Goal: Task Accomplishment & Management: Manage account settings

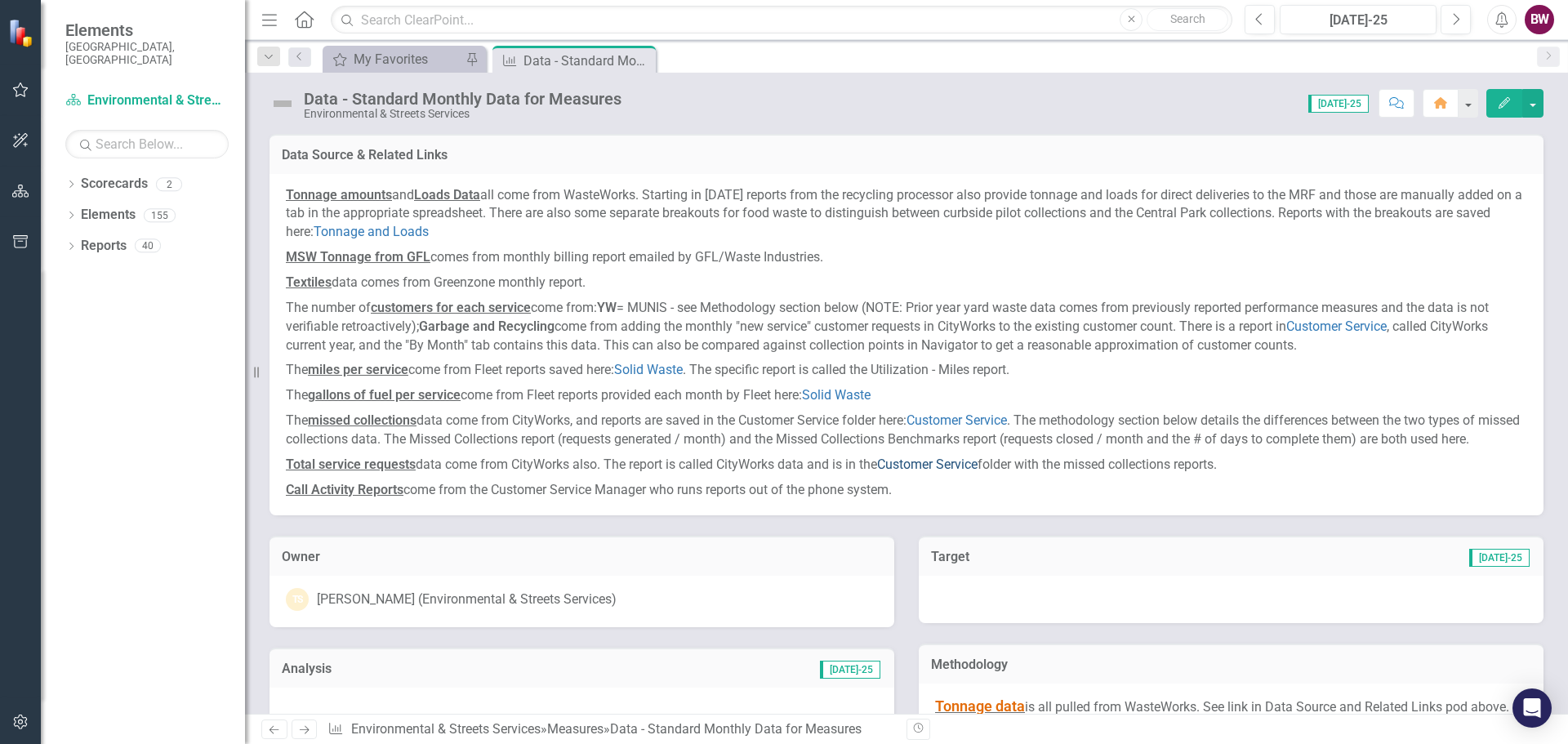
click at [945, 472] on link "Customer Service" at bounding box center [927, 464] width 100 height 16
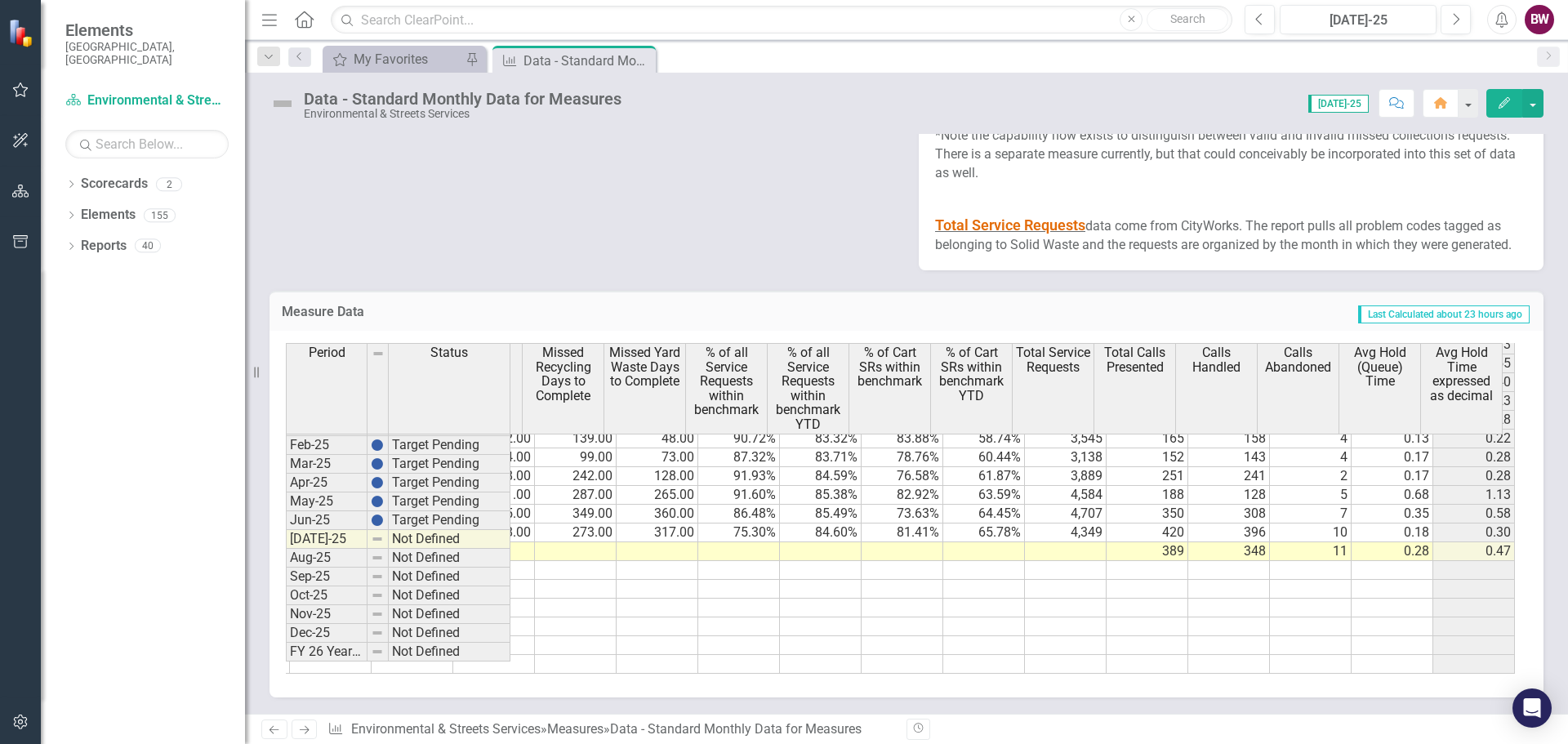
click at [1054, 561] on td at bounding box center [1065, 551] width 81 height 19
click at [652, 561] on td at bounding box center [657, 551] width 81 height 19
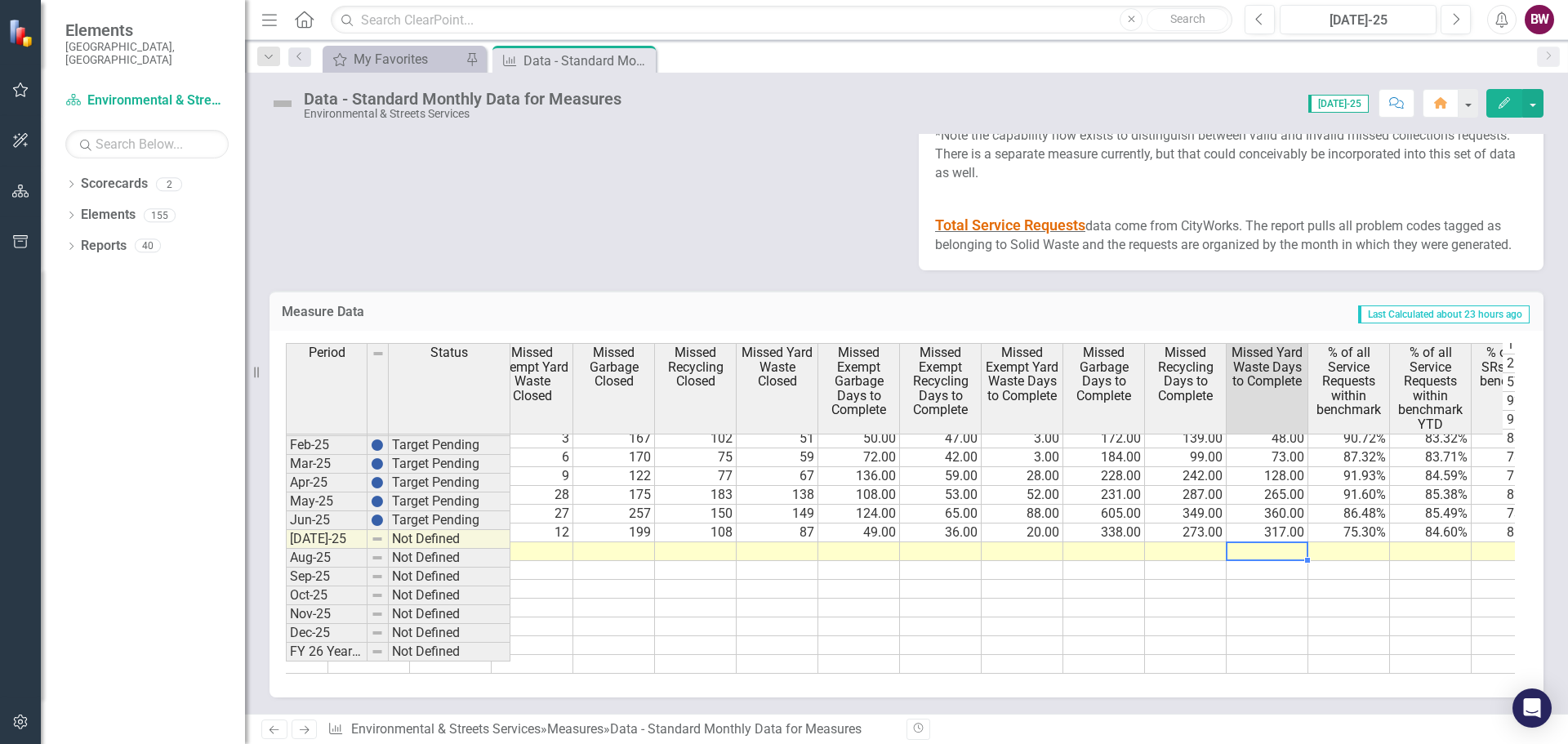
scroll to position [0, 3008]
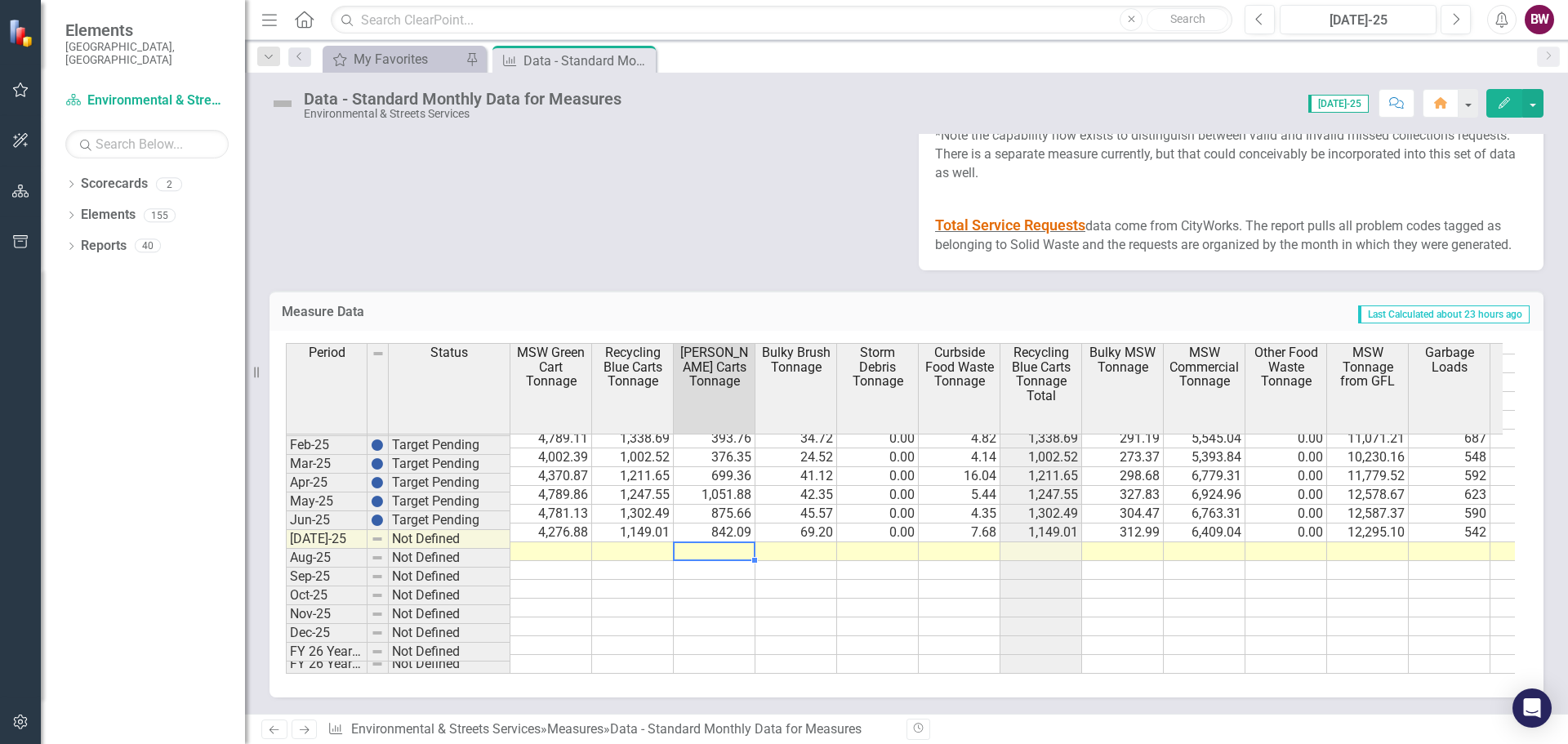
click at [693, 561] on td at bounding box center [714, 551] width 81 height 19
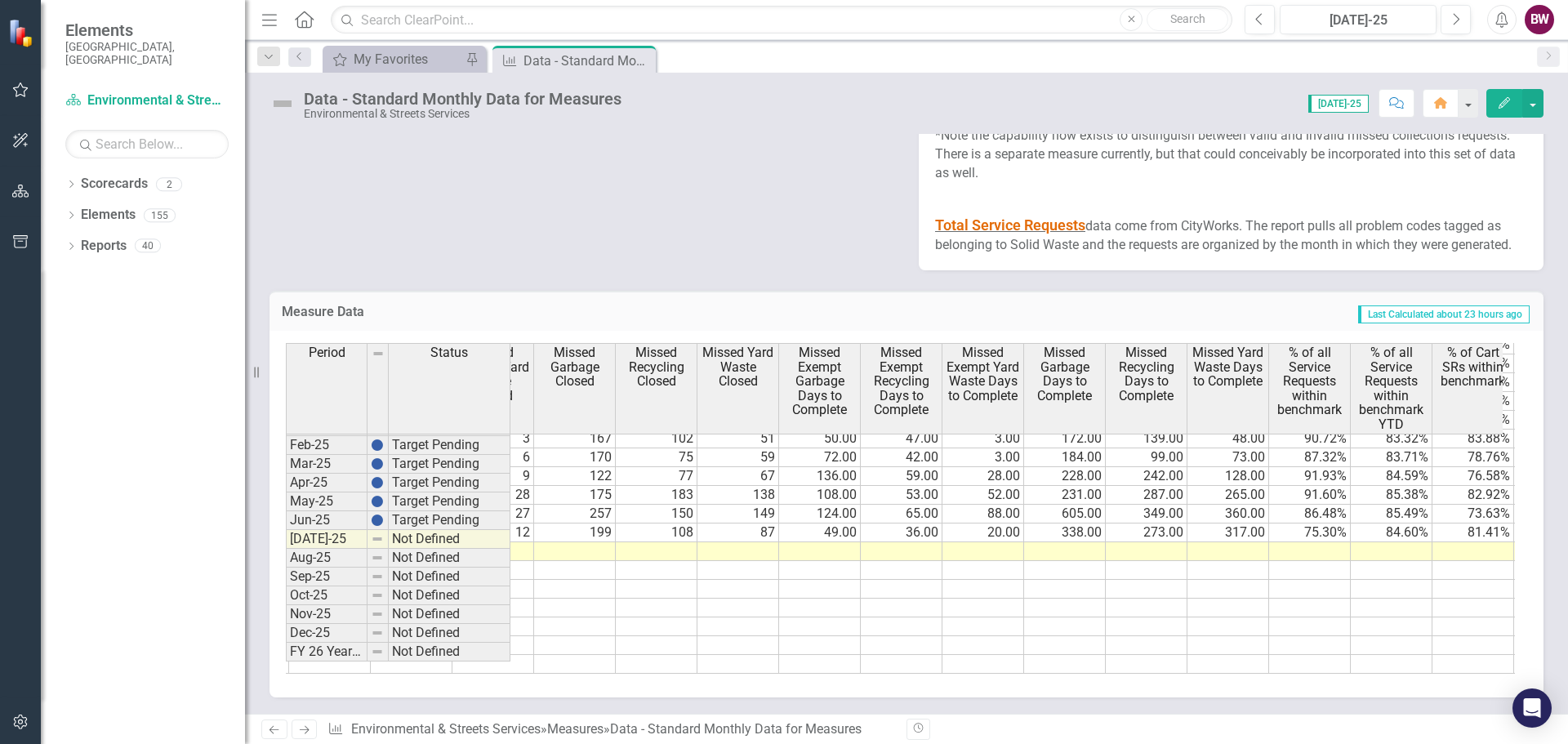
scroll to position [0, 3076]
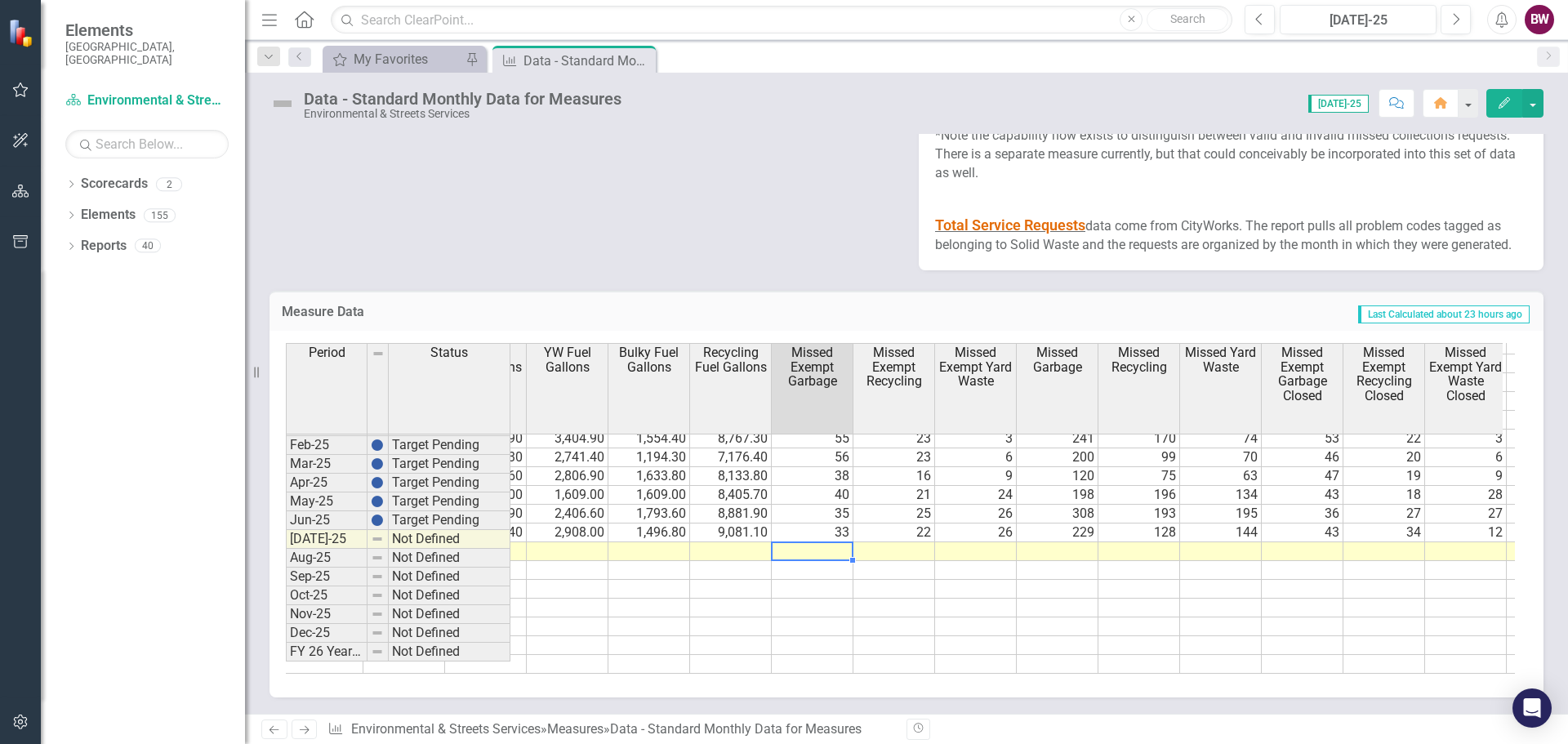
click at [808, 561] on td at bounding box center [812, 551] width 81 height 19
click at [790, 561] on td at bounding box center [812, 551] width 81 height 19
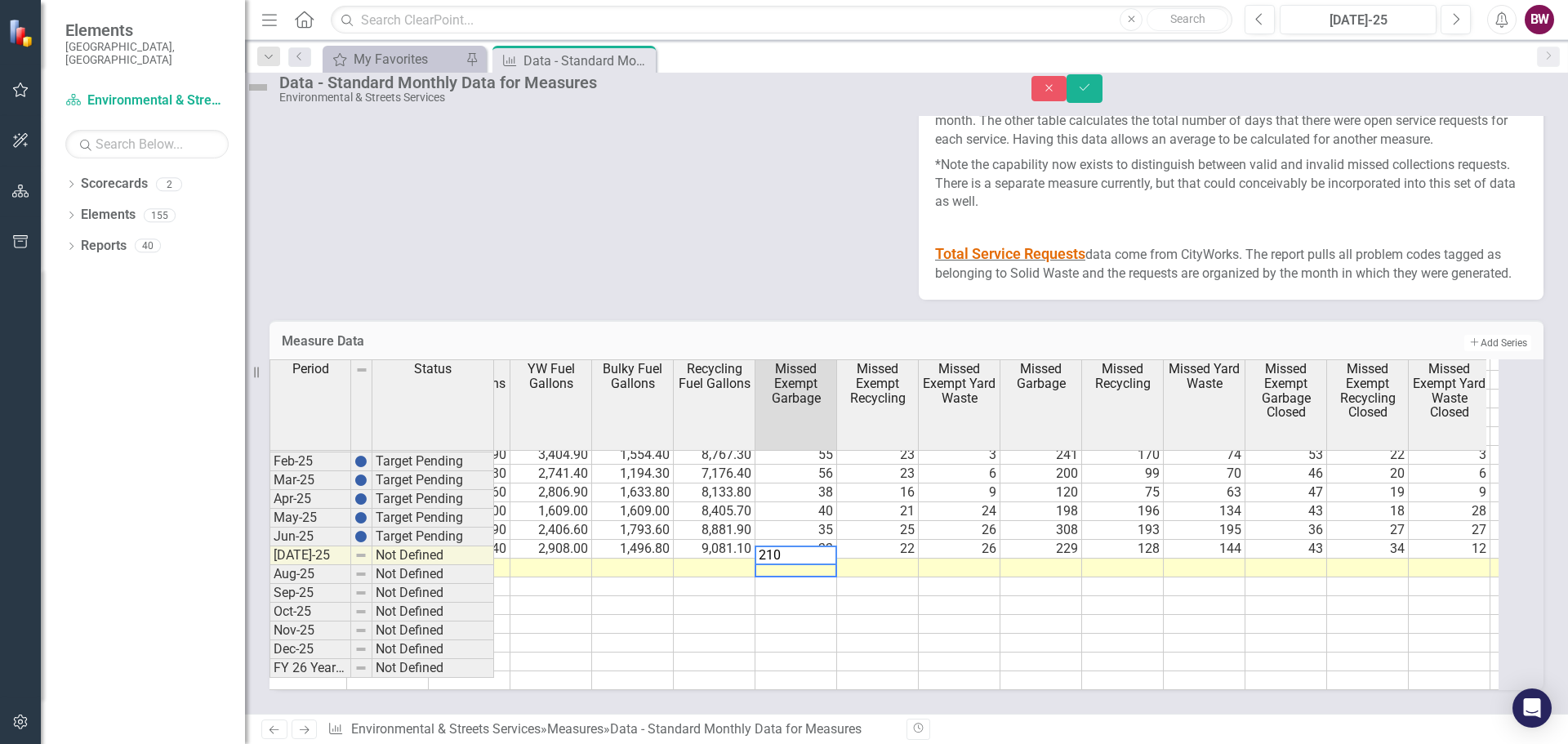
type textarea "210"
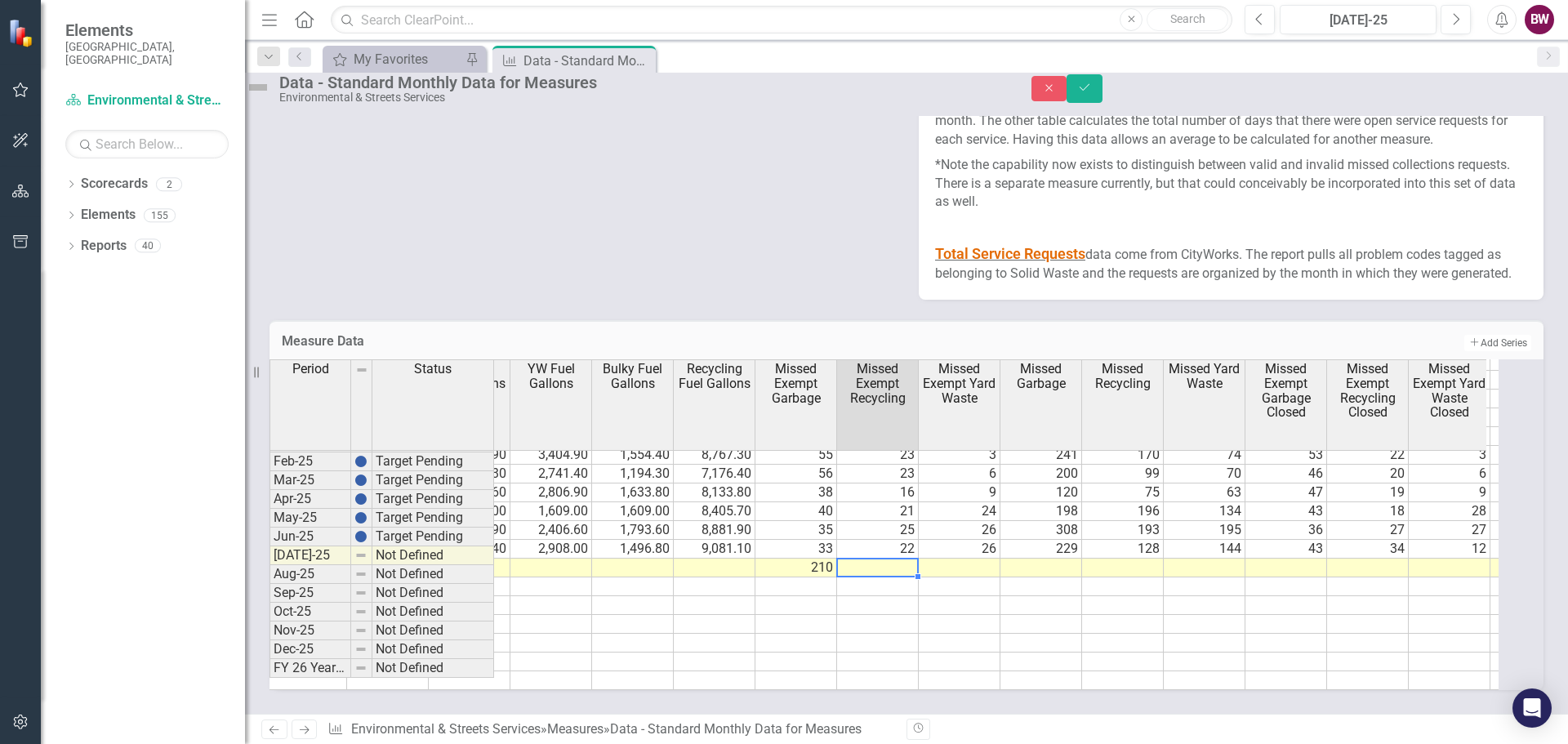
click at [881, 573] on td at bounding box center [877, 568] width 81 height 19
click at [985, 562] on td at bounding box center [959, 568] width 81 height 19
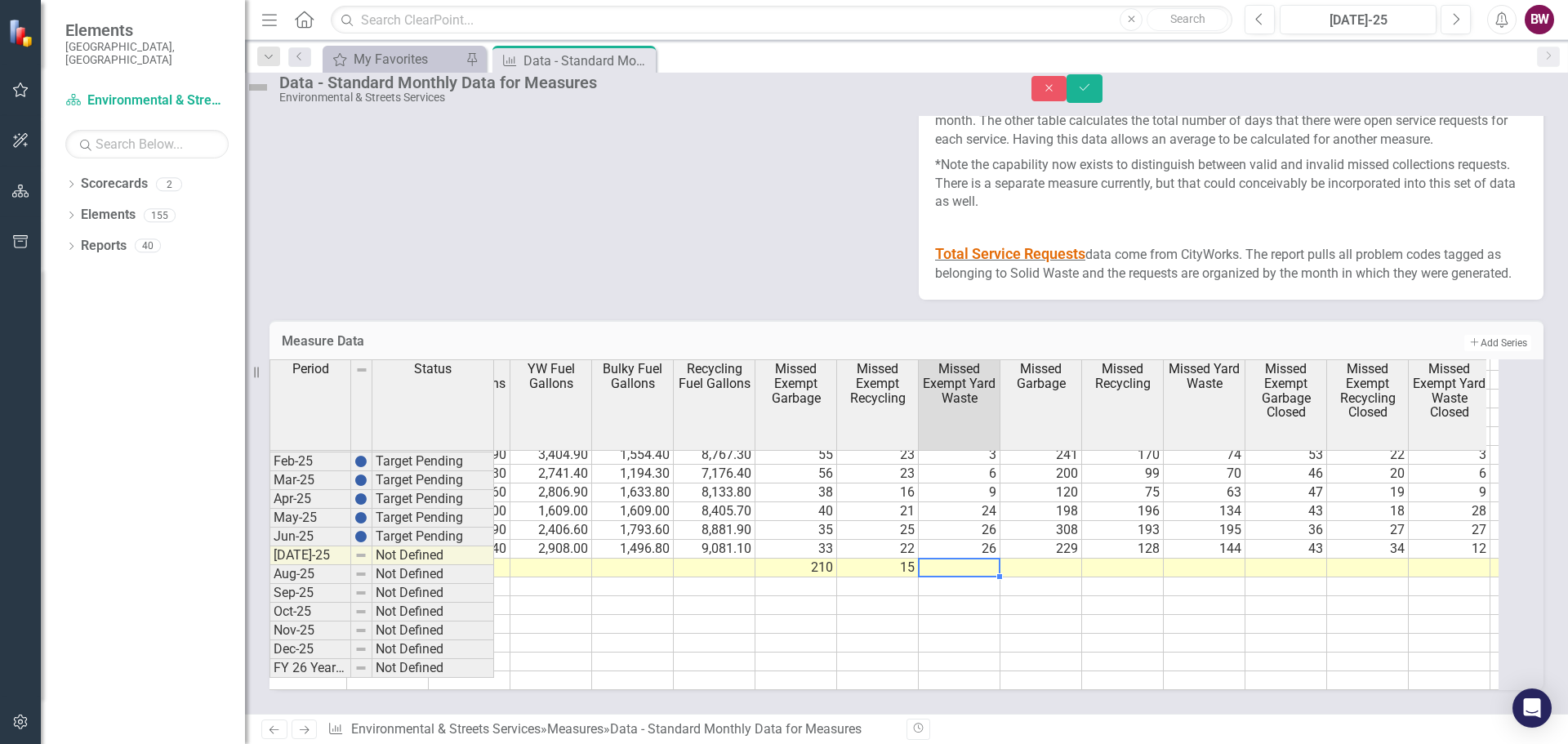
click at [892, 569] on td "15" at bounding box center [877, 568] width 81 height 19
click at [972, 566] on td at bounding box center [959, 568] width 81 height 19
click at [803, 571] on td "210" at bounding box center [796, 568] width 81 height 19
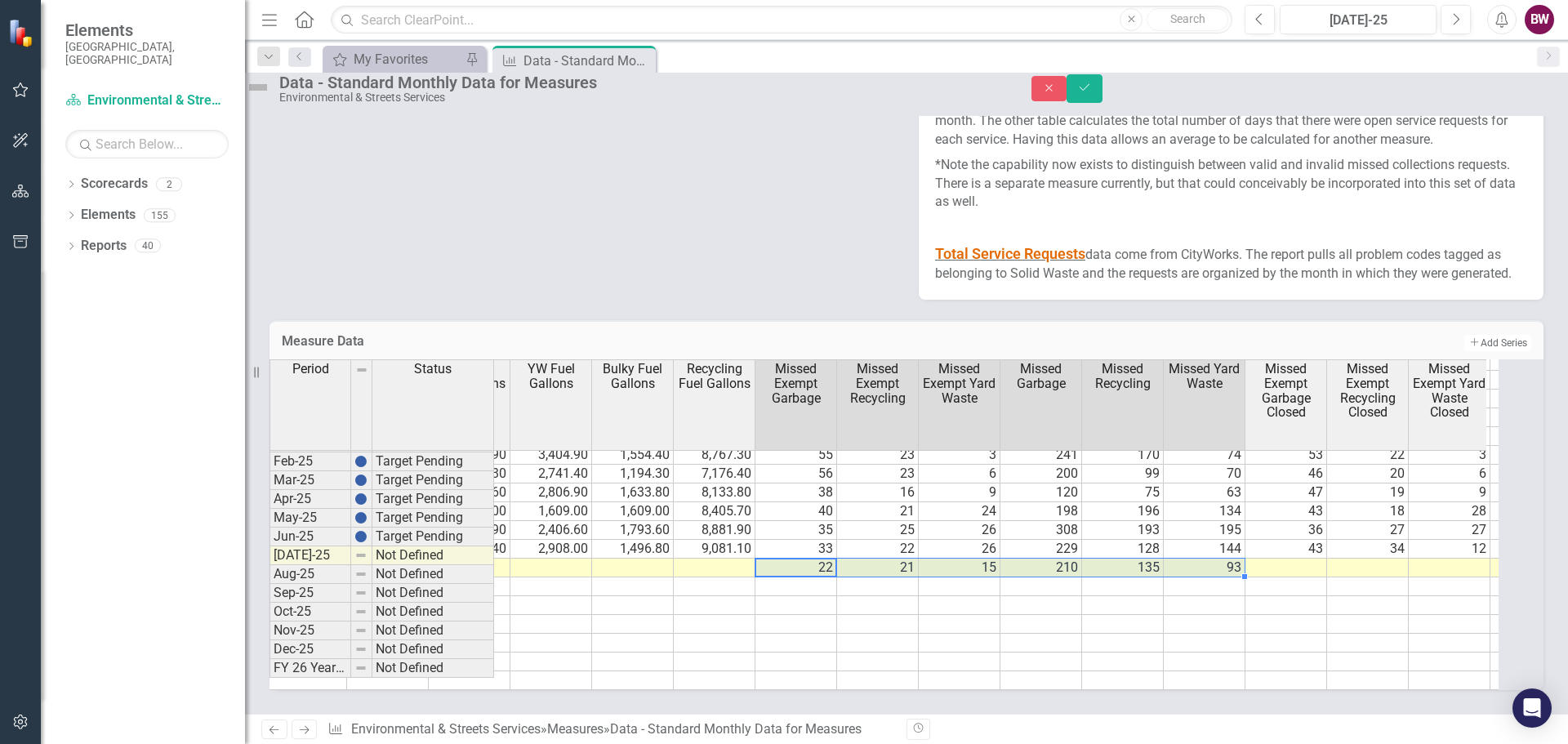
click at [1117, 625] on td at bounding box center [1122, 624] width 81 height 19
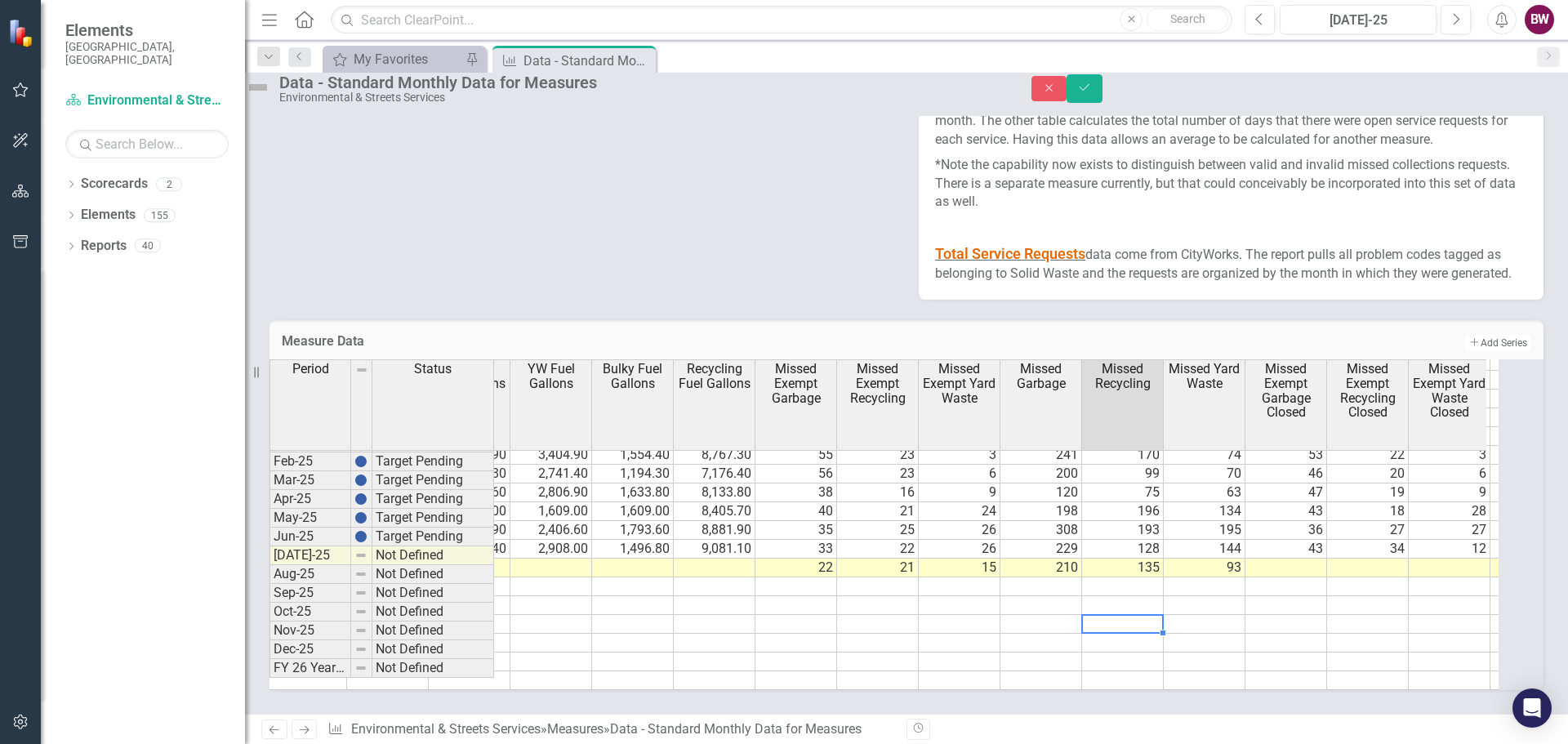
click at [831, 576] on td "22" at bounding box center [796, 568] width 81 height 19
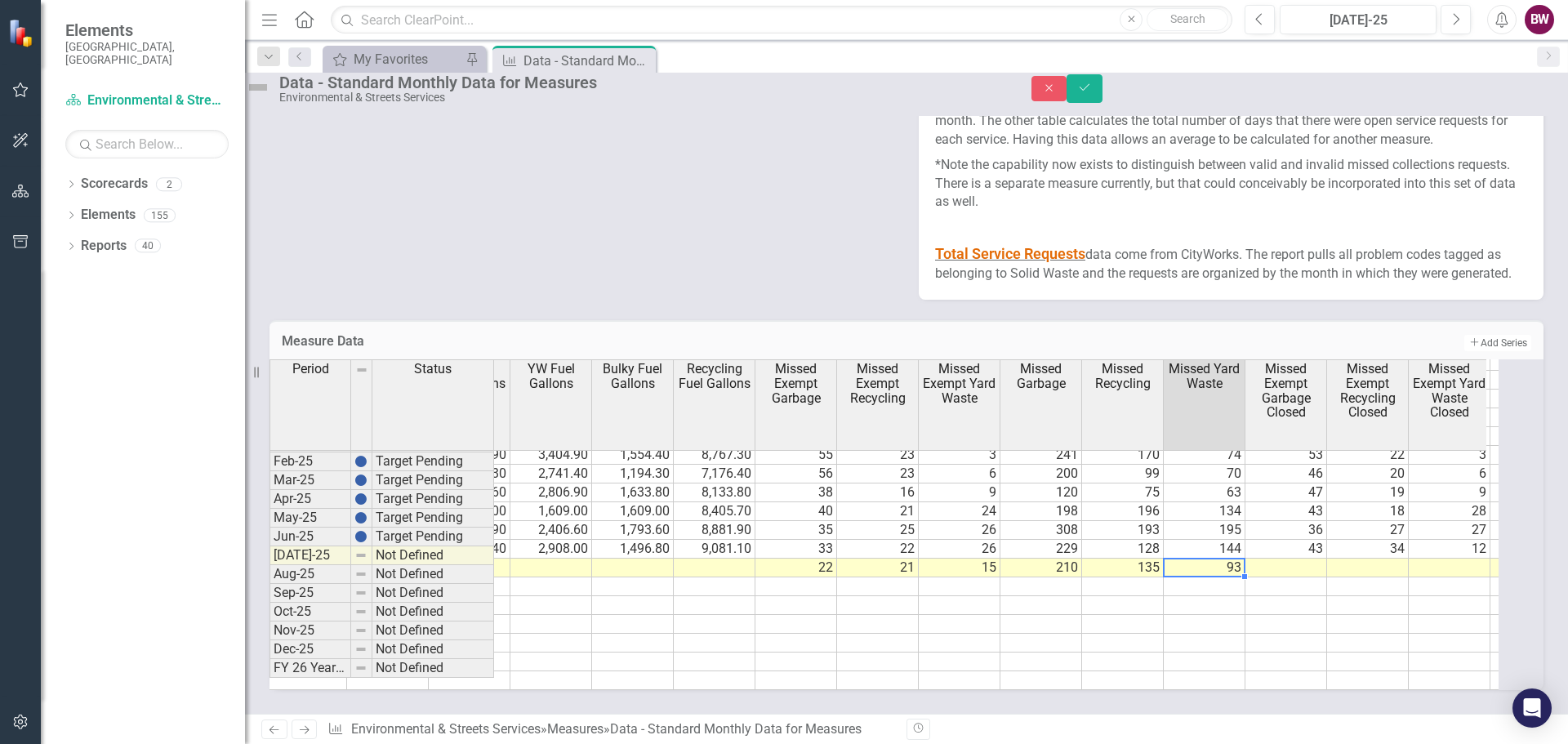
click at [1238, 576] on td "93" at bounding box center [1204, 568] width 81 height 19
click at [1197, 619] on td at bounding box center [1204, 624] width 81 height 19
click at [1103, 101] on button "Save" at bounding box center [1084, 88] width 36 height 29
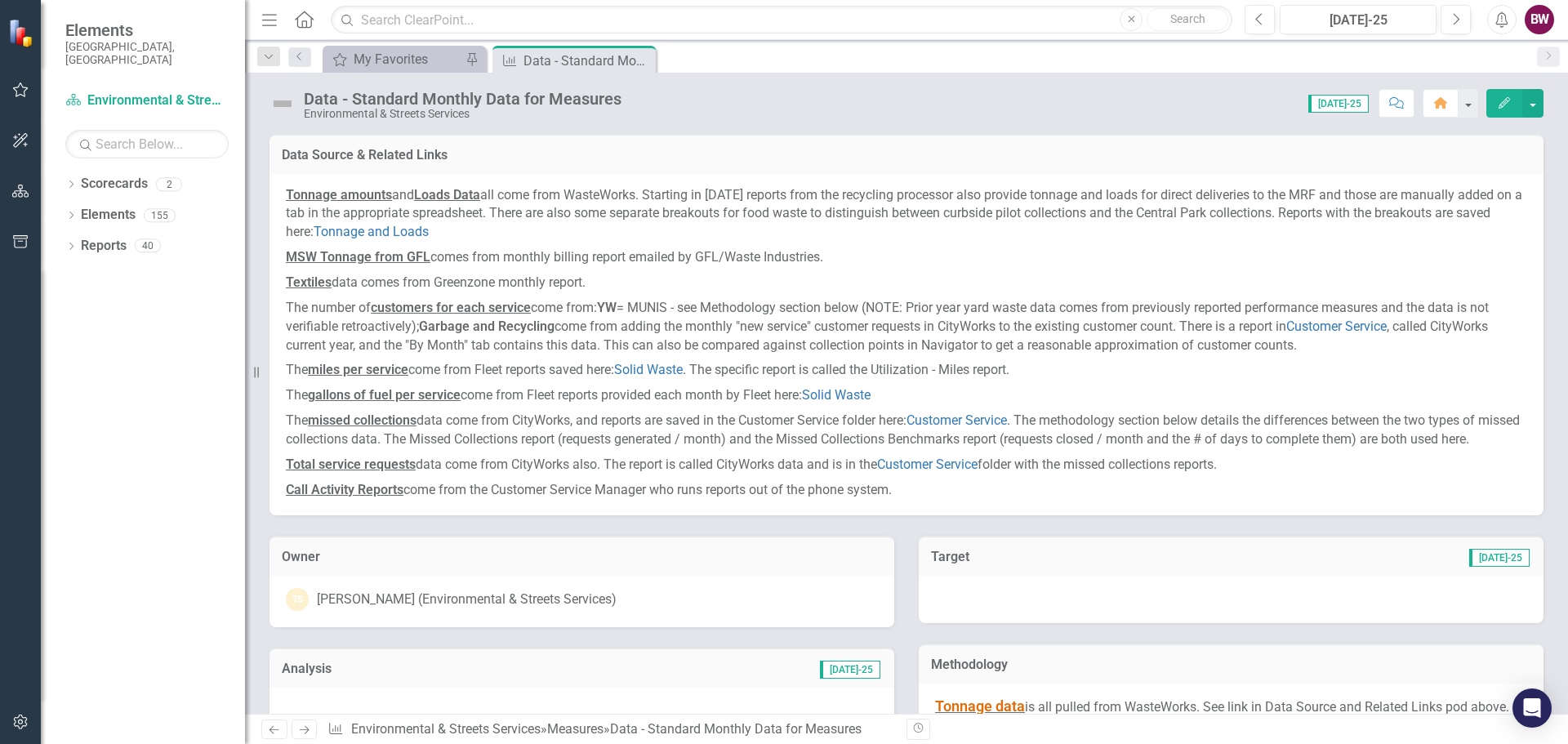
scroll to position [745, 0]
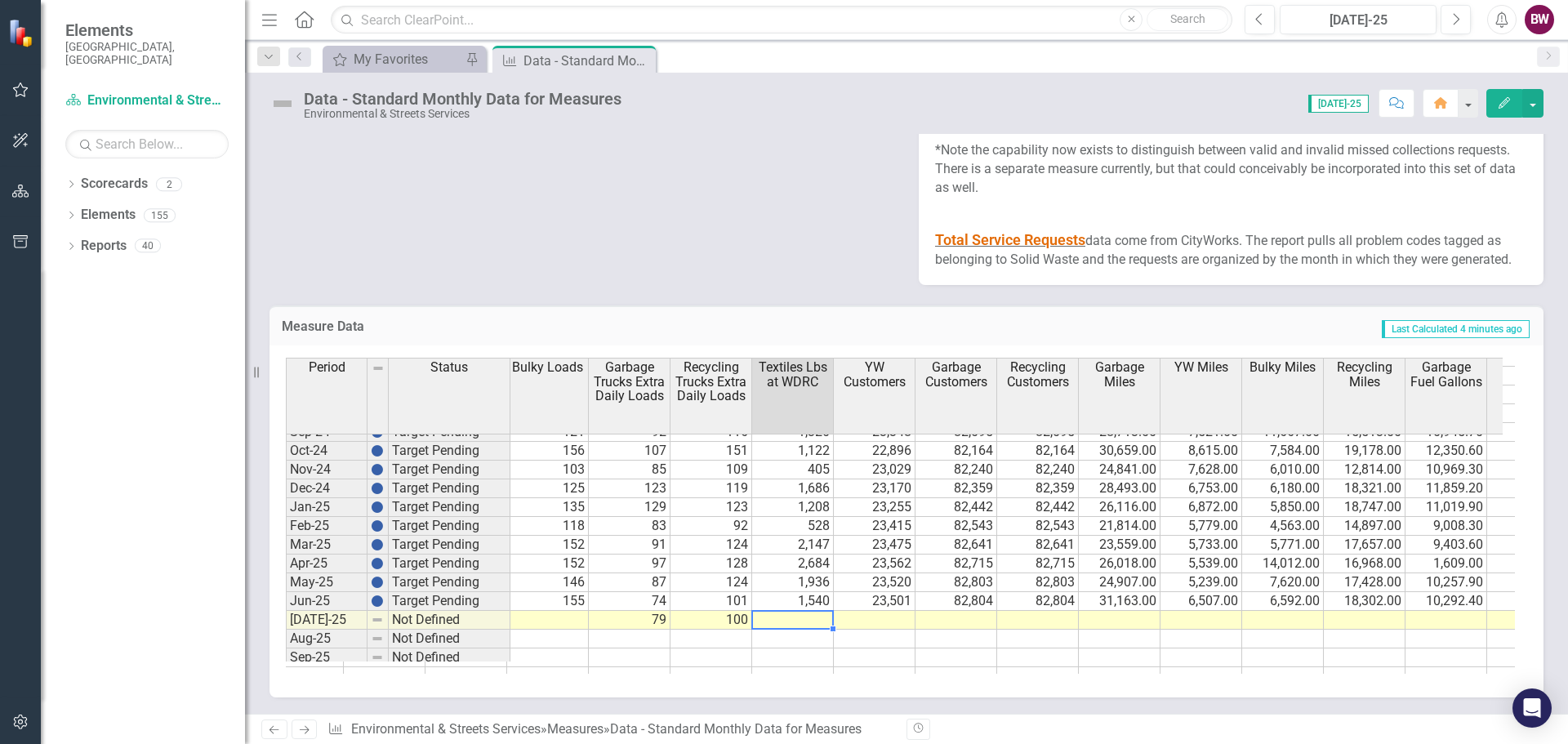
click at [809, 630] on td at bounding box center [792, 620] width 81 height 19
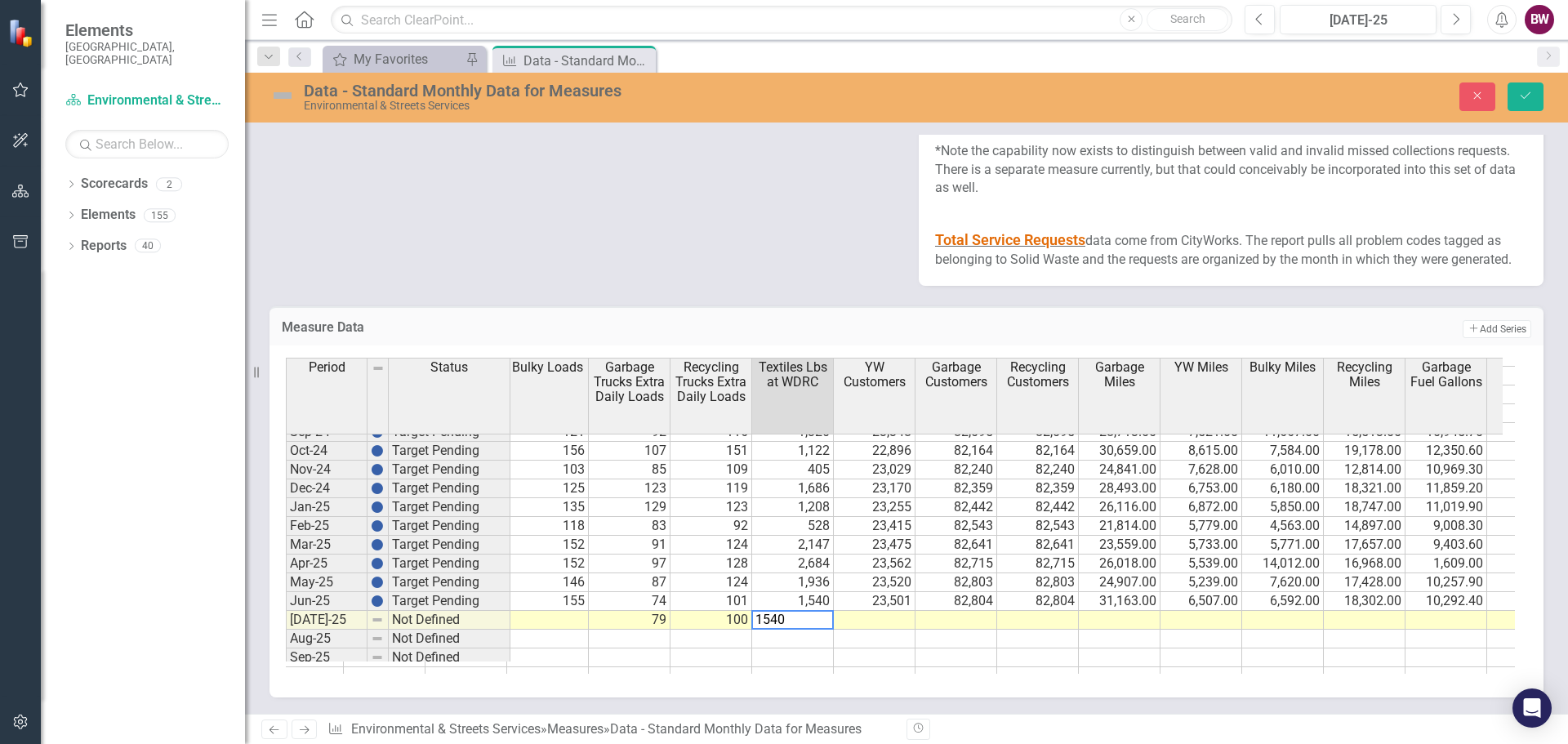
type textarea "1540"
click at [864, 630] on td at bounding box center [874, 620] width 81 height 19
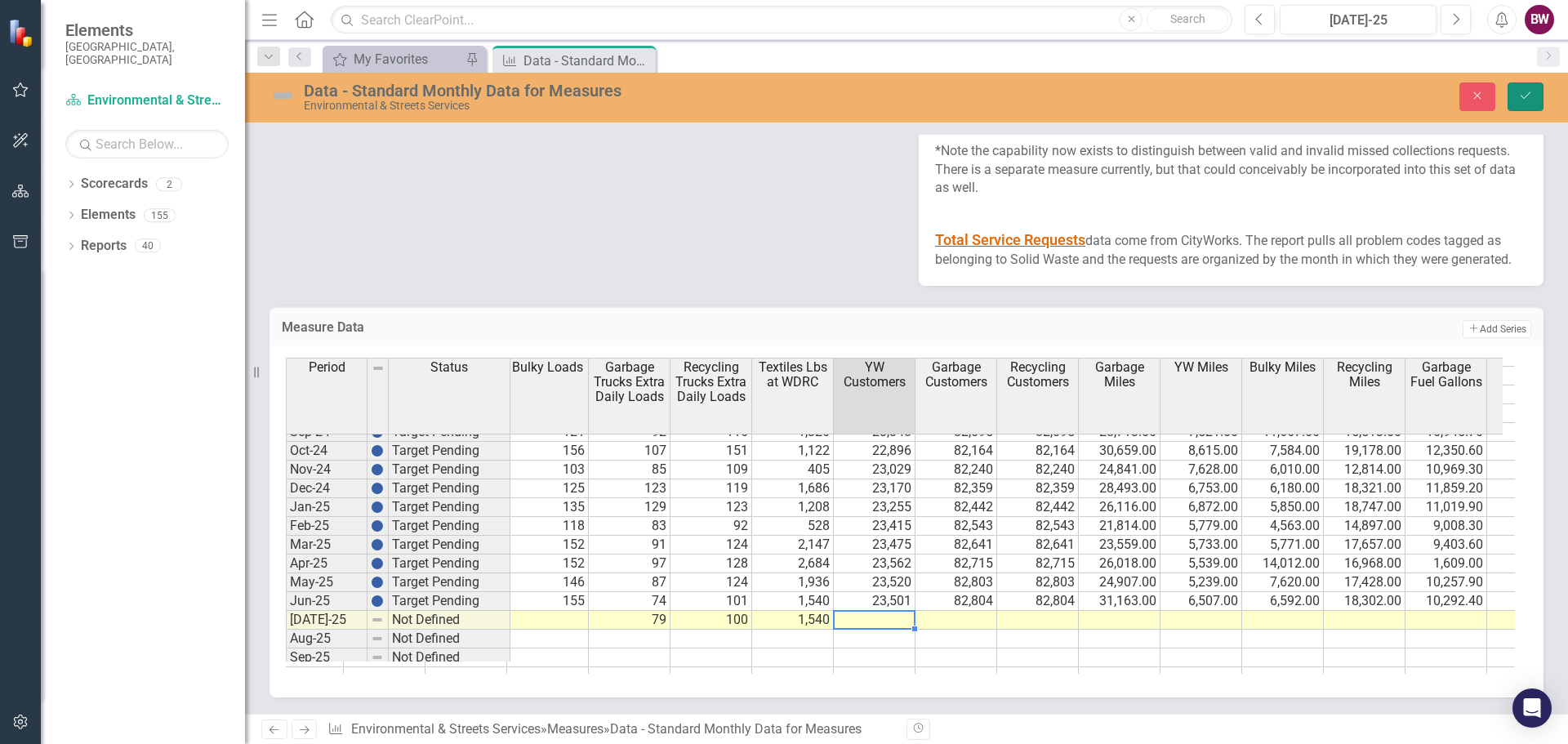
click at [1530, 101] on icon "Save" at bounding box center [1526, 95] width 15 height 11
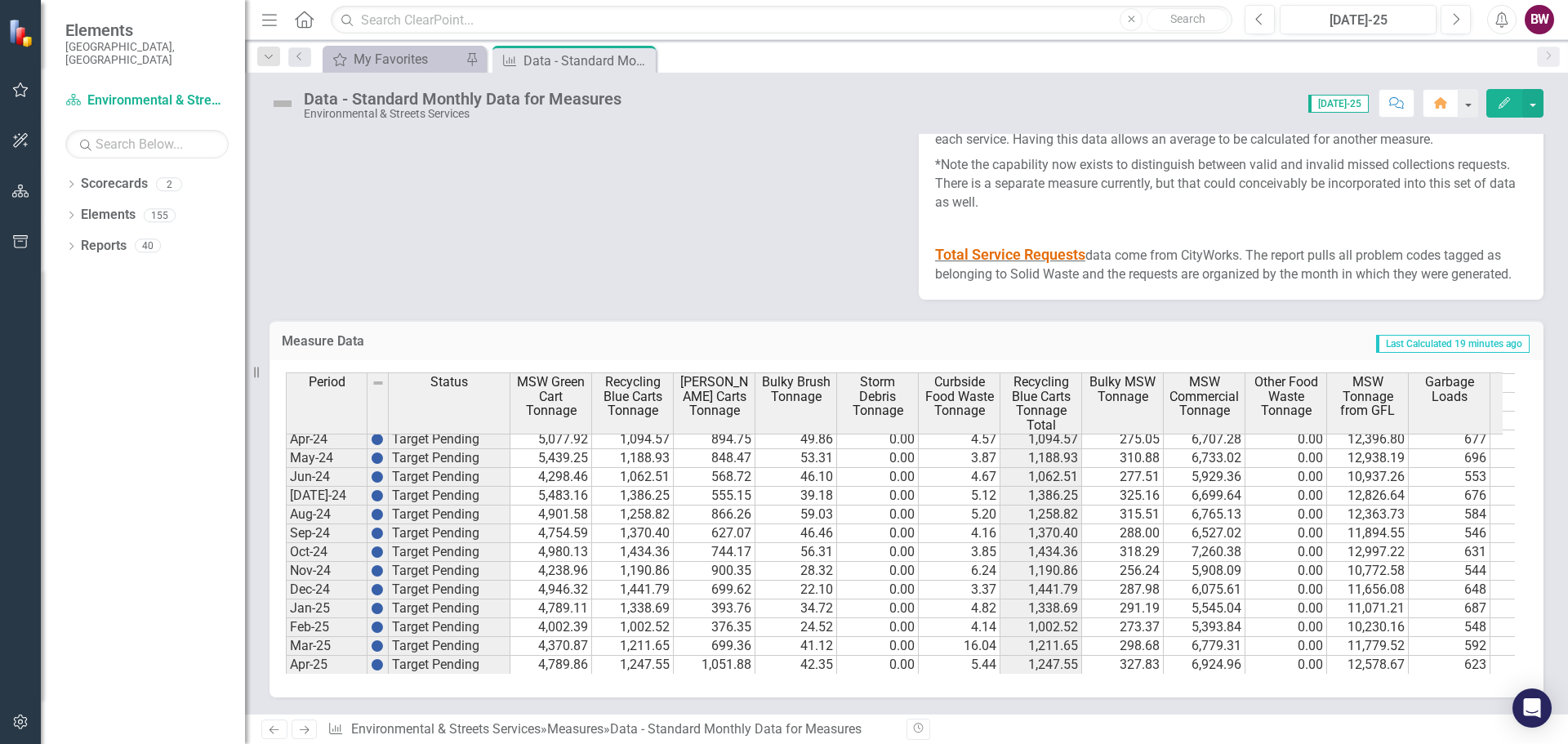
scroll to position [825, 0]
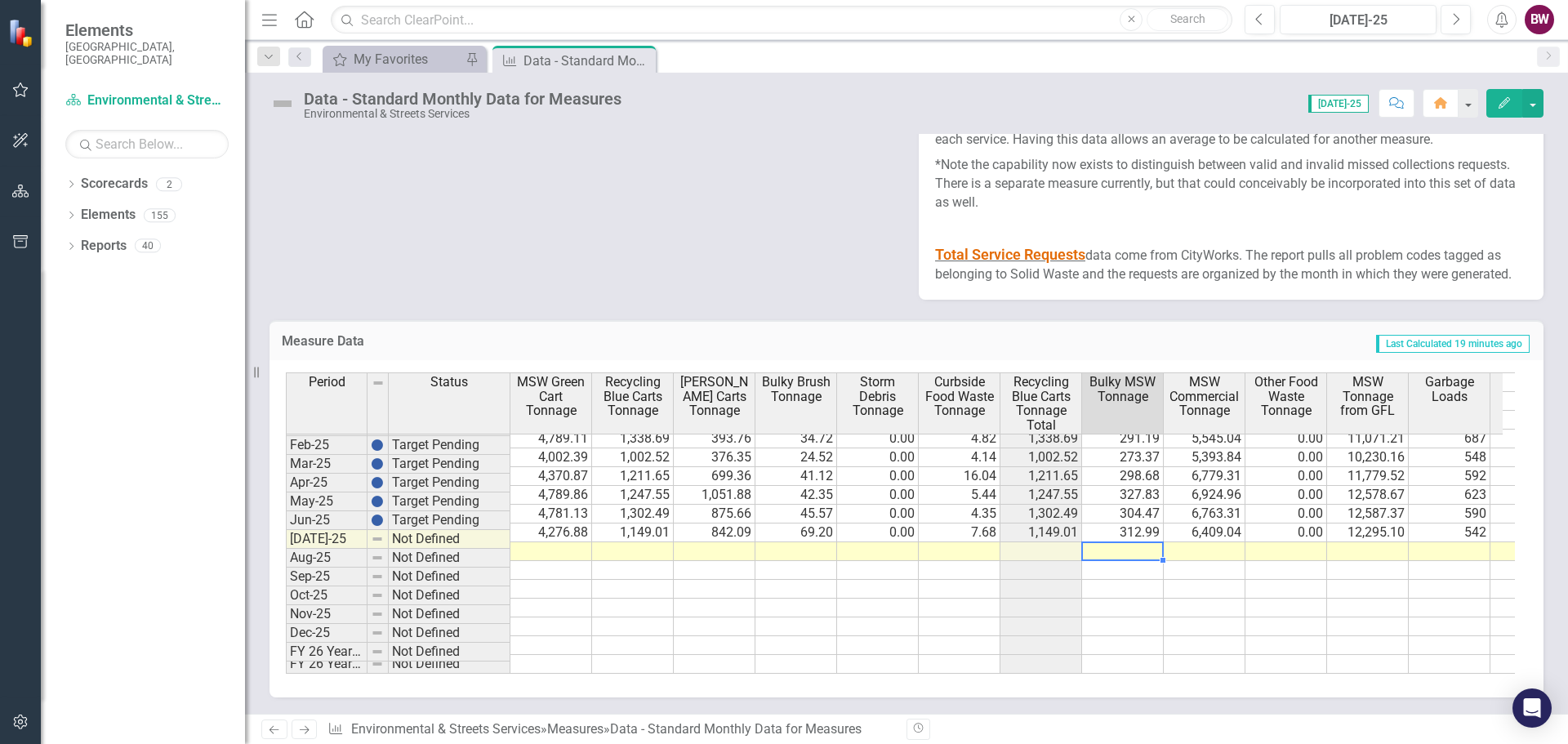
click at [1133, 537] on tbody "Oct-23 Target Pending 4,614.66 1,307.74 711.89 135.19 0.00 2.27 1,307.74 308.36…" at bounding box center [1337, 410] width 2103 height 527
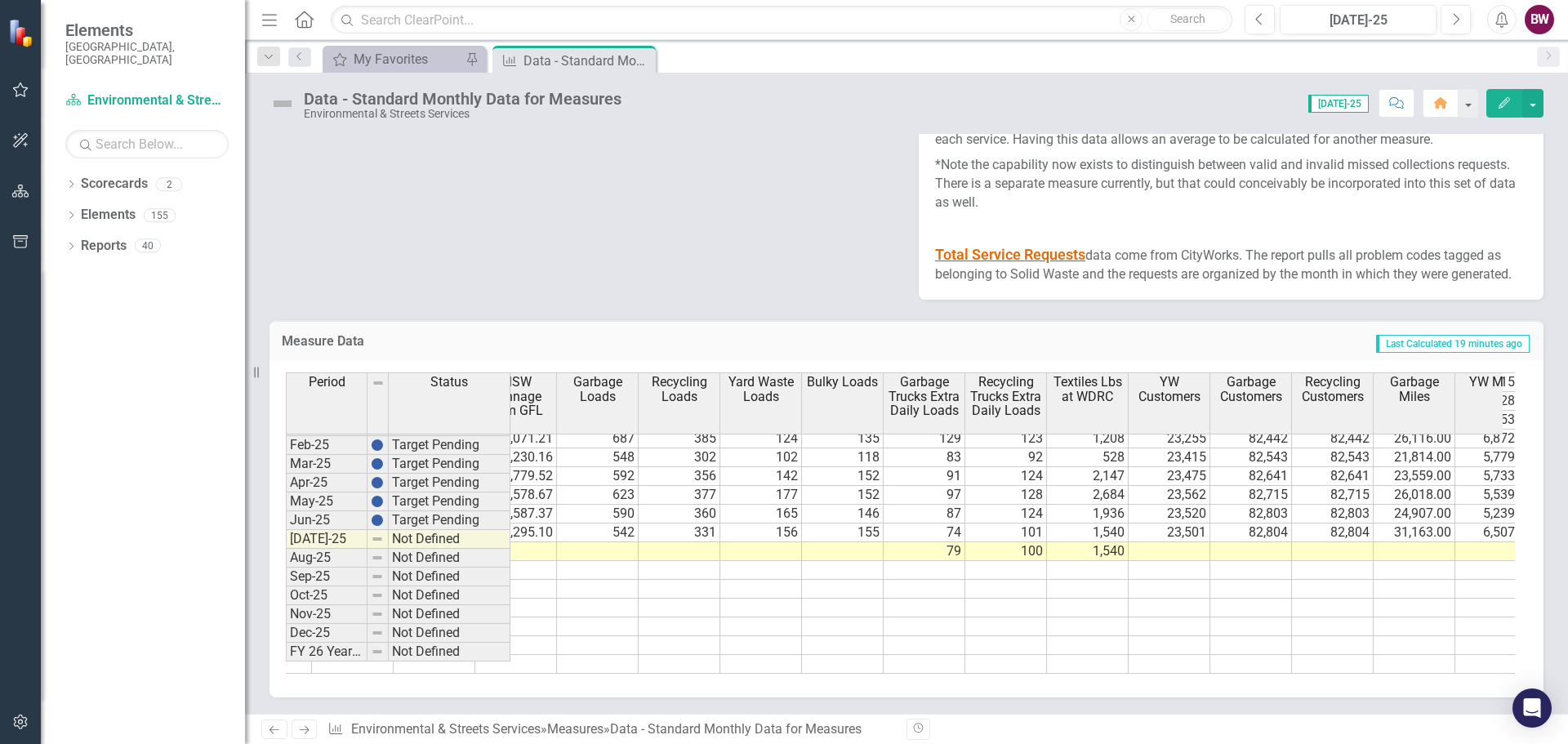
scroll to position [825, 878]
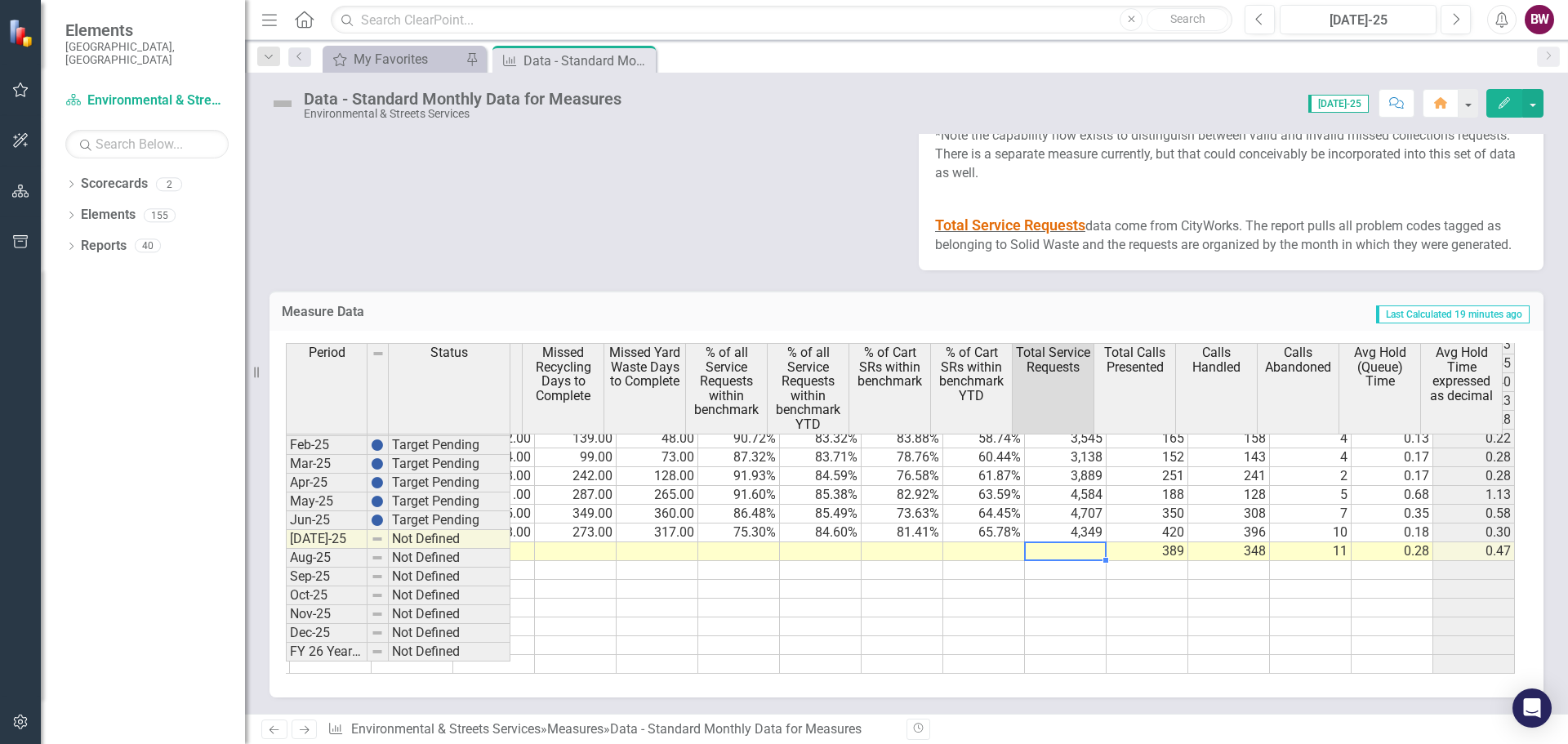
click at [1031, 561] on td at bounding box center [1065, 551] width 81 height 19
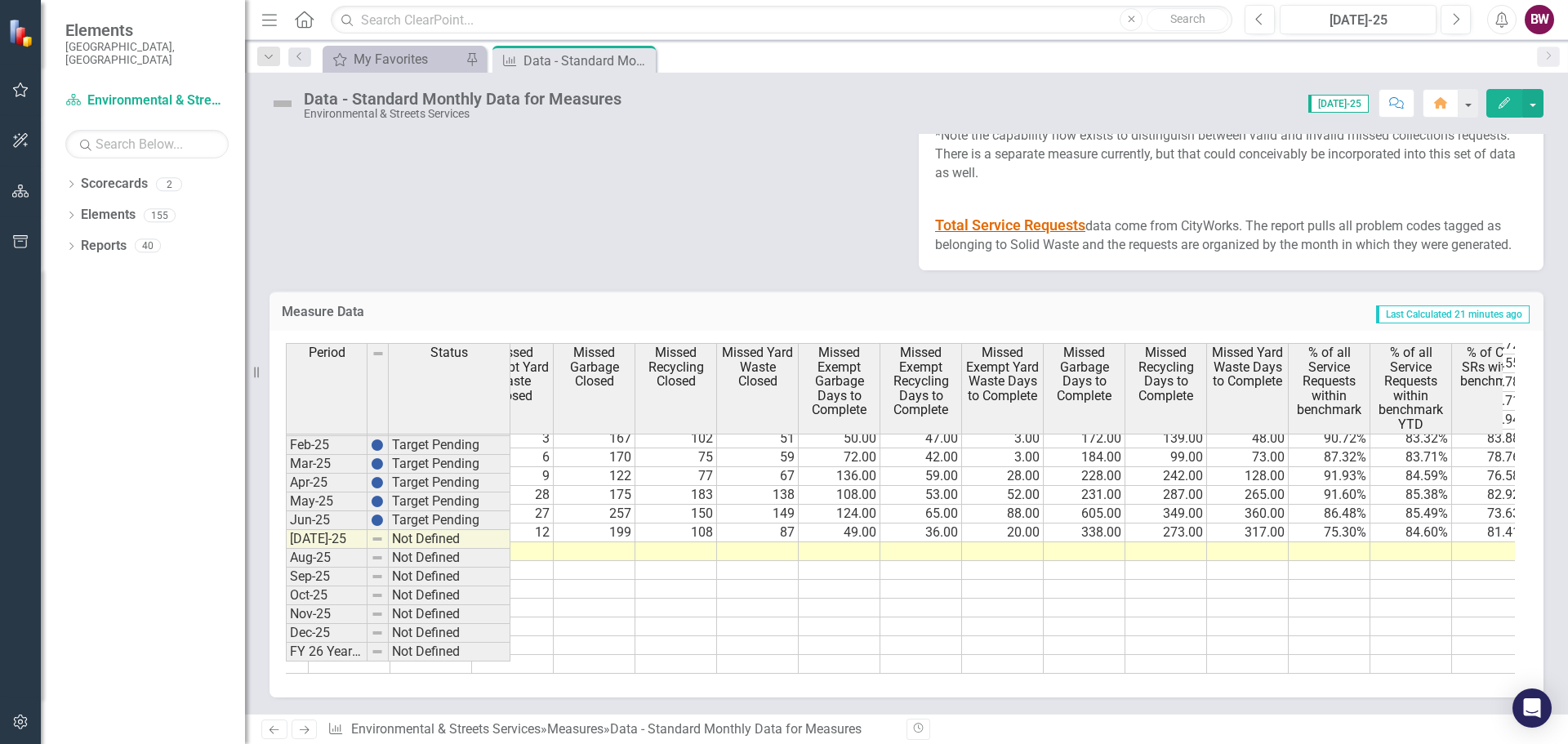
scroll to position [0, 2987]
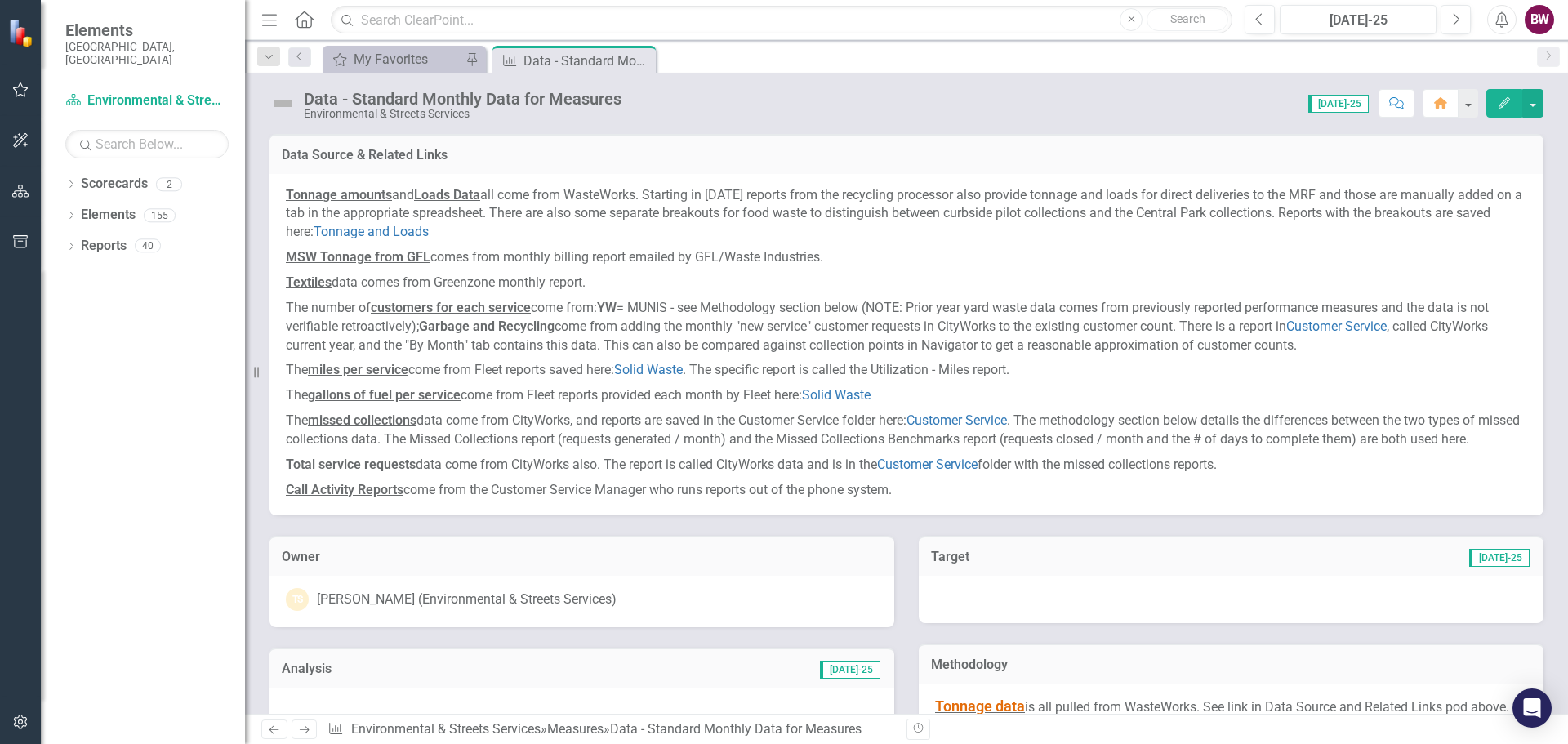
scroll to position [825, 0]
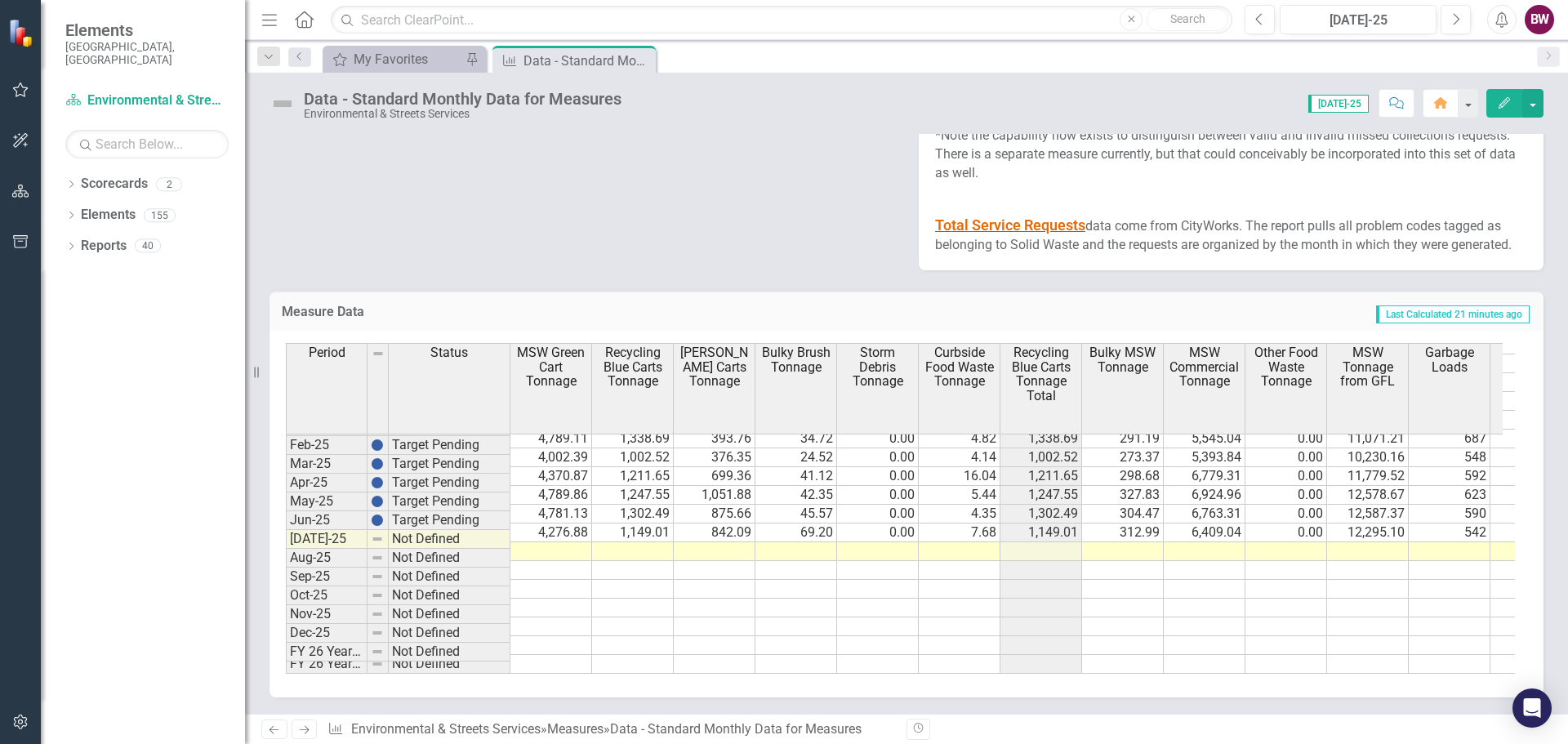
click at [560, 561] on td at bounding box center [550, 551] width 81 height 19
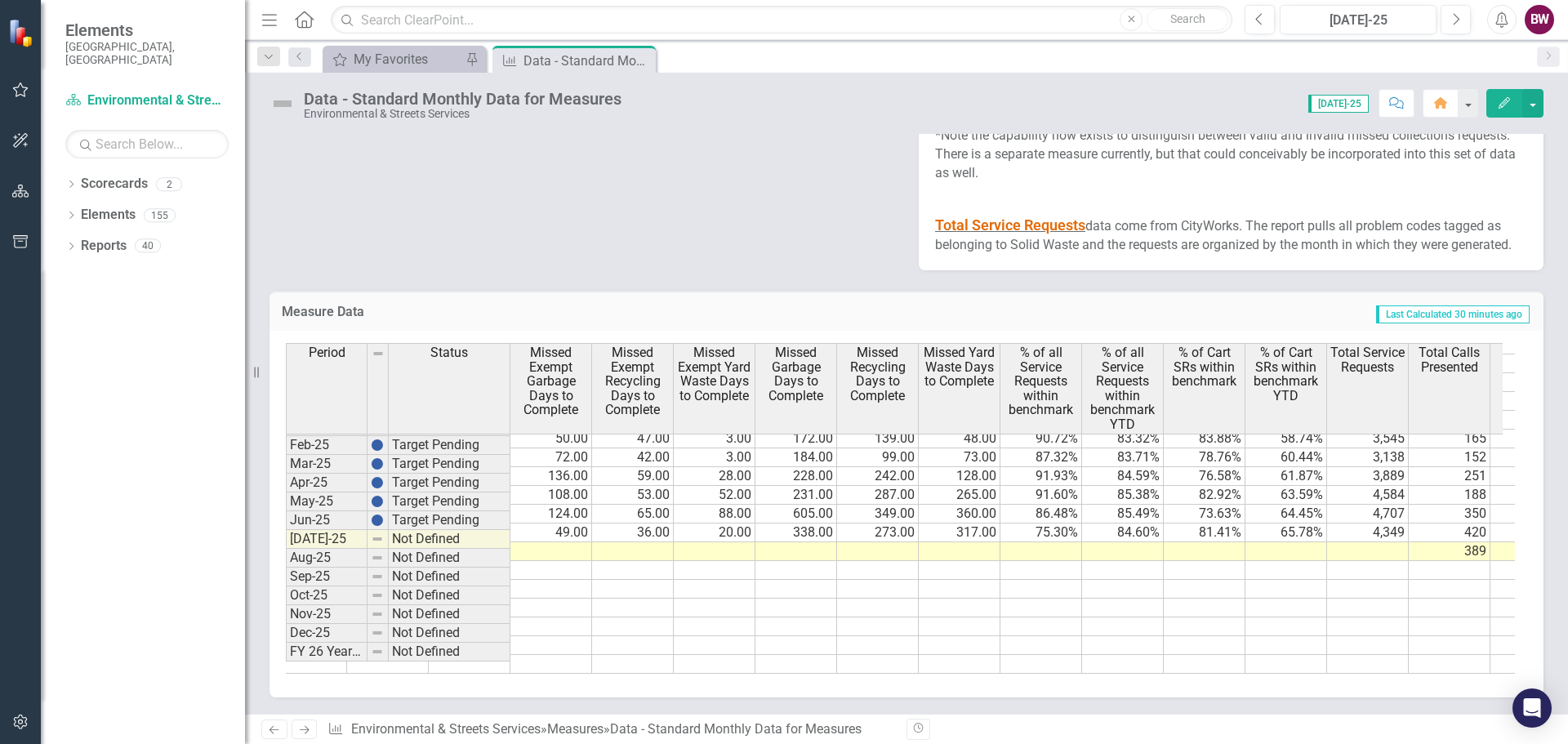
scroll to position [0, 3322]
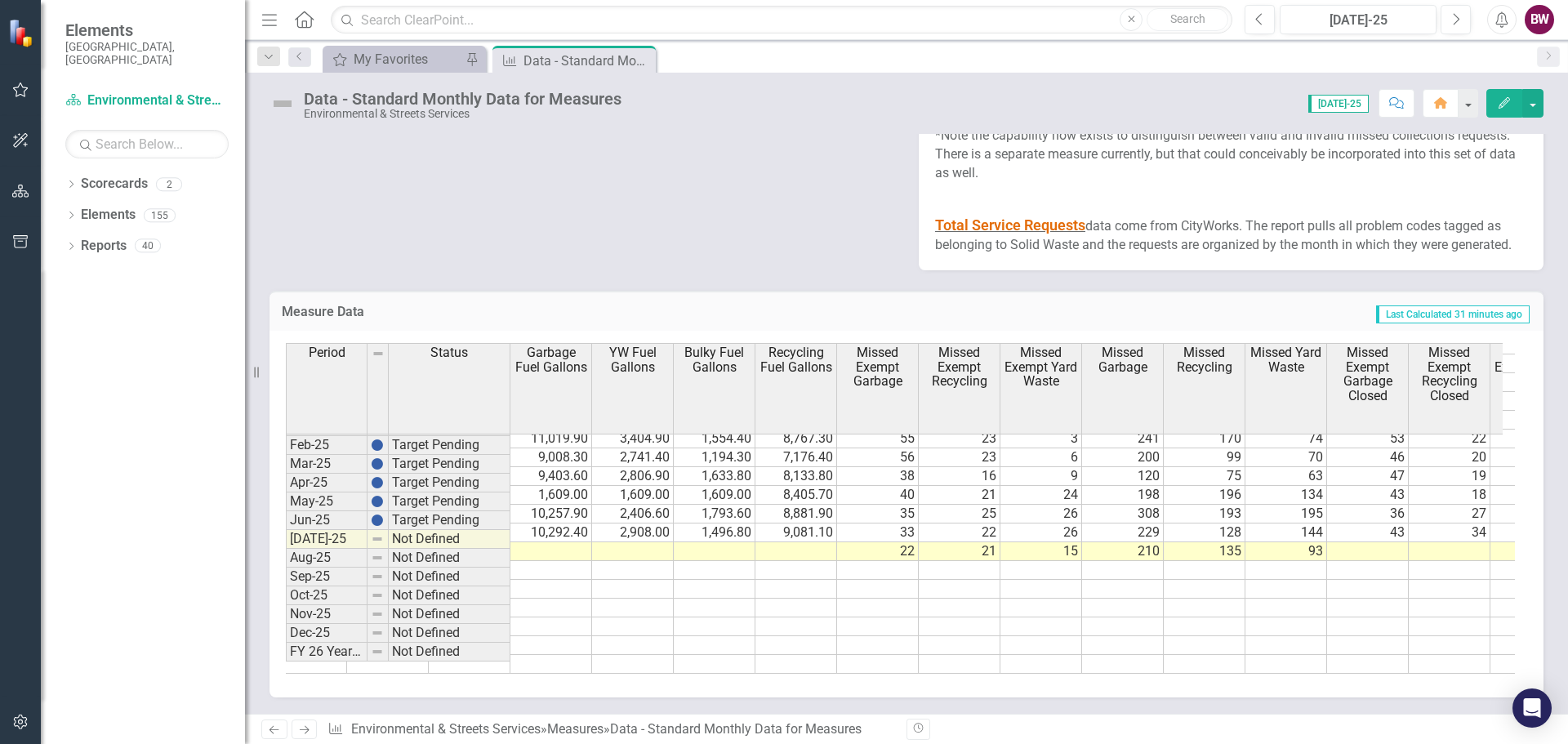
click at [547, 543] on td at bounding box center [550, 551] width 81 height 19
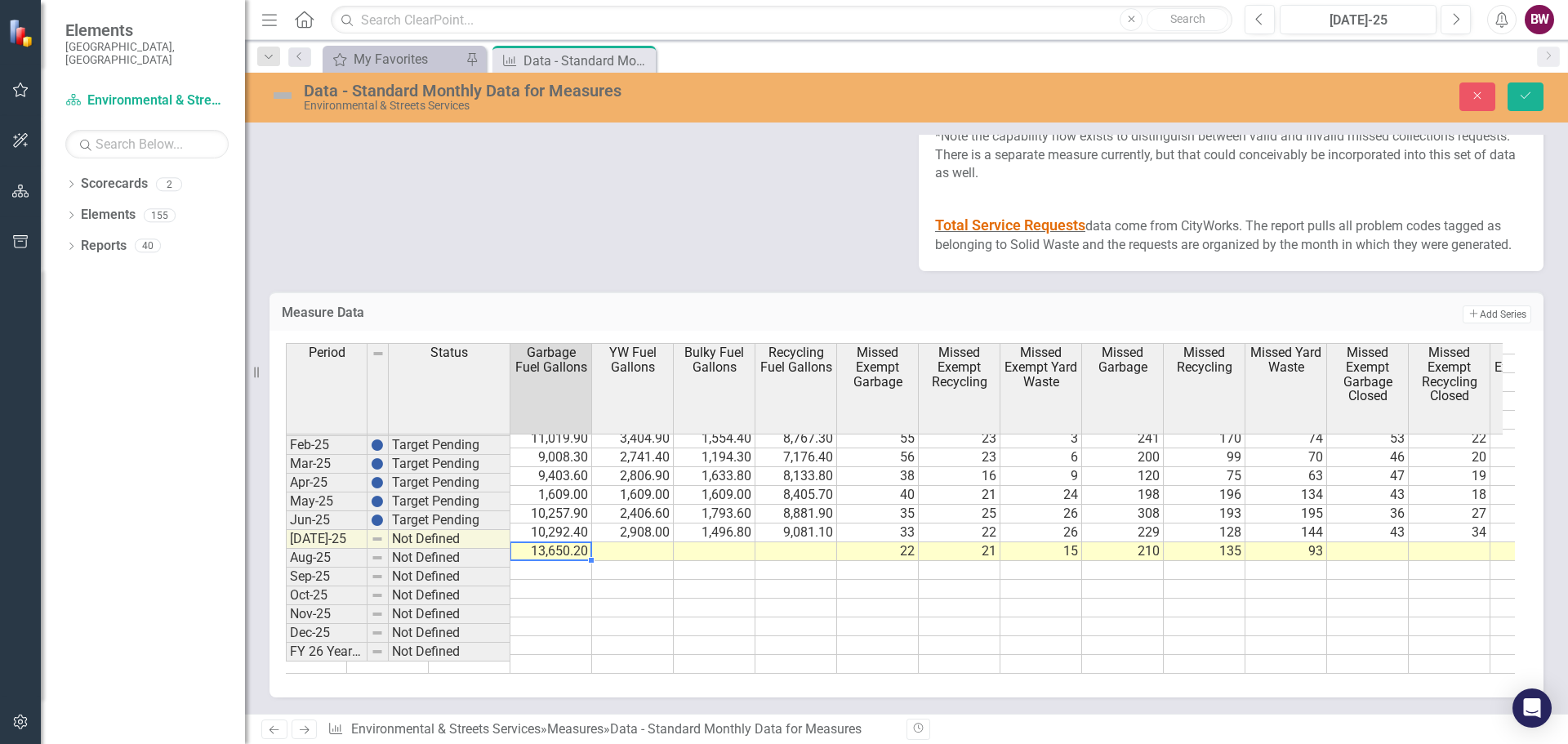
click at [621, 542] on td at bounding box center [632, 551] width 81 height 19
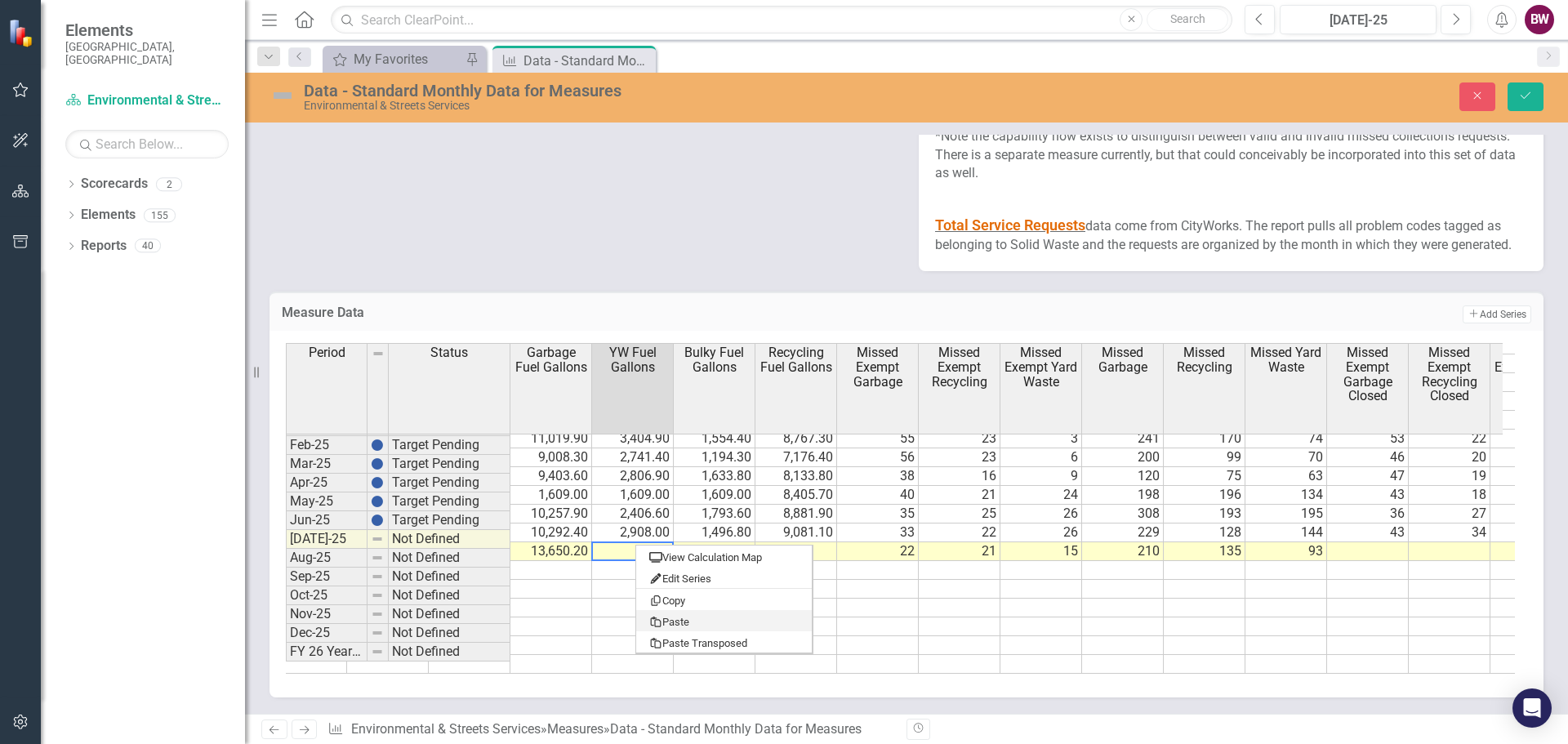
type textarea "1702.61"
click at [742, 545] on td at bounding box center [714, 551] width 81 height 19
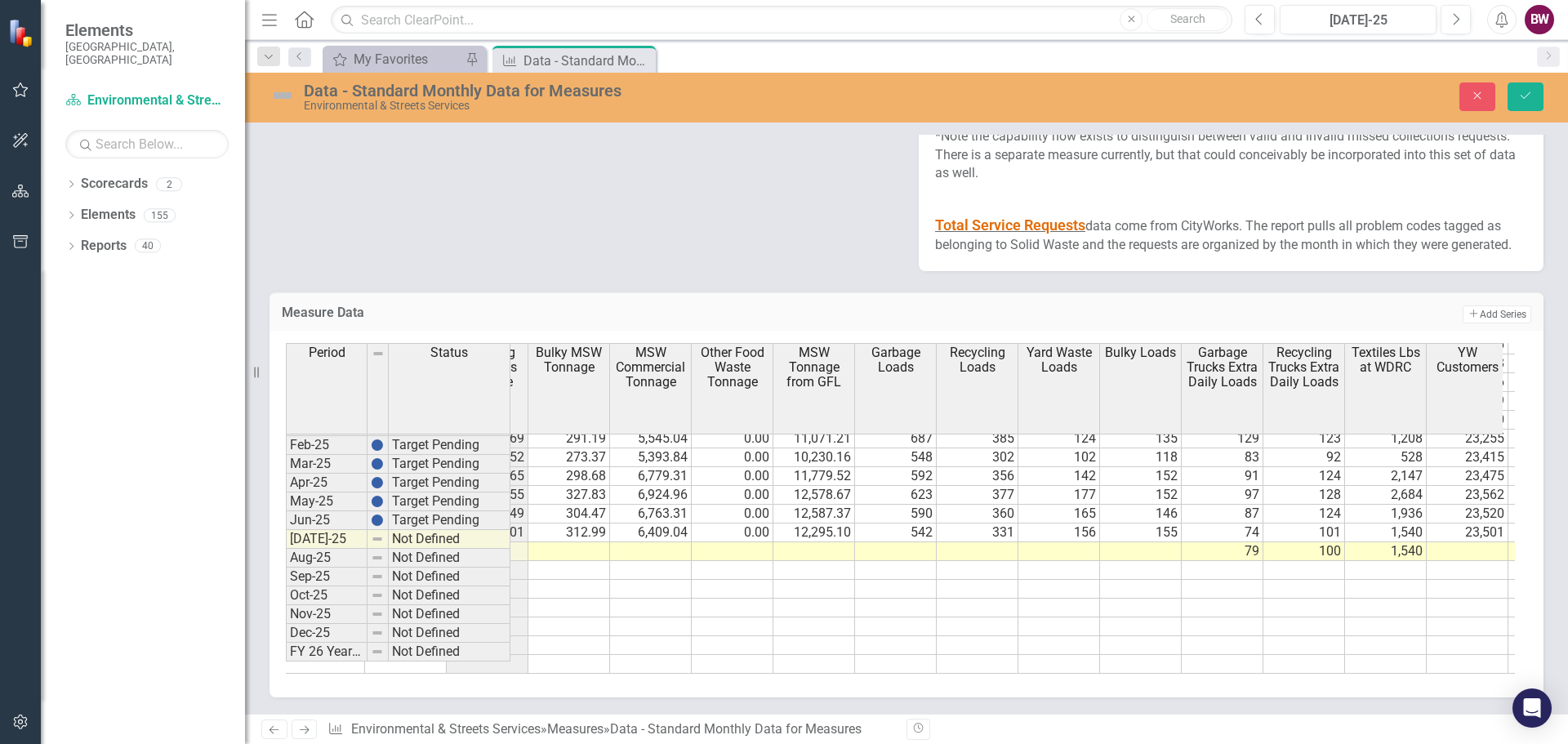
scroll to position [0, 570]
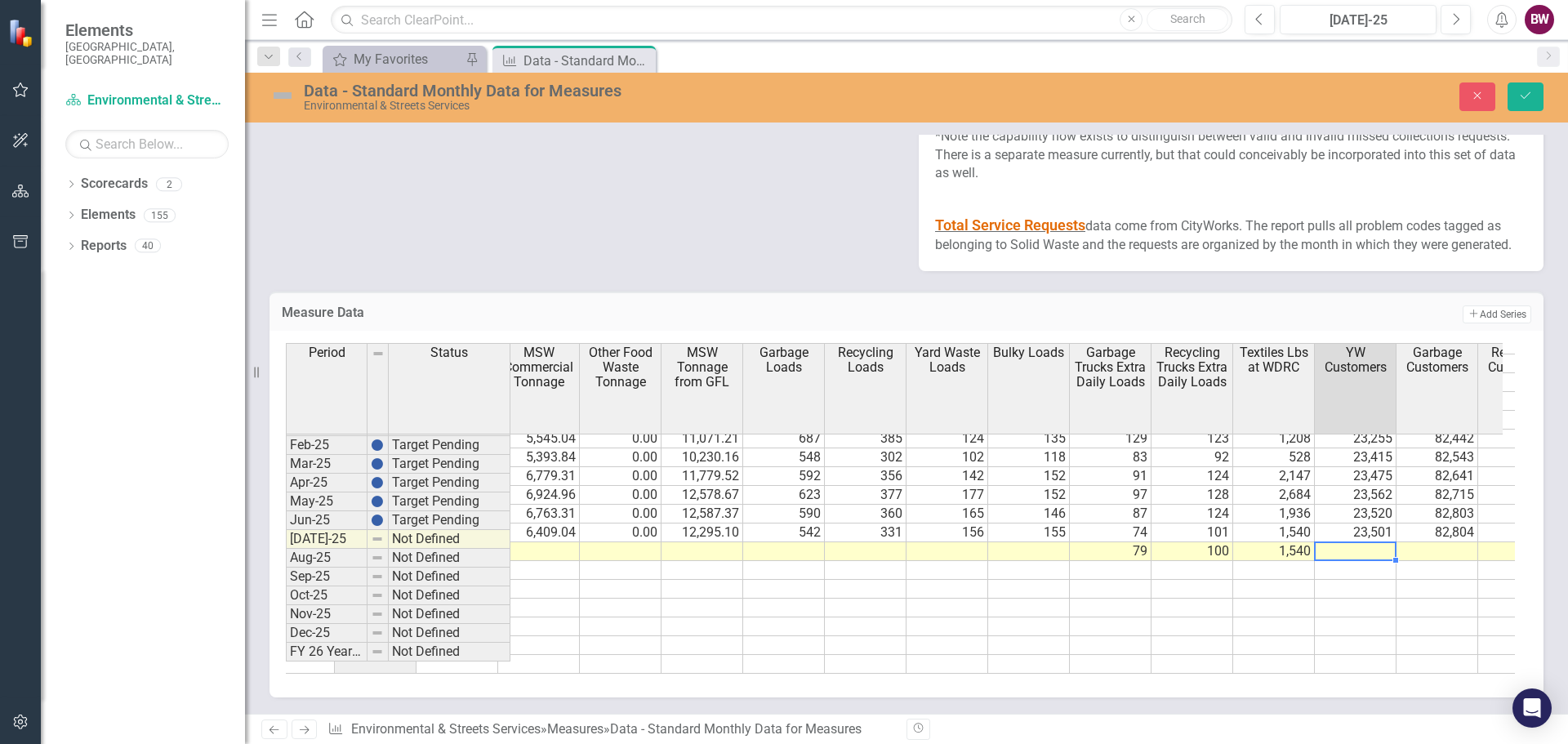
click at [1374, 542] on td at bounding box center [1356, 551] width 81 height 19
click at [1436, 542] on td at bounding box center [1437, 551] width 81 height 19
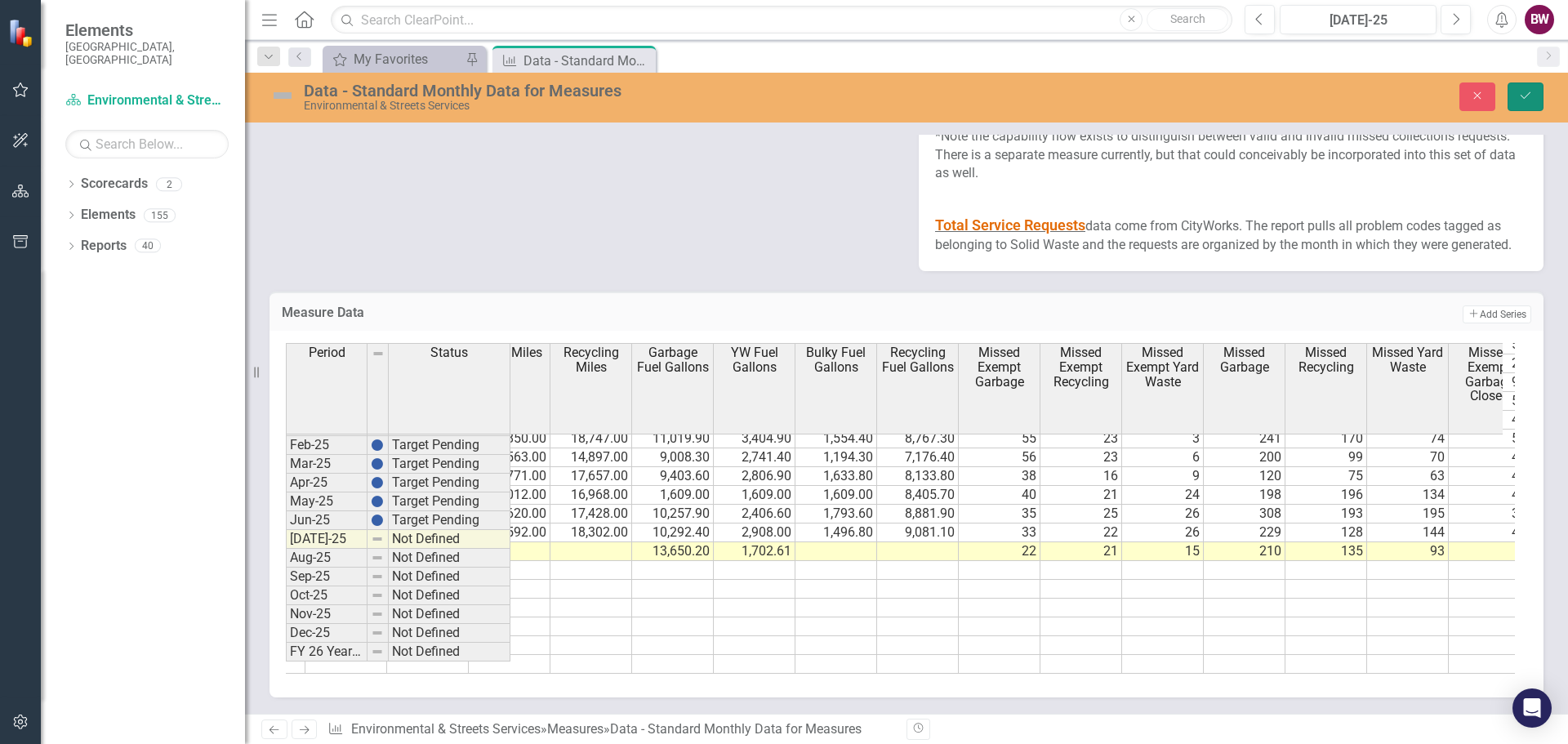
click at [1515, 99] on button "Save" at bounding box center [1525, 96] width 36 height 29
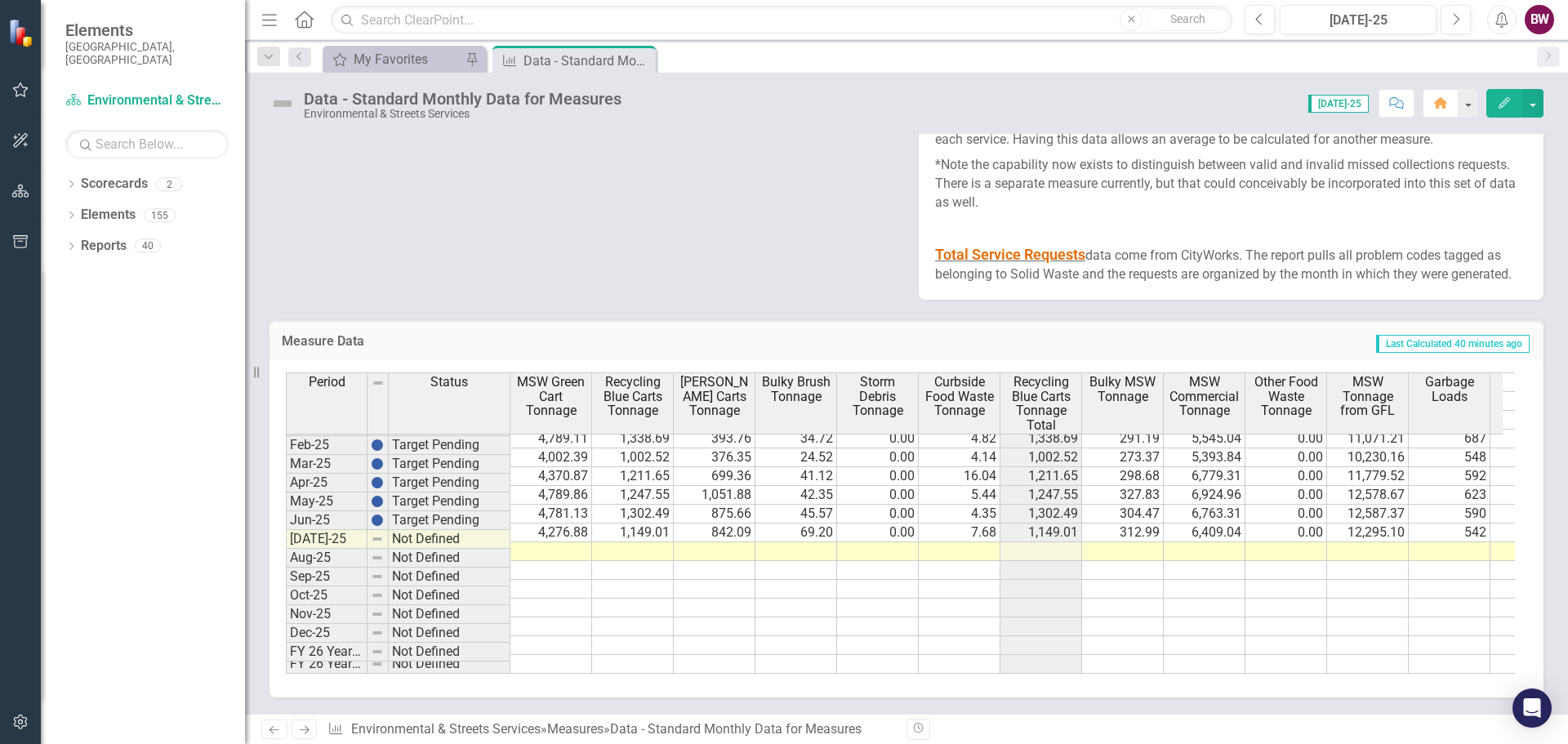
scroll to position [2779, 0]
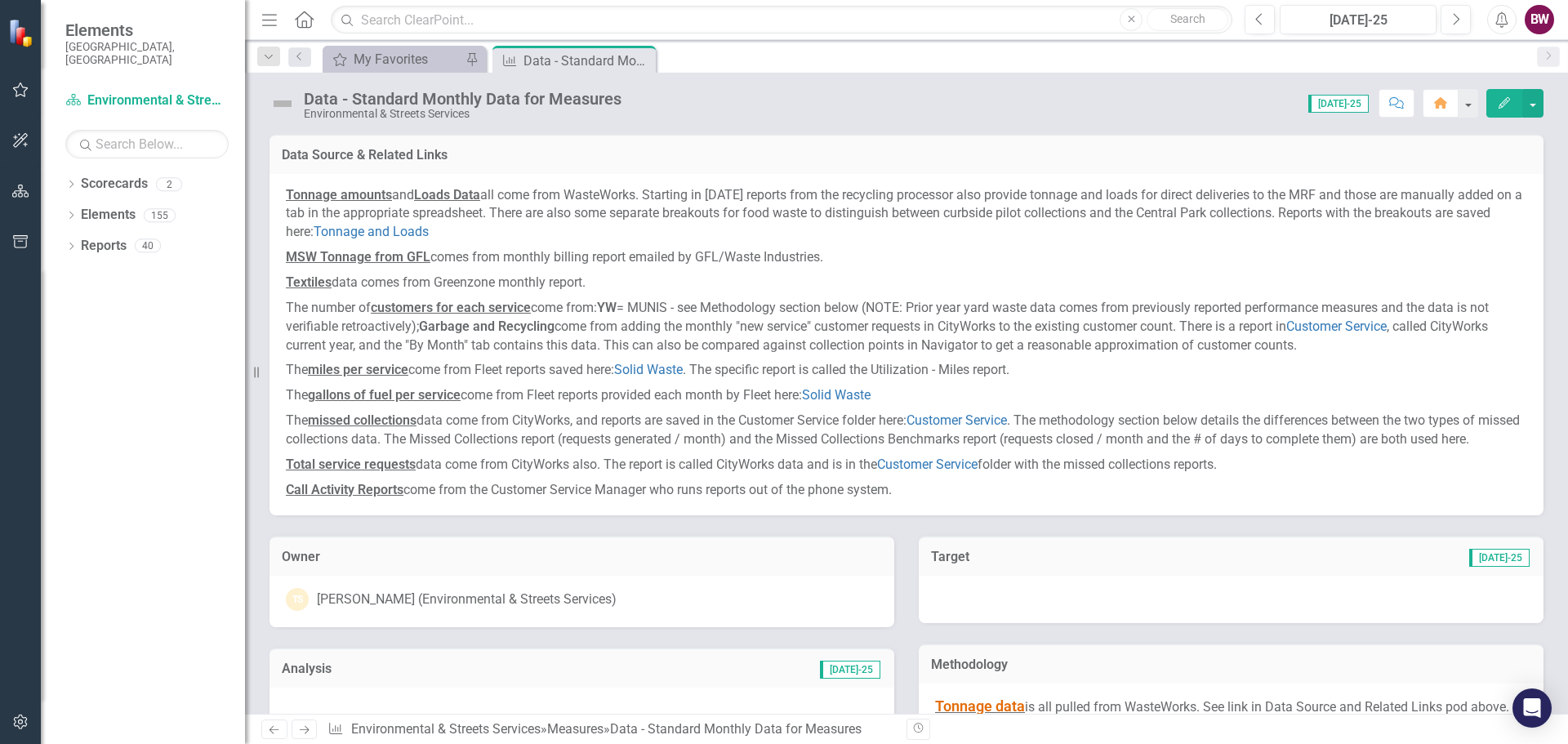
scroll to position [825, 0]
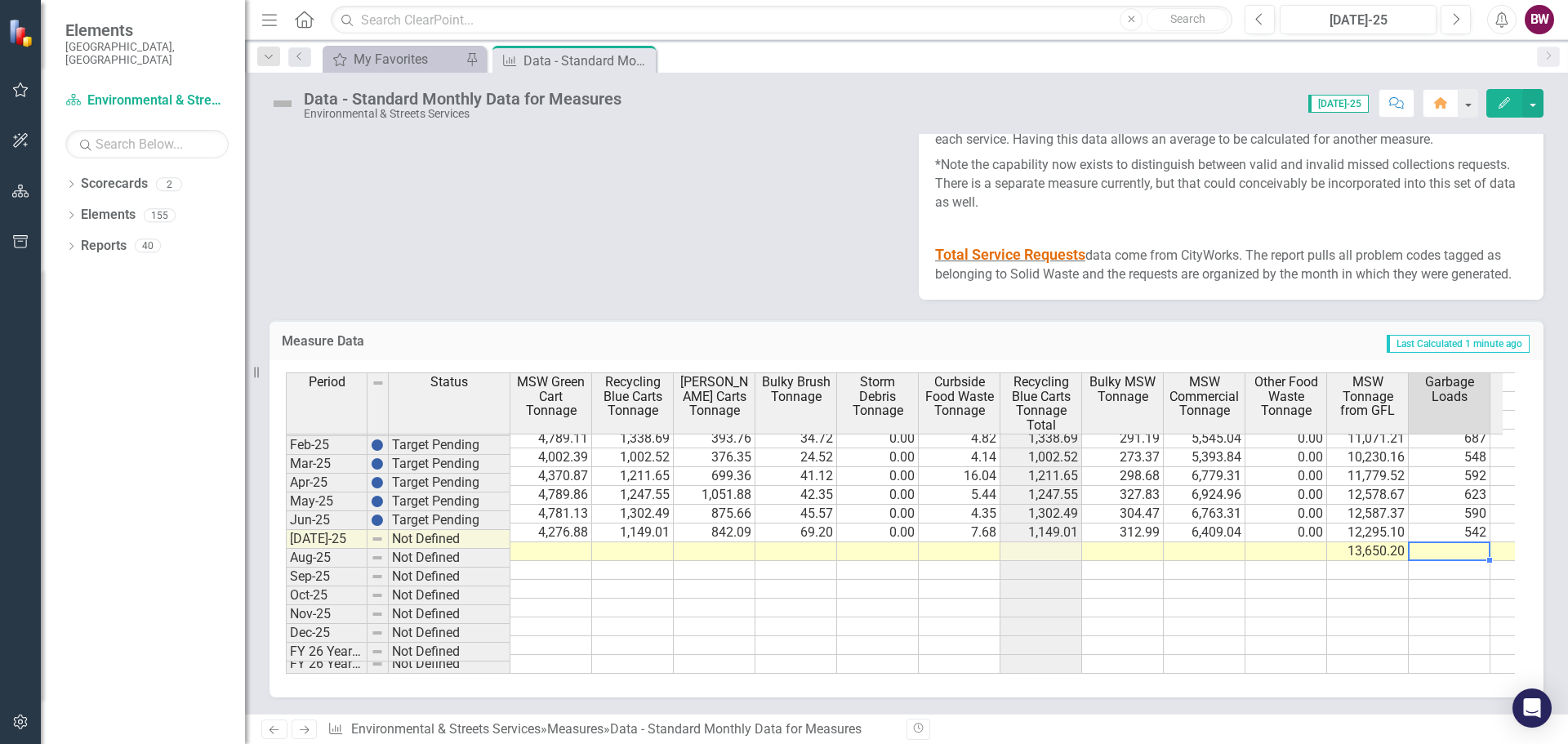
click at [1438, 542] on td at bounding box center [1449, 551] width 81 height 19
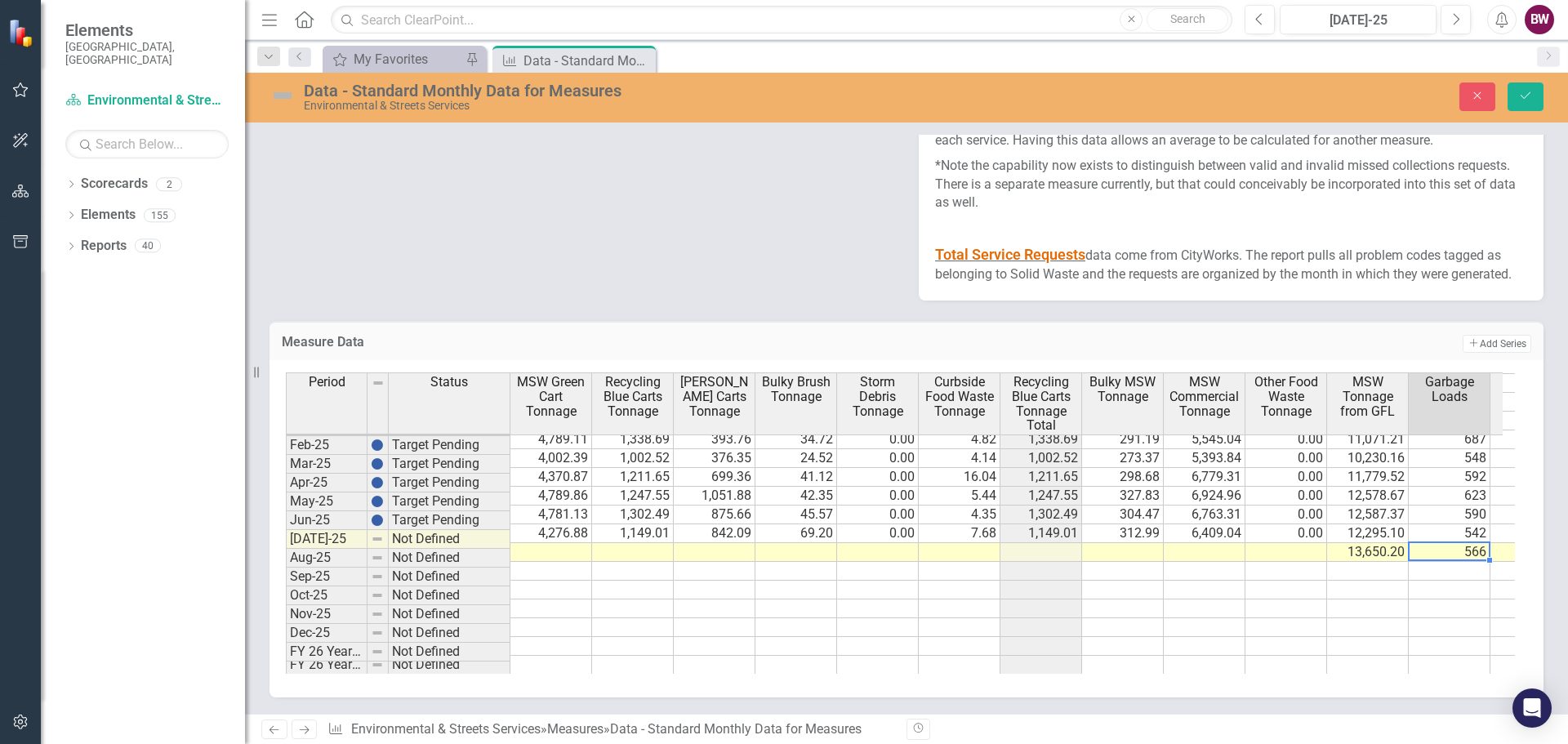
type textarea "566"
click at [1523, 92] on button "Save" at bounding box center [1525, 96] width 36 height 29
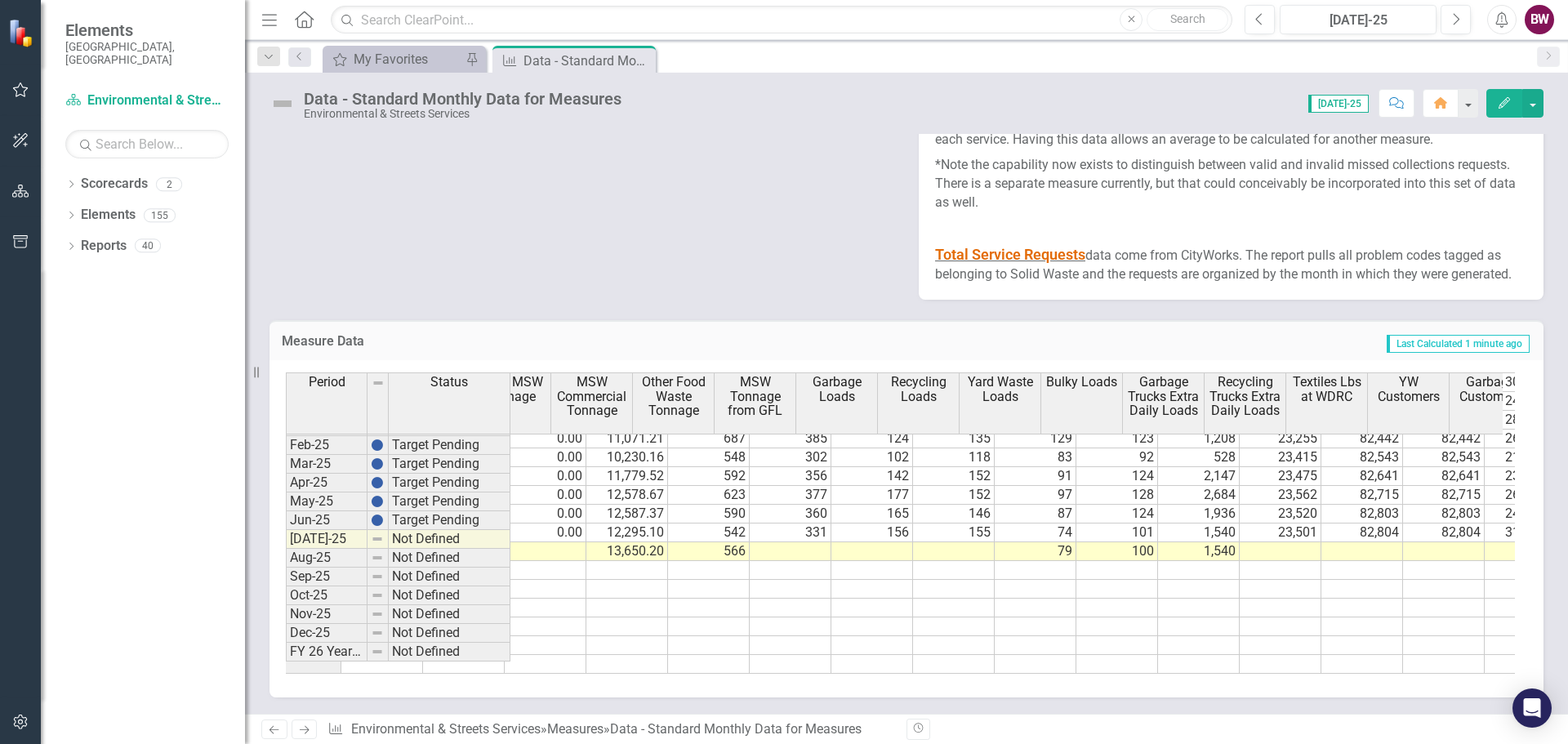
scroll to position [0, 740]
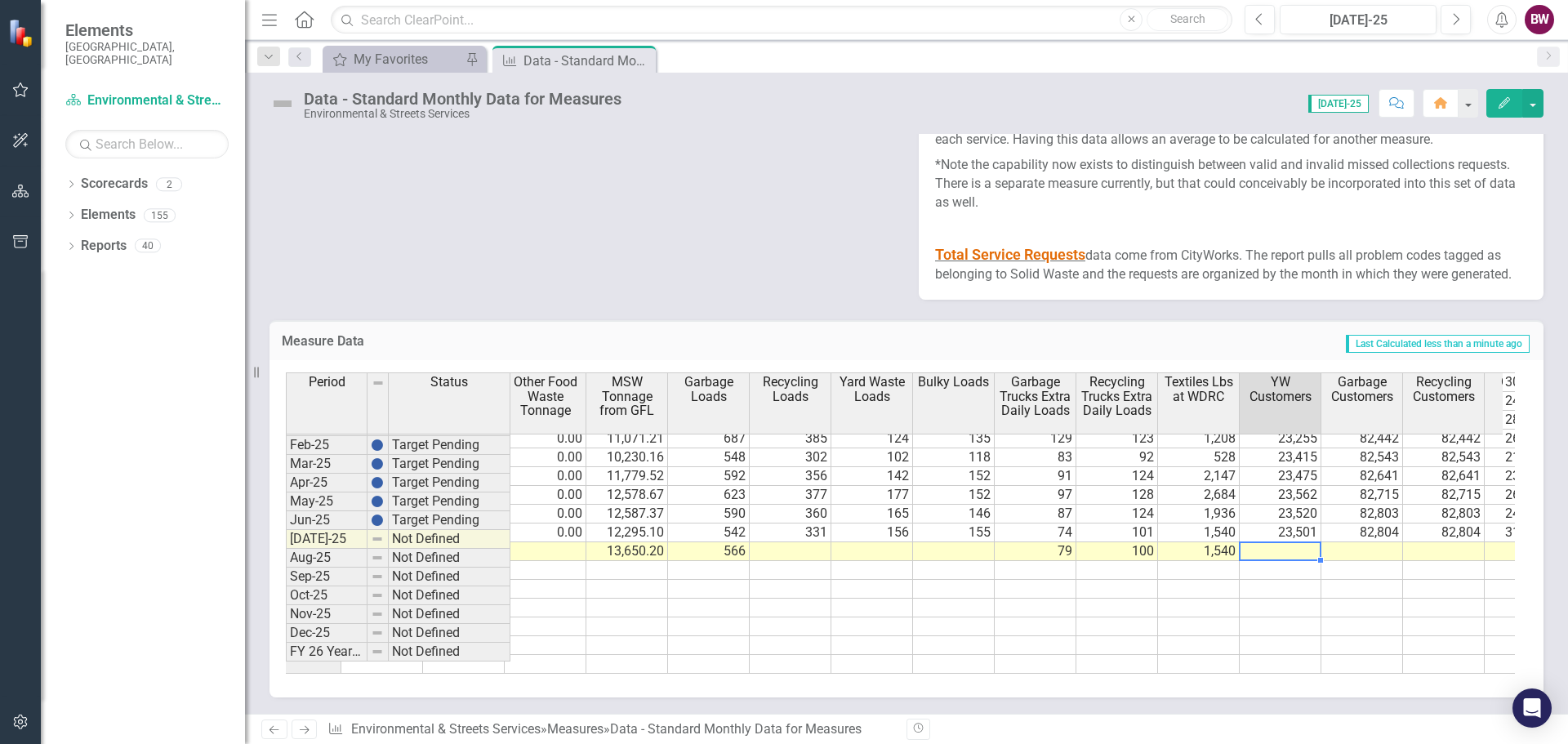
click at [1277, 542] on td at bounding box center [1280, 551] width 81 height 19
click at [784, 542] on td at bounding box center [790, 551] width 81 height 19
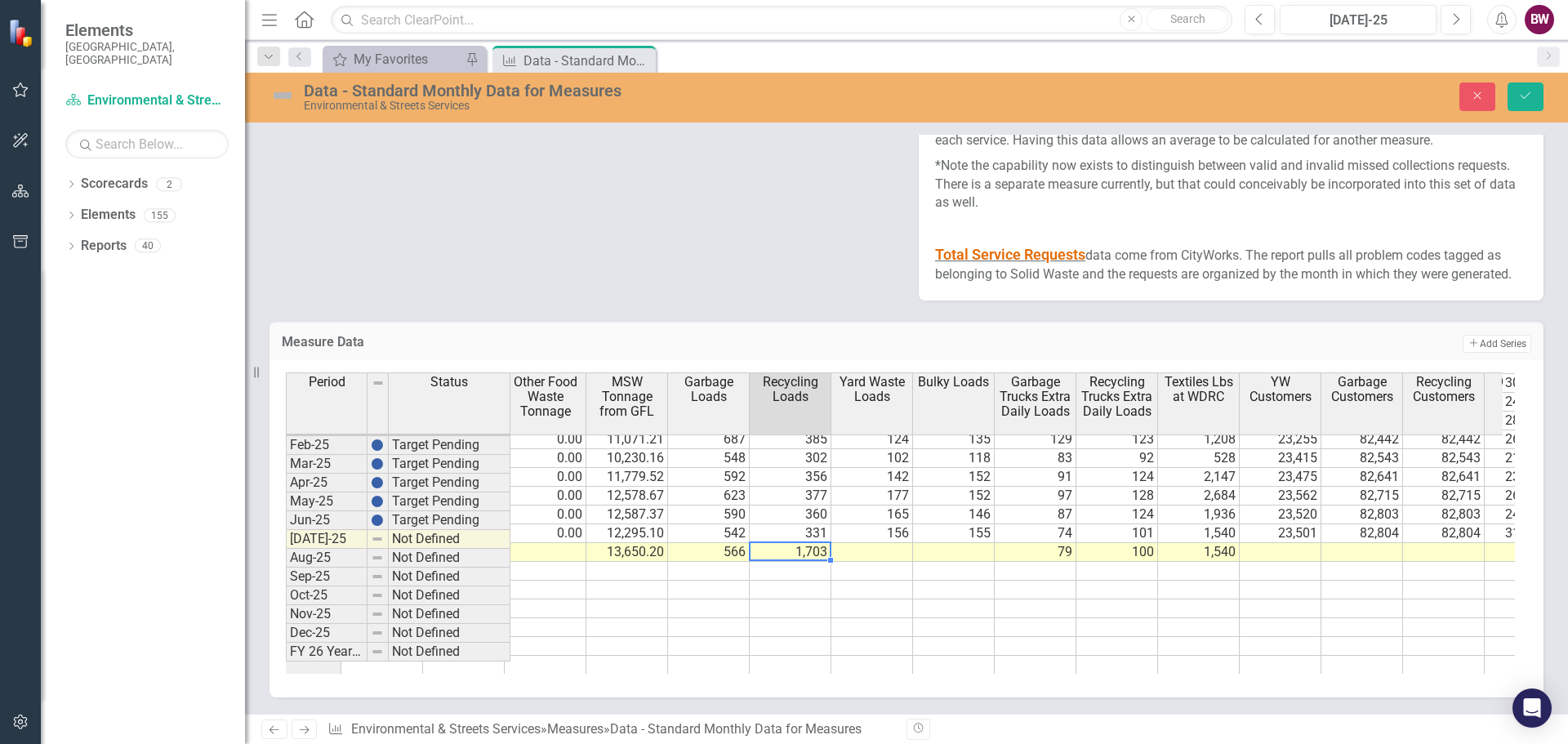
type textarea "1702.61"
click at [866, 543] on td at bounding box center [872, 552] width 81 height 19
click at [950, 543] on td at bounding box center [953, 552] width 81 height 19
click at [849, 543] on td at bounding box center [872, 552] width 81 height 19
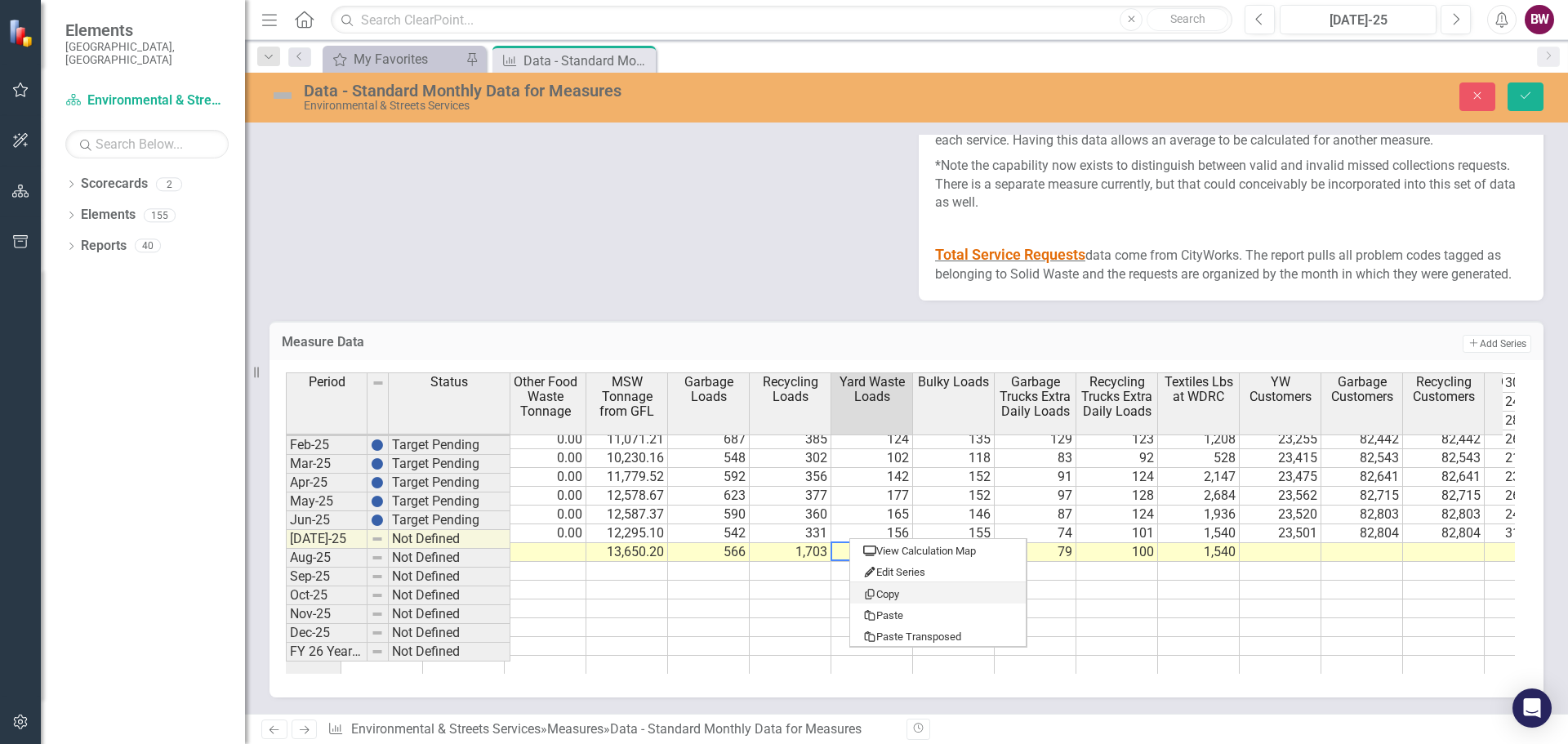
drag, startPoint x: 883, startPoint y: 612, endPoint x: 1183, endPoint y: 606, distance: 300.1
click at [1183, 606] on body "Elements City of Durham, NC Scorecard Environmental & Streets Services Search D…" at bounding box center [784, 372] width 1568 height 744
click at [1180, 618] on td at bounding box center [1198, 627] width 81 height 19
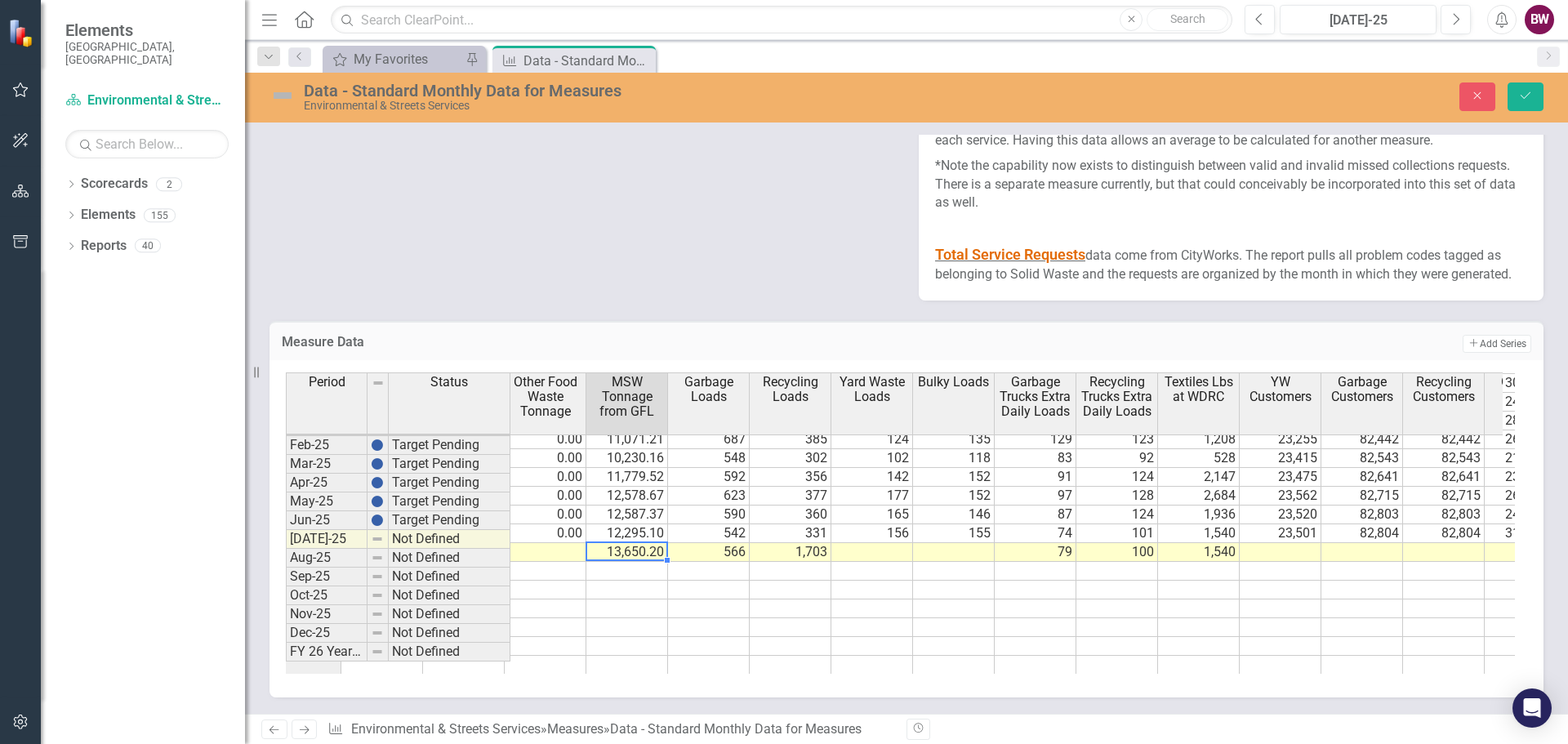
click at [638, 547] on td "13,650.20" at bounding box center [626, 552] width 81 height 19
click at [801, 547] on td "1,703" at bounding box center [790, 552] width 81 height 19
click at [633, 543] on td "13,650.20" at bounding box center [626, 552] width 81 height 19
click at [776, 547] on td "1,703" at bounding box center [790, 552] width 81 height 19
click at [634, 524] on td "12,295.10" at bounding box center [626, 533] width 81 height 19
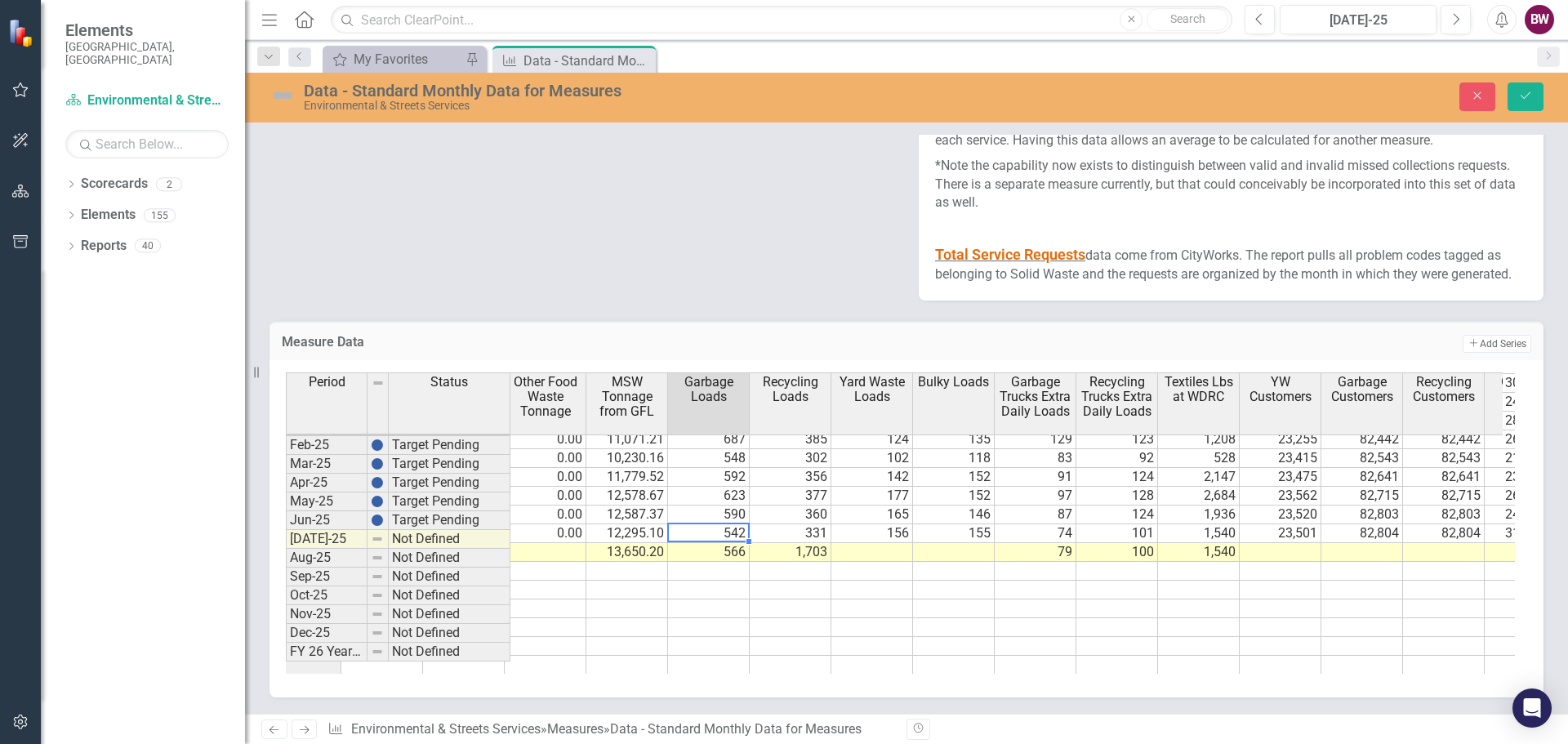
click at [714, 524] on td "542" at bounding box center [709, 533] width 81 height 19
click at [631, 524] on td "12,295.10" at bounding box center [626, 533] width 81 height 19
click at [719, 524] on td "542" at bounding box center [709, 533] width 81 height 19
click at [721, 544] on td "566" at bounding box center [709, 552] width 81 height 19
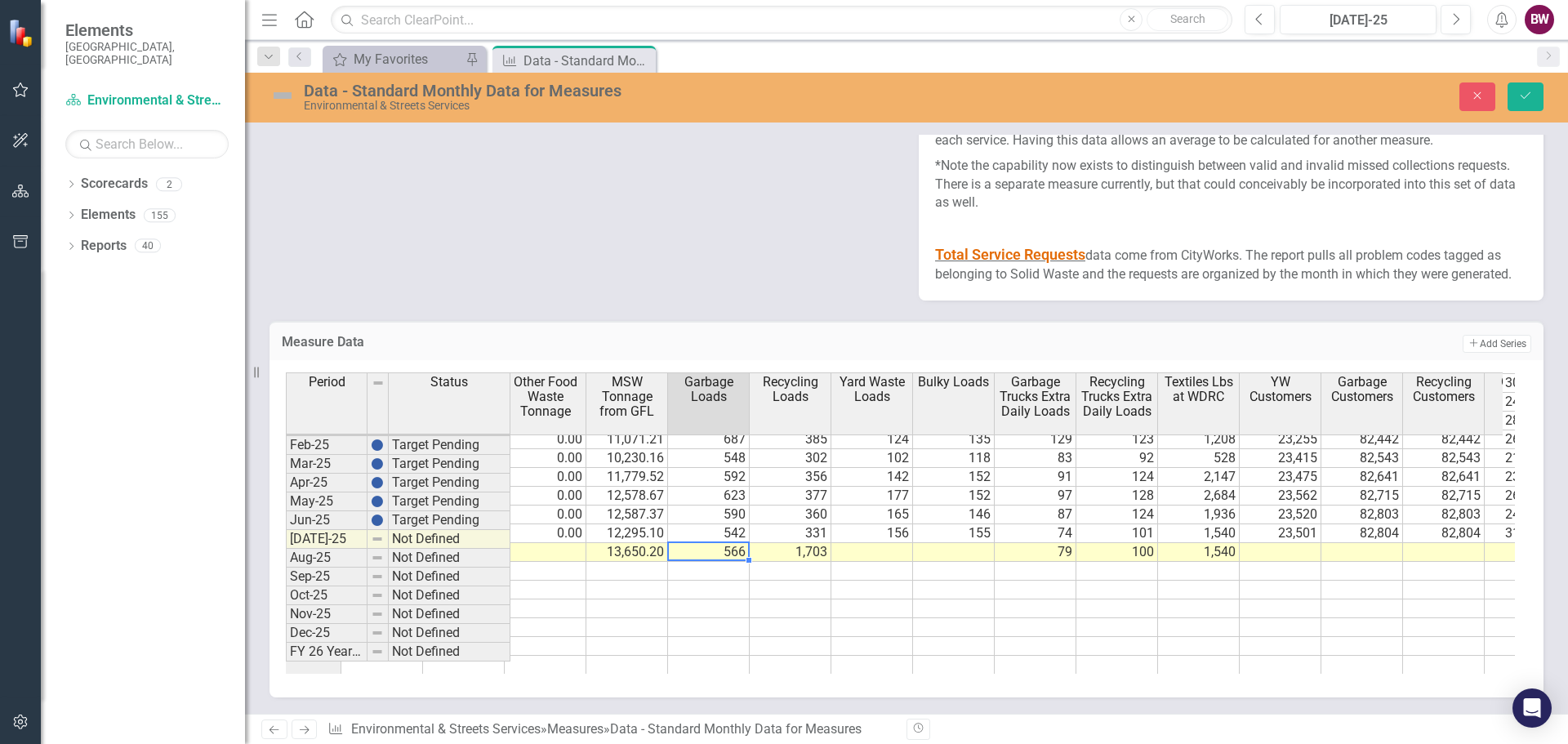
click at [711, 524] on td "542" at bounding box center [709, 533] width 81 height 19
click at [713, 524] on td "542" at bounding box center [709, 533] width 81 height 19
click at [735, 543] on td "566" at bounding box center [709, 552] width 81 height 19
click at [807, 543] on td "1,703" at bounding box center [790, 552] width 81 height 19
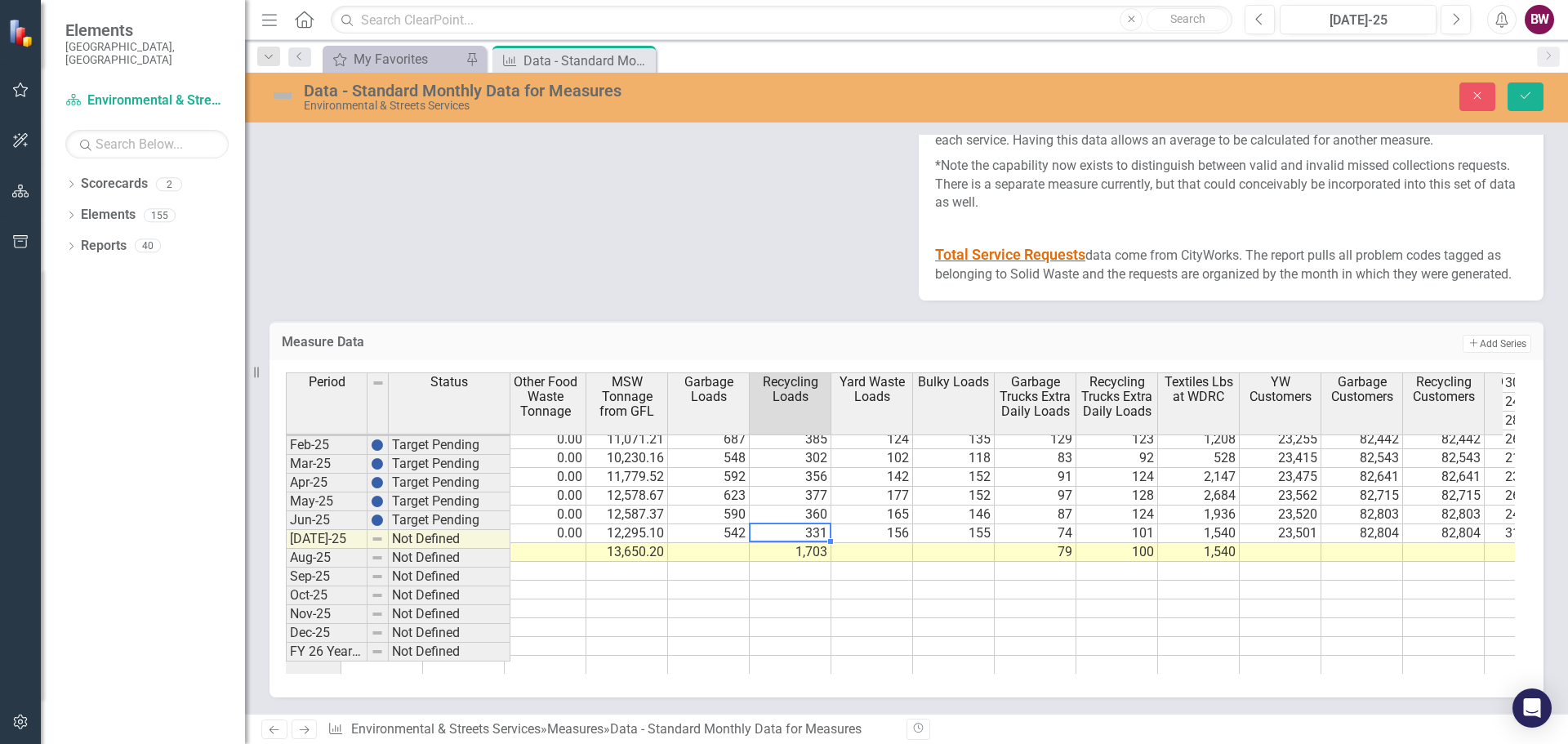
click at [798, 524] on td "331" at bounding box center [790, 533] width 81 height 19
click at [798, 543] on td "1,703" at bounding box center [790, 552] width 81 height 19
click at [803, 543] on td "1,703" at bounding box center [790, 552] width 81 height 19
click at [813, 543] on td at bounding box center [790, 552] width 81 height 19
click at [796, 524] on td "331" at bounding box center [790, 533] width 81 height 19
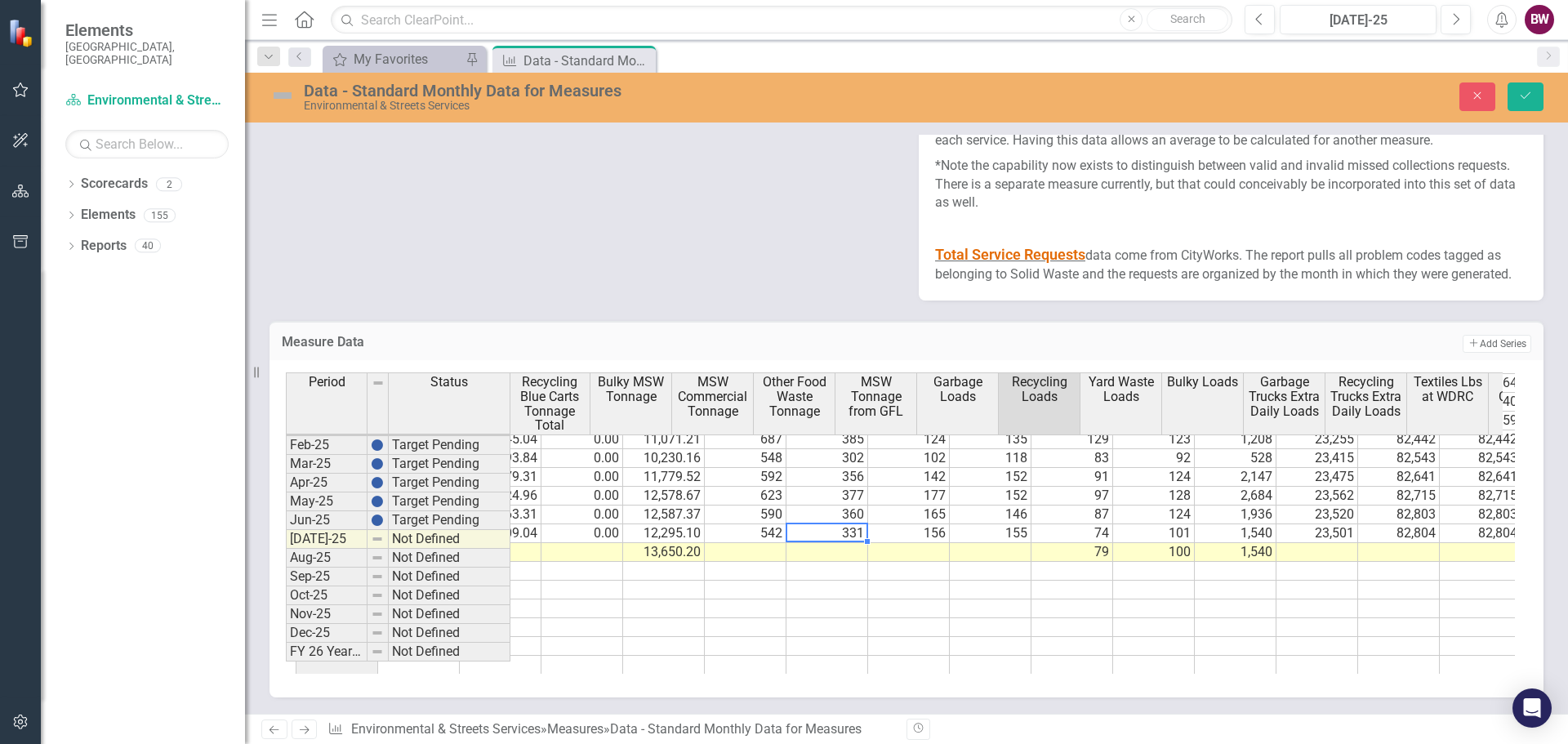
scroll to position [0, 819]
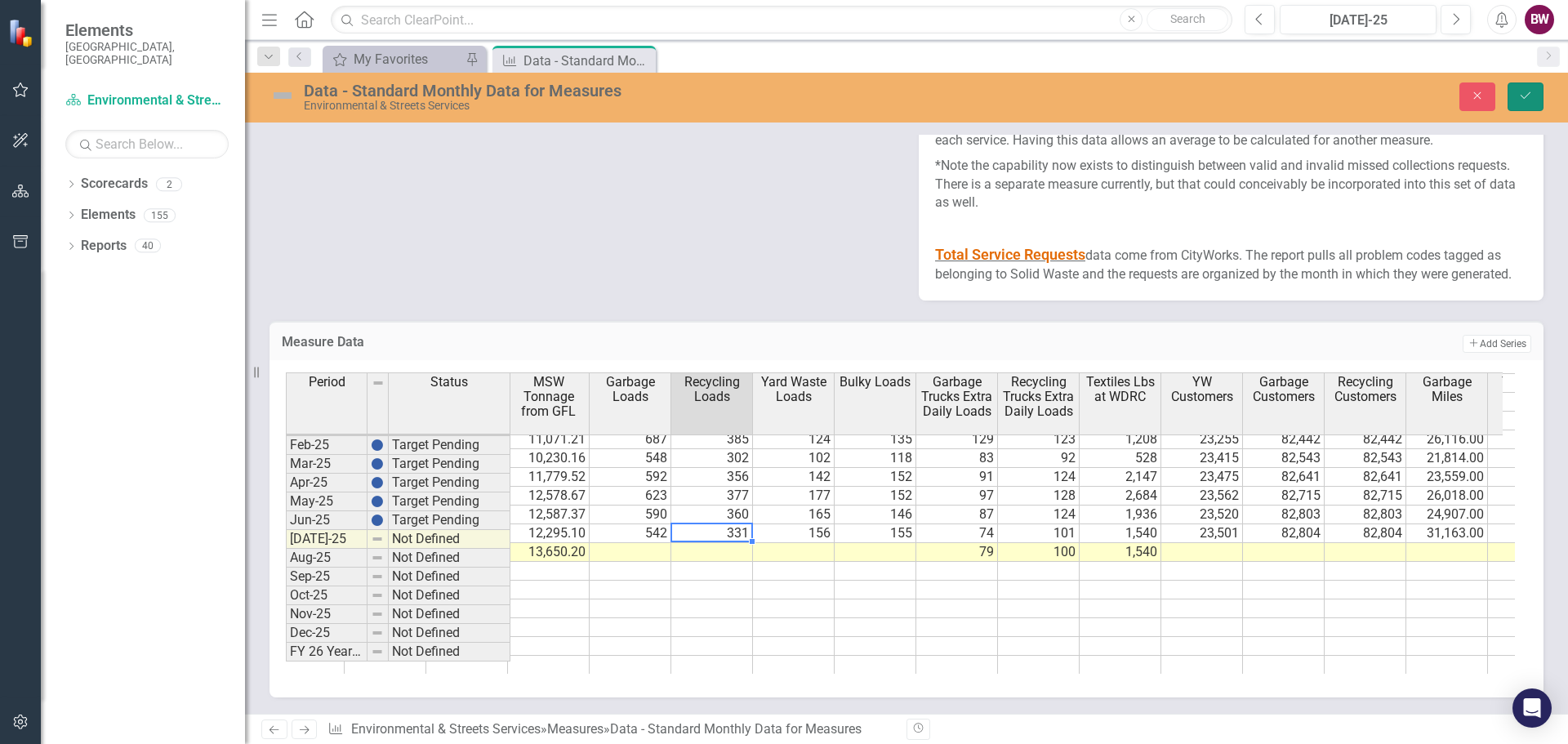
click at [1523, 93] on icon "Save" at bounding box center [1526, 95] width 15 height 11
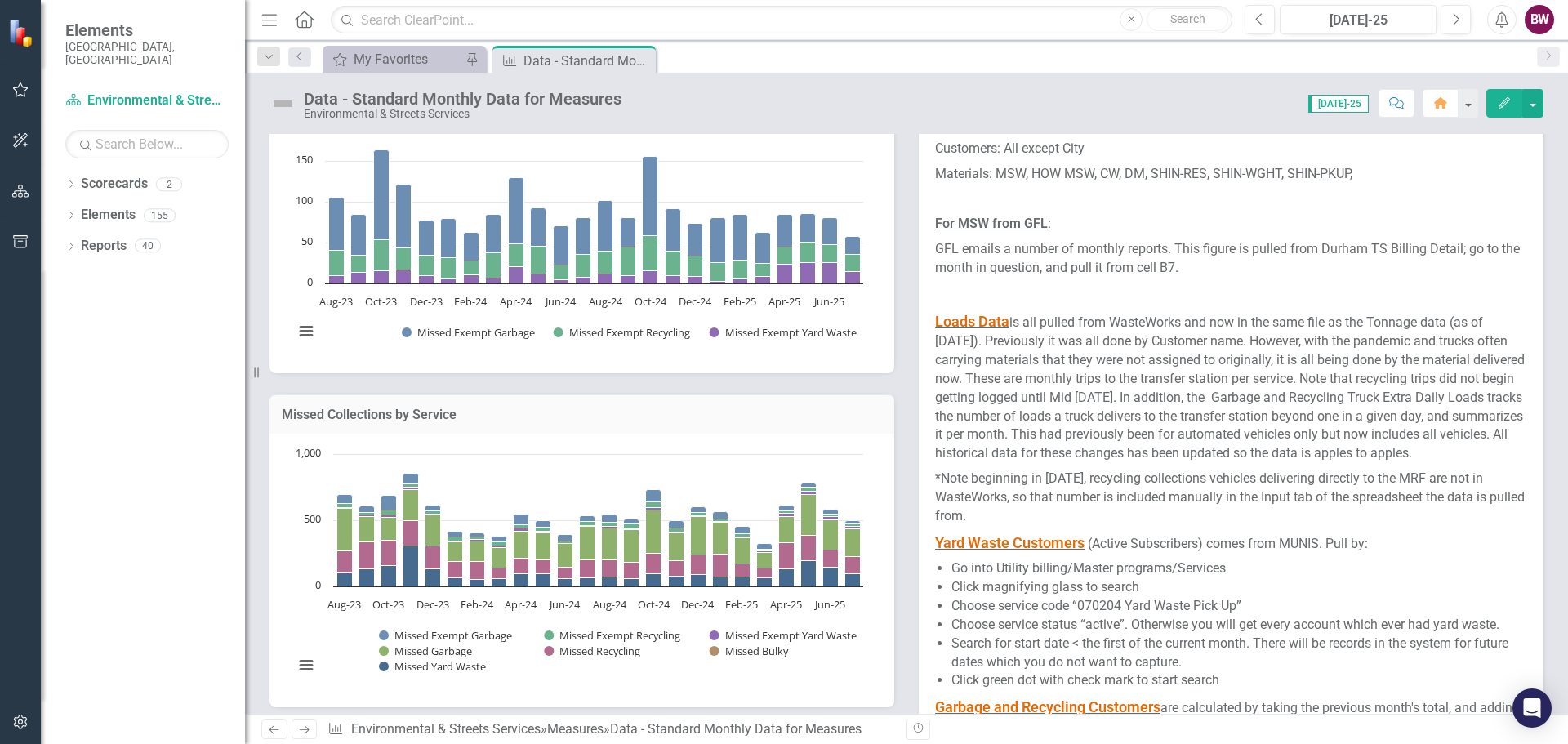
scroll to position [1714, 0]
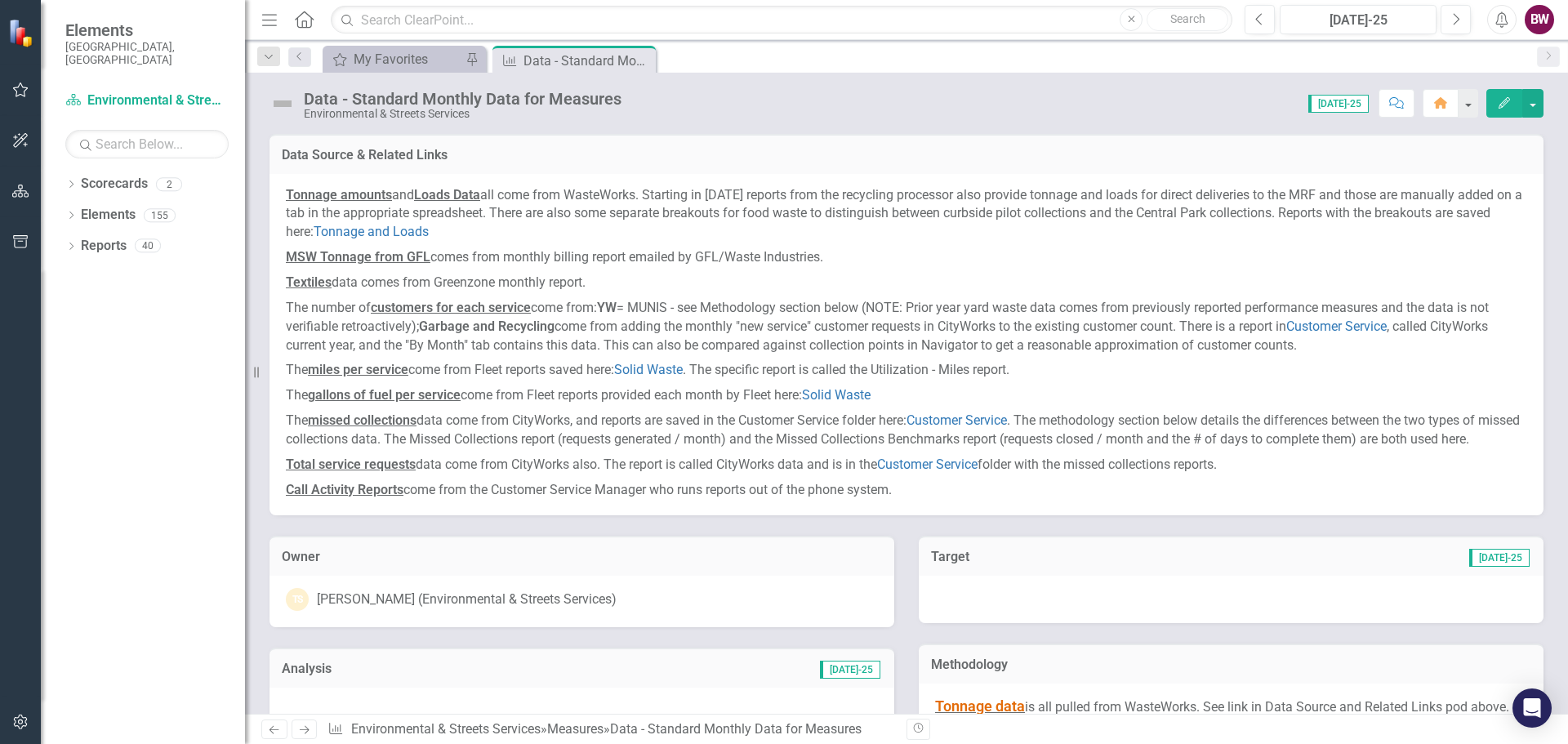
scroll to position [825, 0]
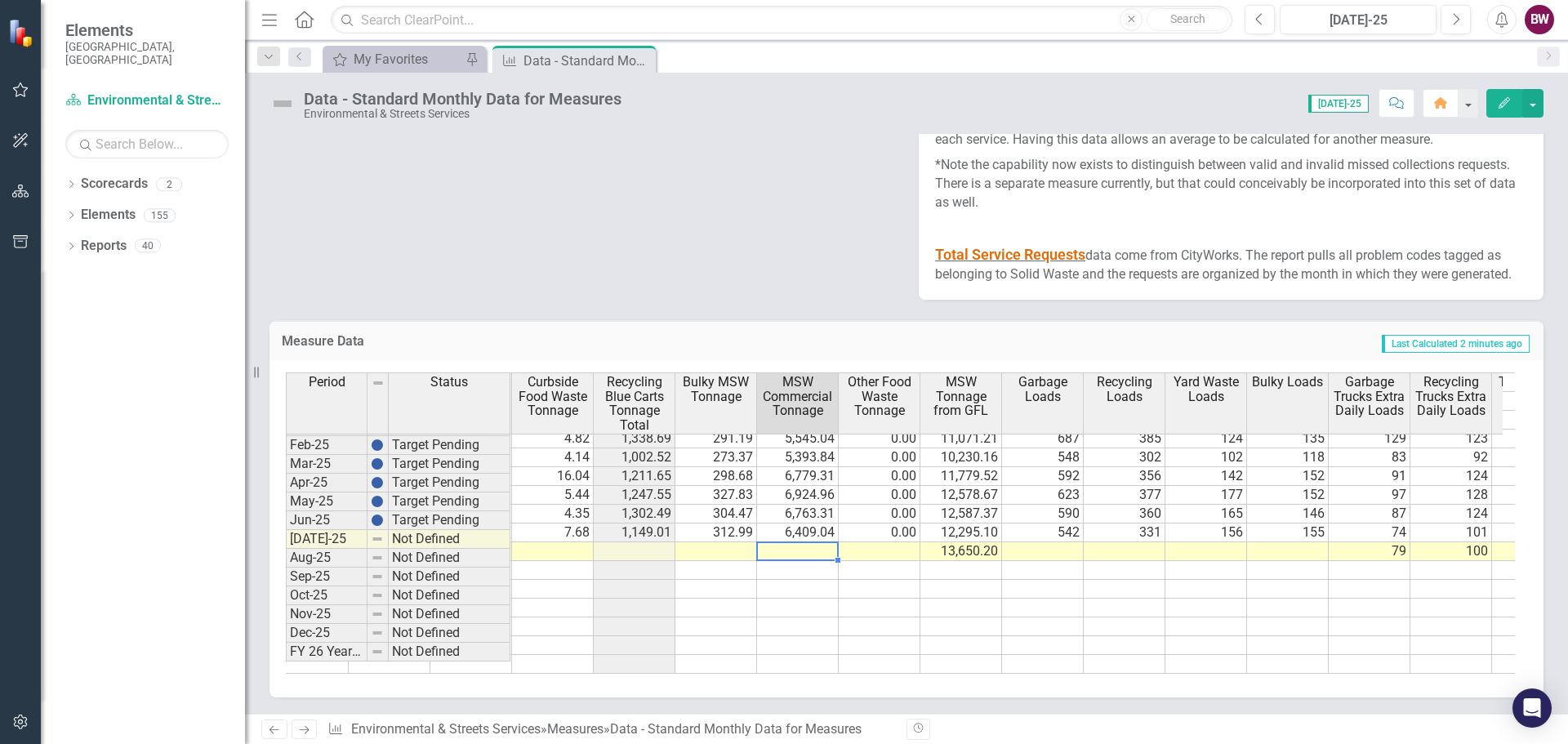
click at [655, 542] on td at bounding box center [634, 551] width 81 height 19
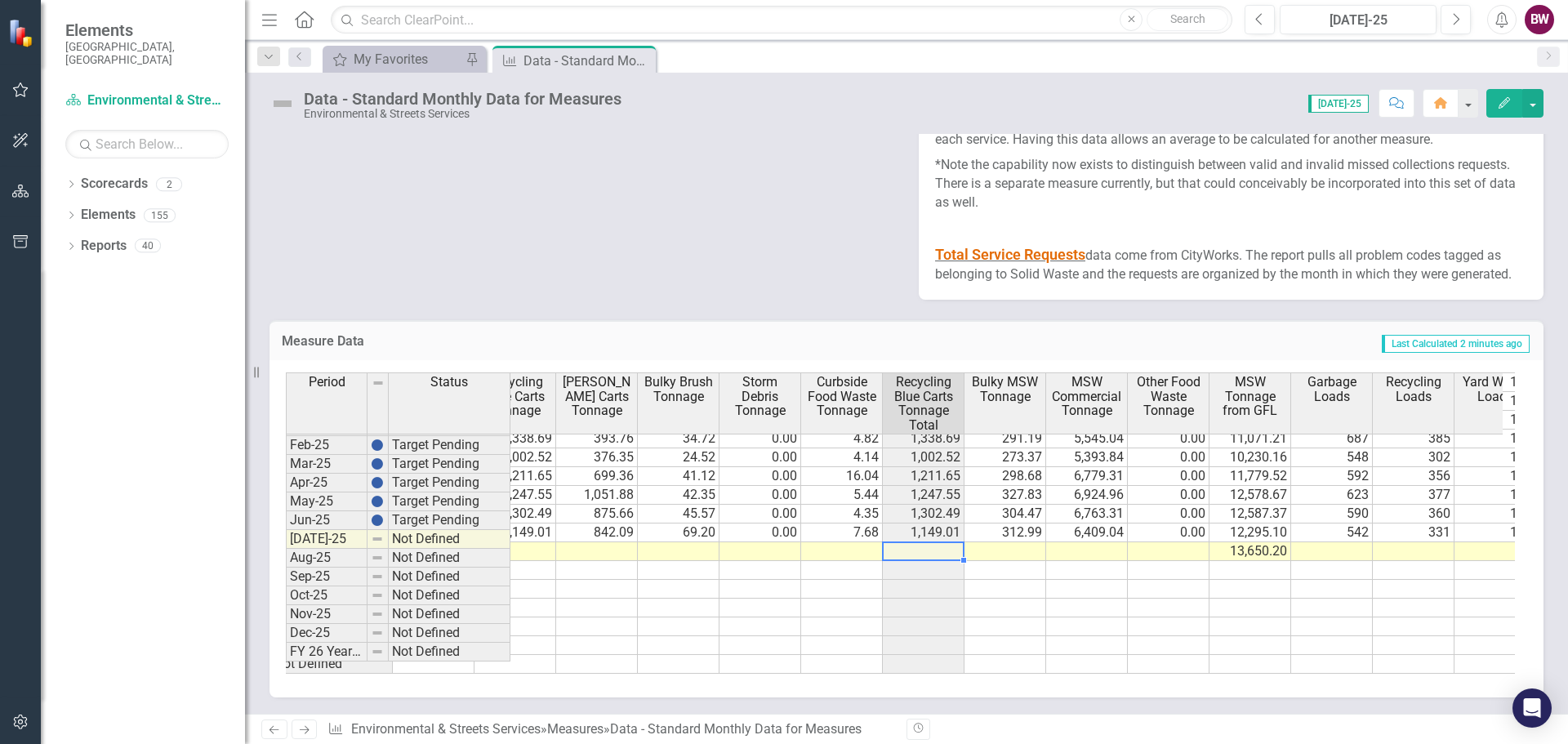
scroll to position [0, 0]
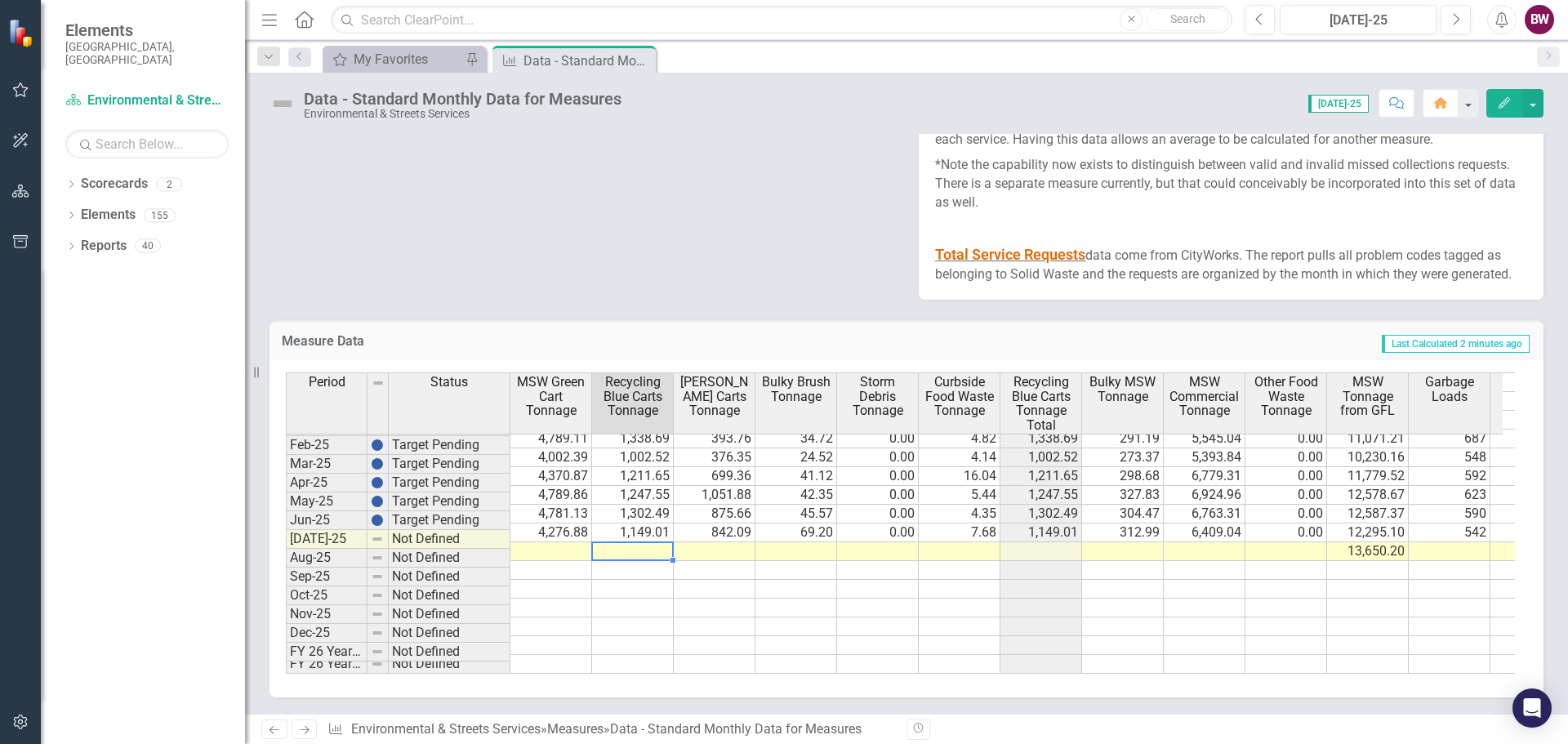
click at [604, 542] on td at bounding box center [632, 551] width 81 height 19
click at [286, 530] on div "Period Status MSW Green Cart Tonnage Recycling Blue Carts Tonnage [PERSON_NAME]…" at bounding box center [286, 407] width 0 height 532
click at [641, 542] on td at bounding box center [632, 551] width 81 height 19
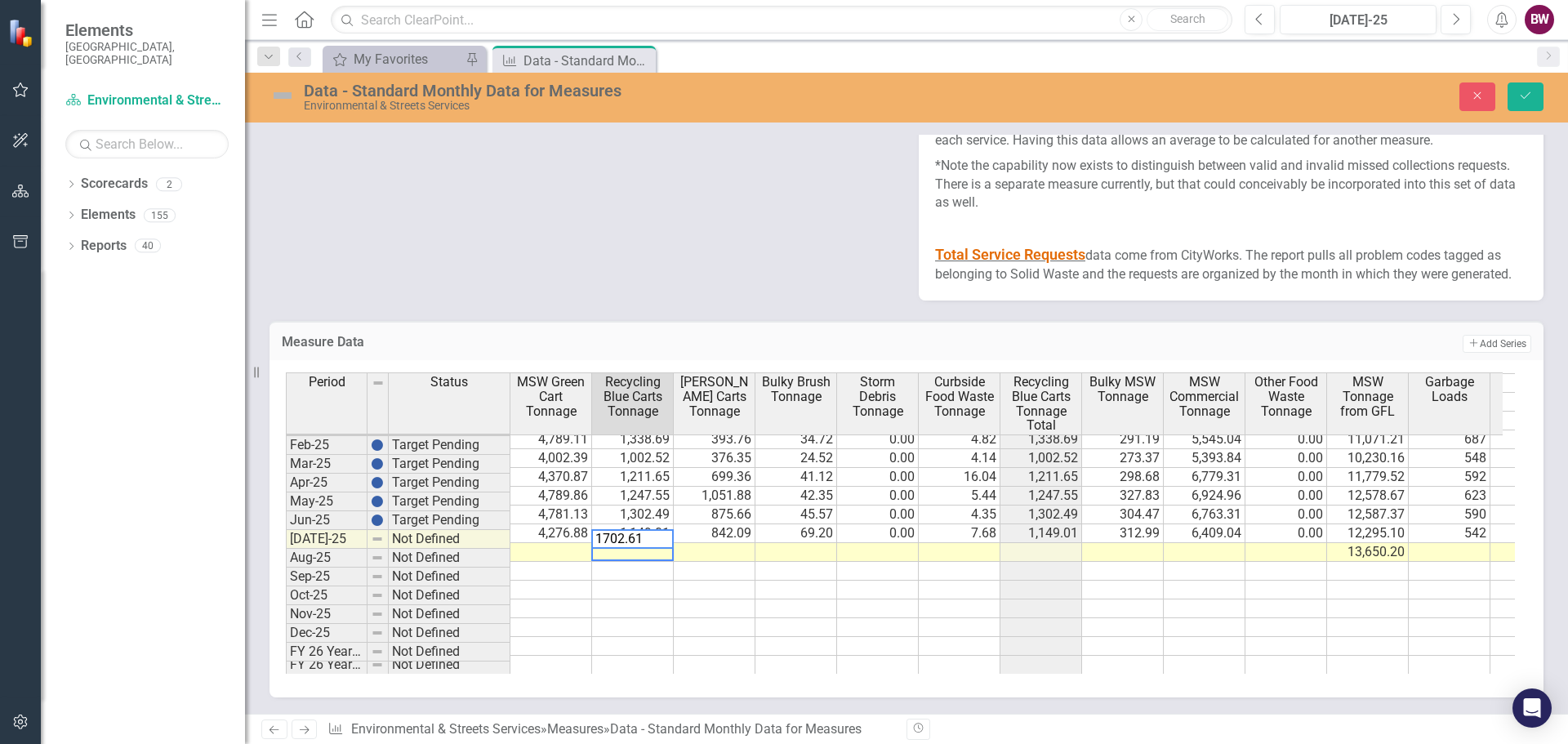
type textarea "1702.61"
click at [286, 532] on div "Period Status MSW Green Cart Tonnage Recycling Blue Carts Tonnage [PERSON_NAME]…" at bounding box center [286, 407] width 0 height 532
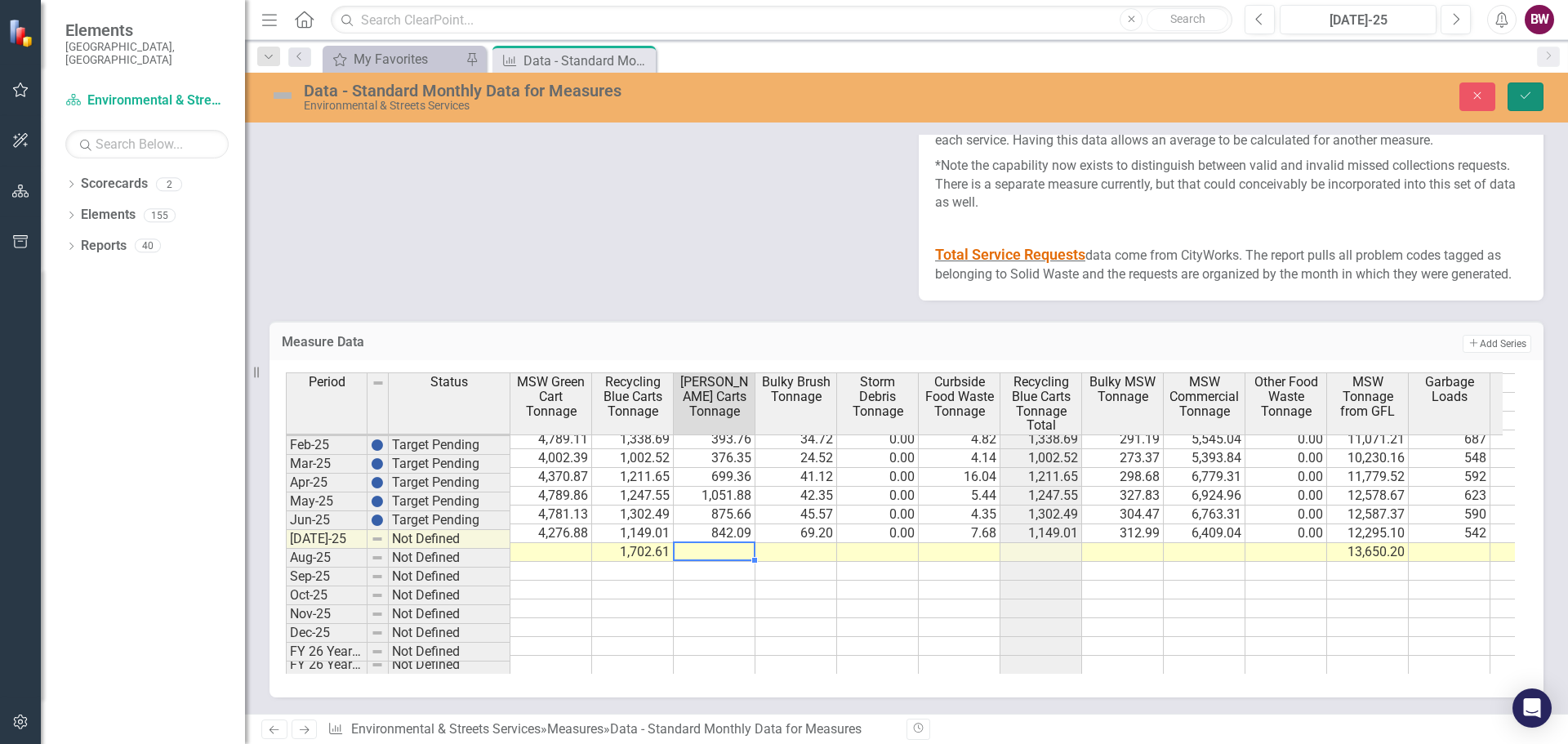
click at [1529, 98] on icon "Save" at bounding box center [1526, 95] width 15 height 11
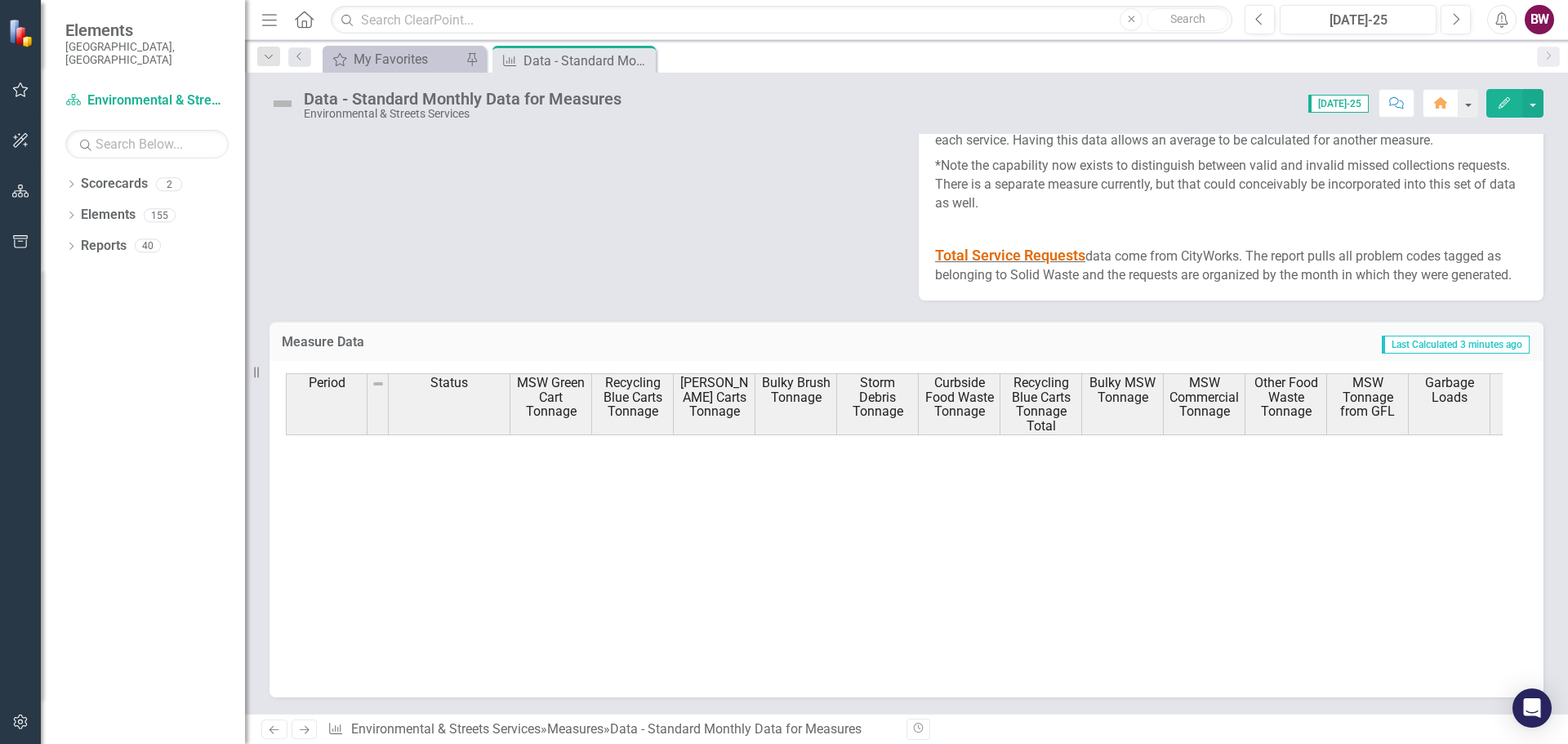
scroll to position [825, 0]
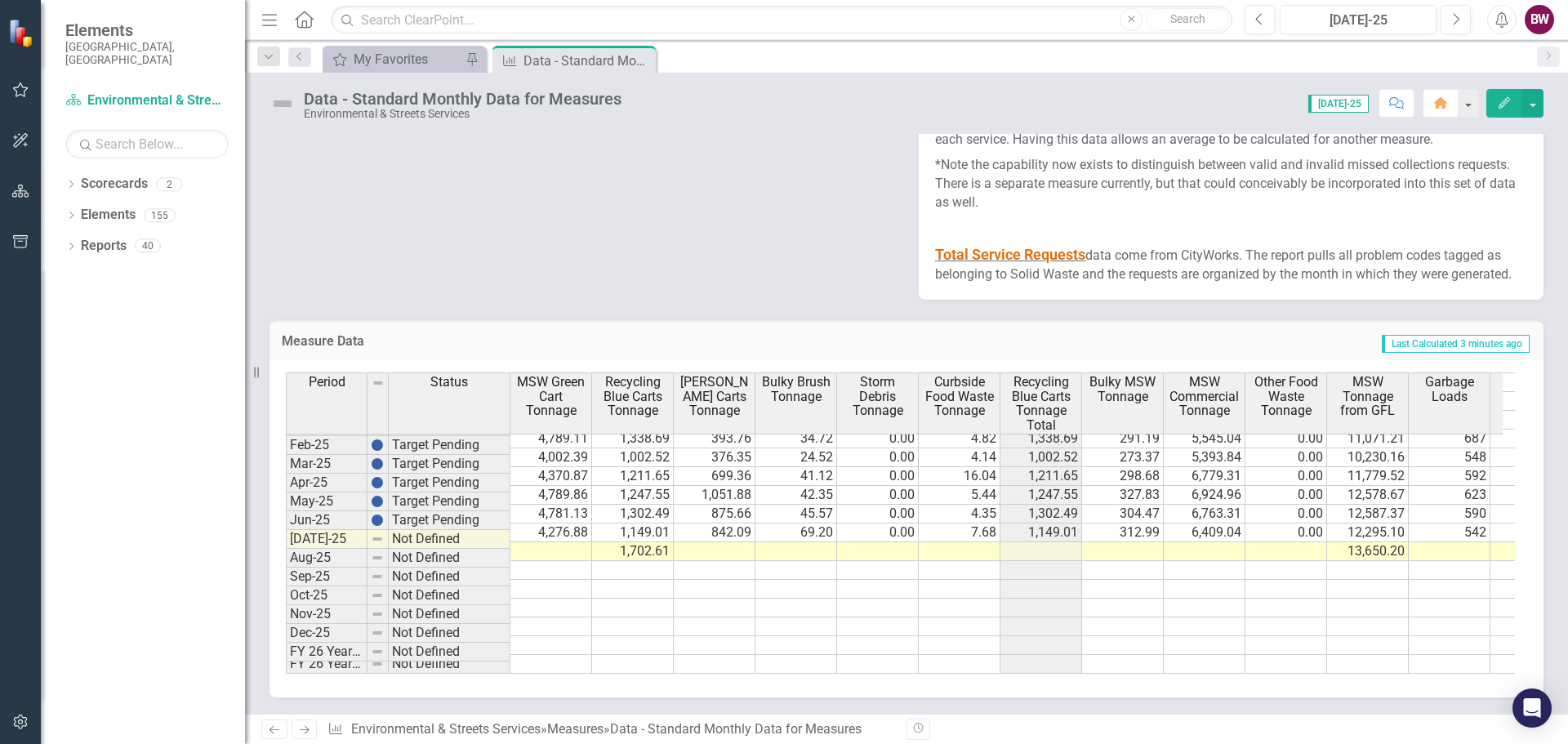
click at [641, 542] on td "1,702.61" at bounding box center [632, 551] width 81 height 19
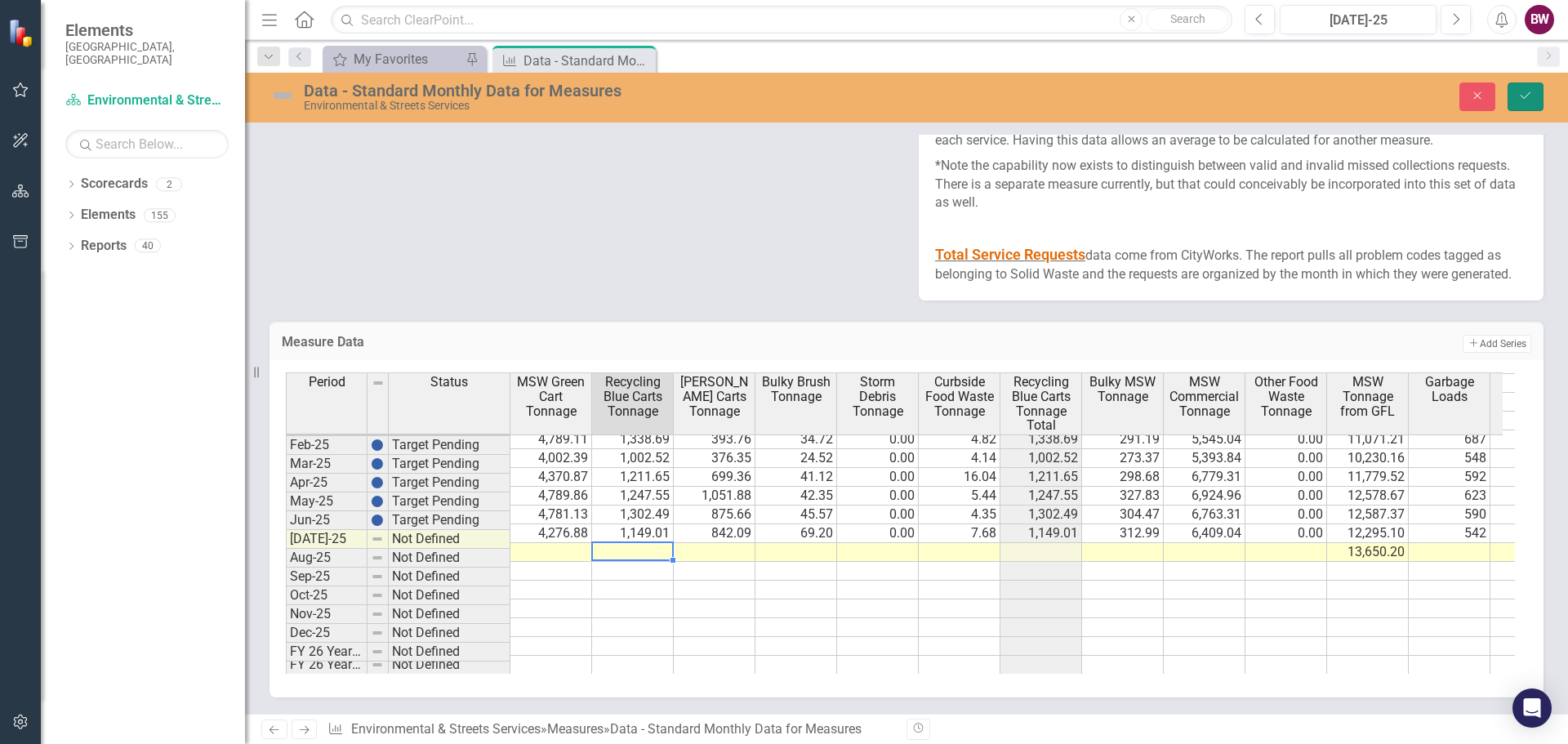
click at [1529, 104] on button "Save" at bounding box center [1525, 96] width 36 height 29
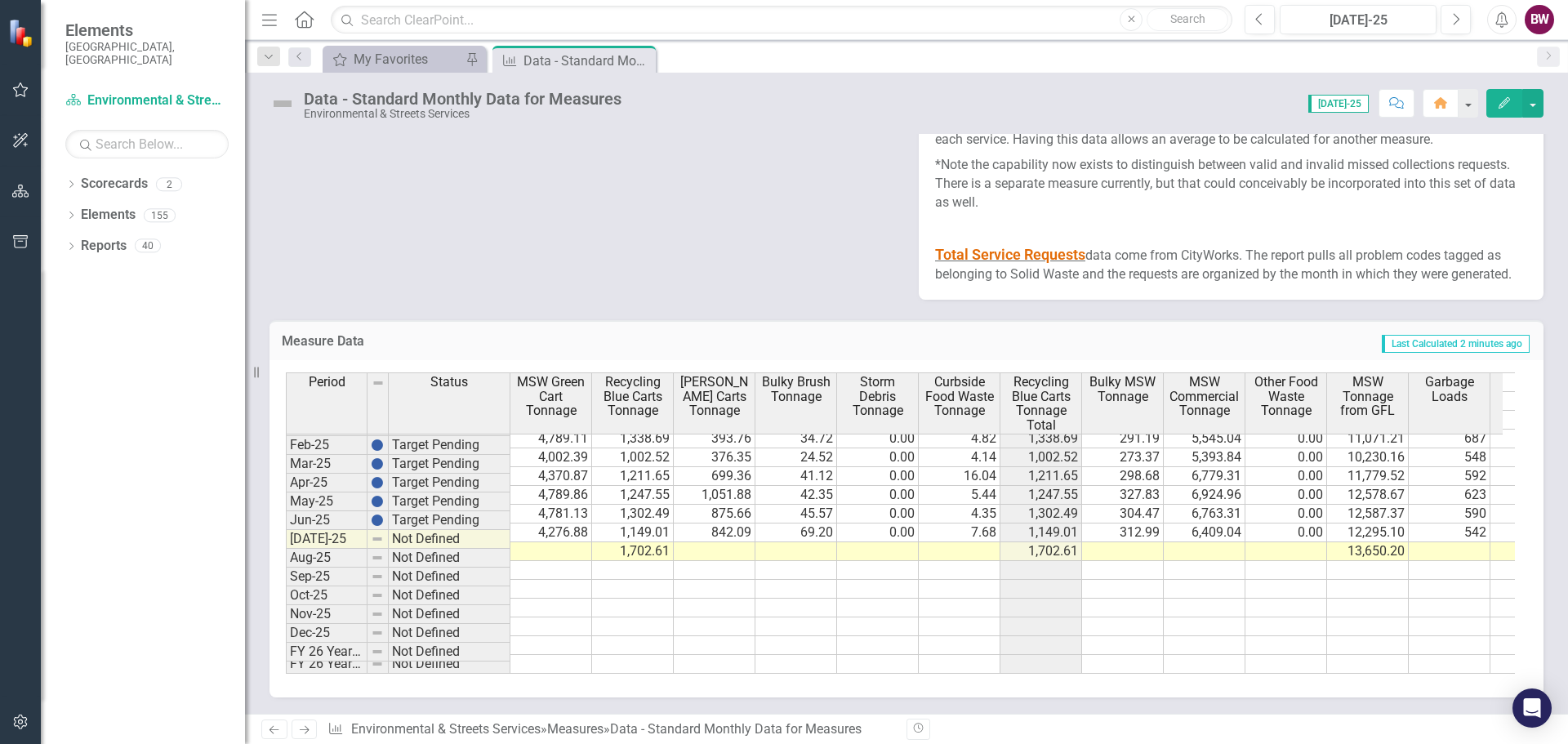
click at [1447, 542] on td at bounding box center [1449, 551] width 81 height 19
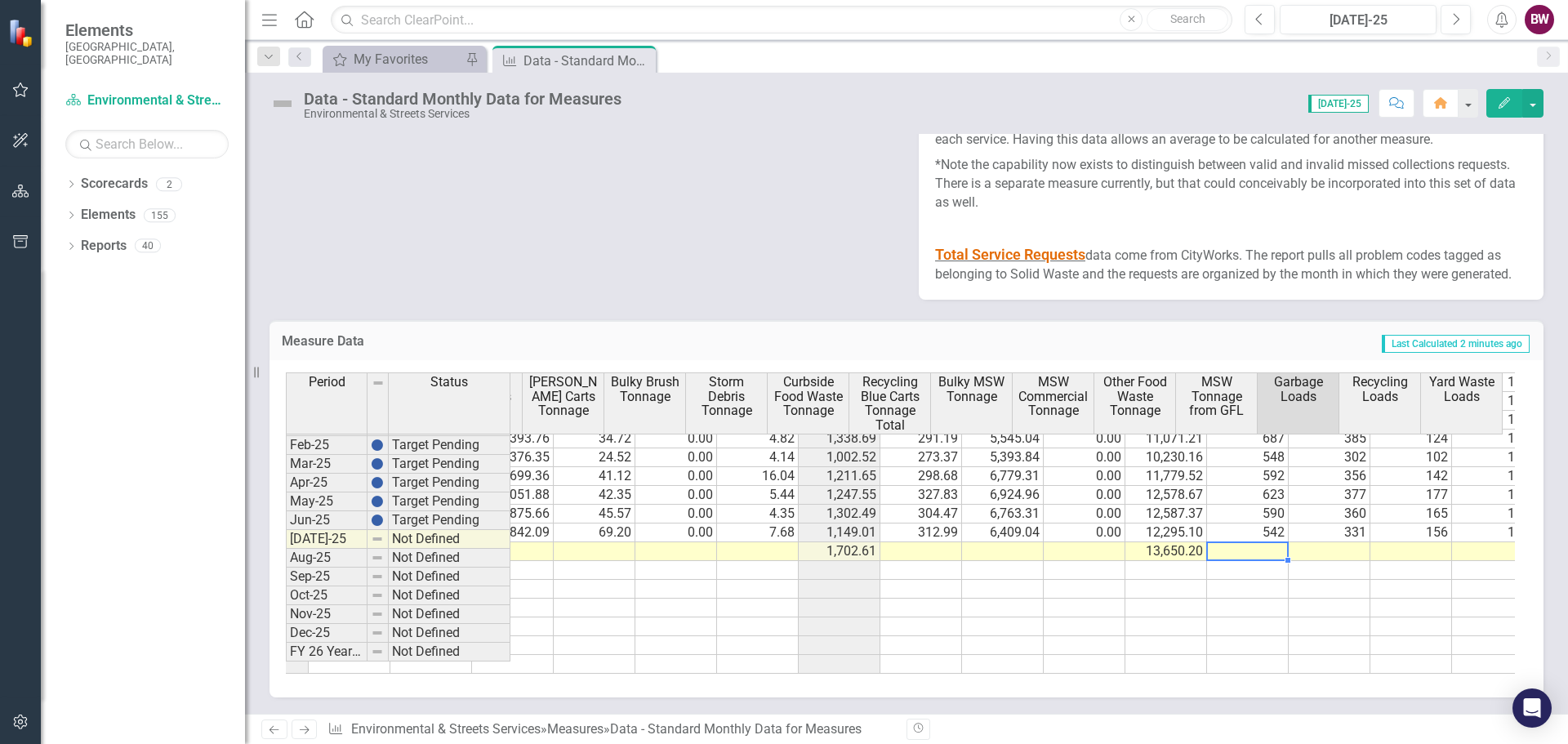
scroll to position [0, 210]
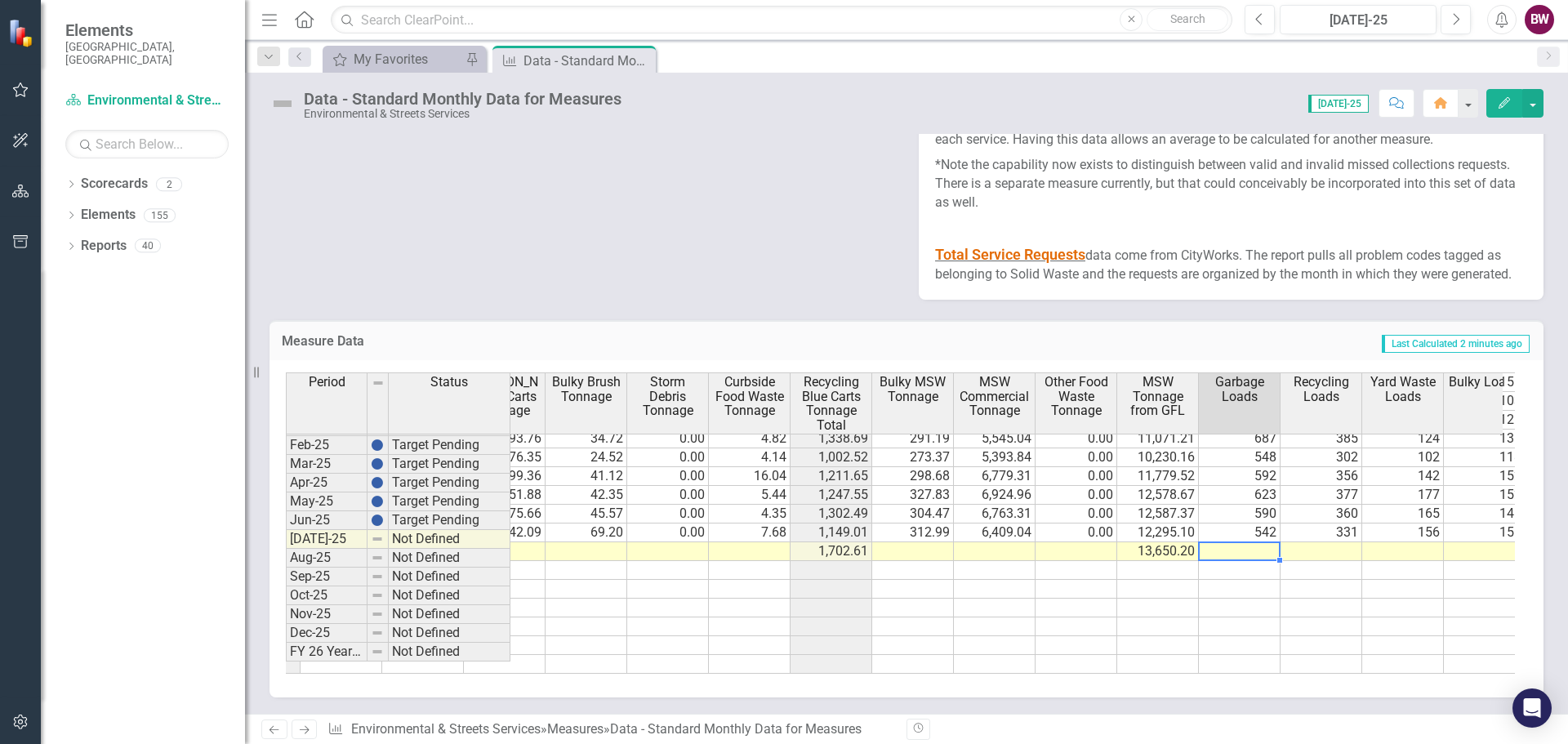
click at [1237, 542] on td at bounding box center [1239, 551] width 81 height 19
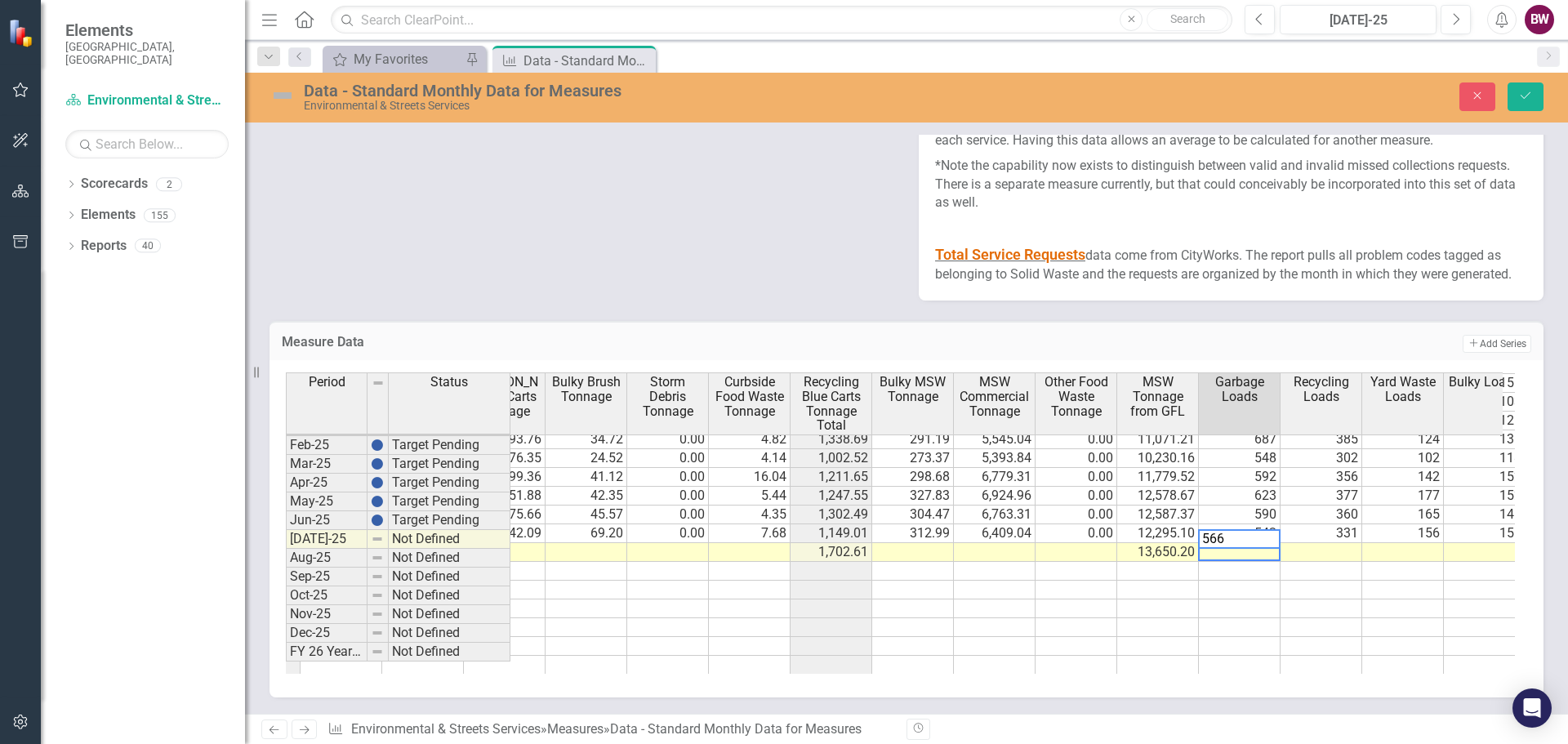
type textarea "566"
click at [1316, 543] on td at bounding box center [1321, 552] width 81 height 19
click at [1532, 93] on icon "Save" at bounding box center [1526, 95] width 15 height 11
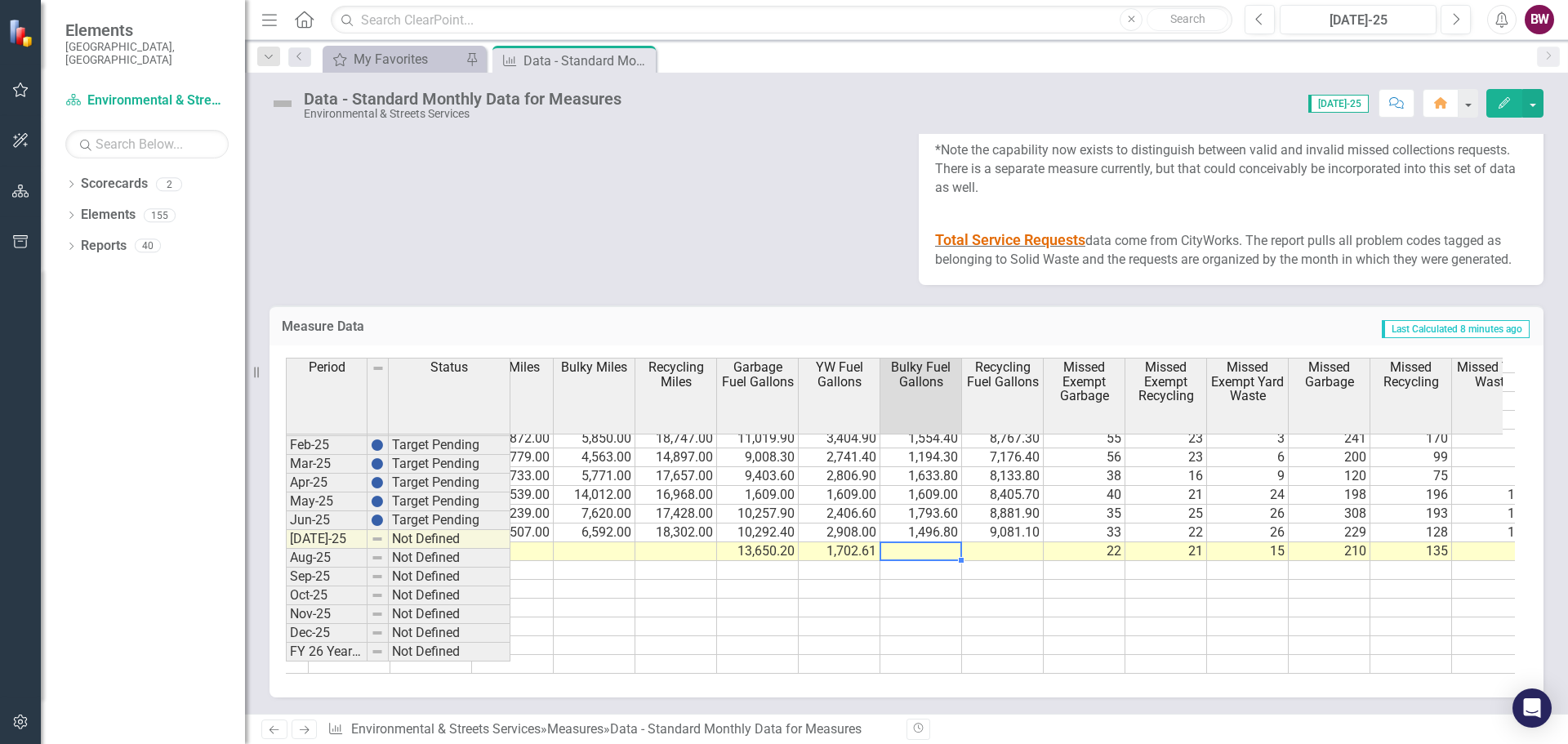
click at [928, 561] on td at bounding box center [920, 551] width 81 height 19
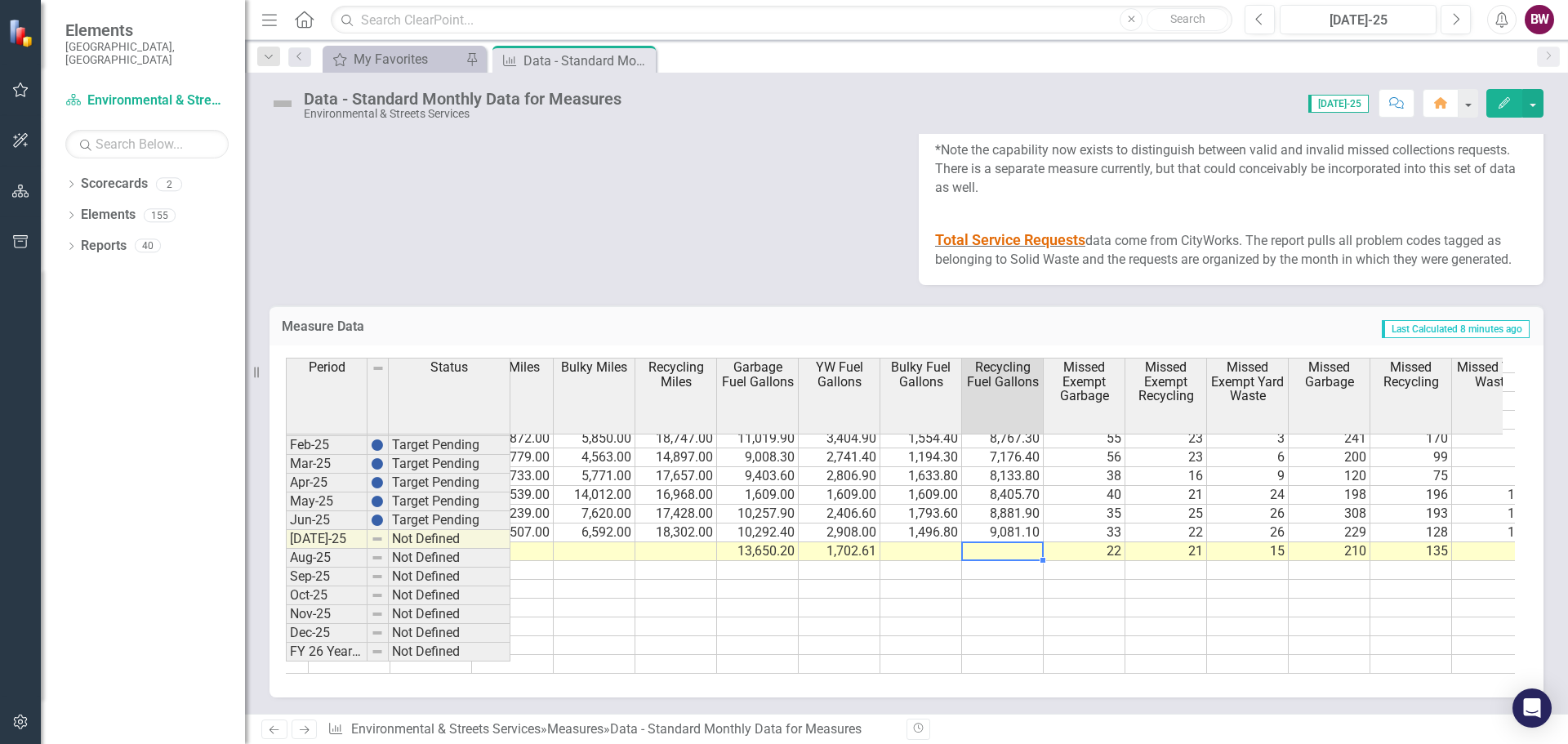
click at [995, 551] on td at bounding box center [1003, 551] width 81 height 19
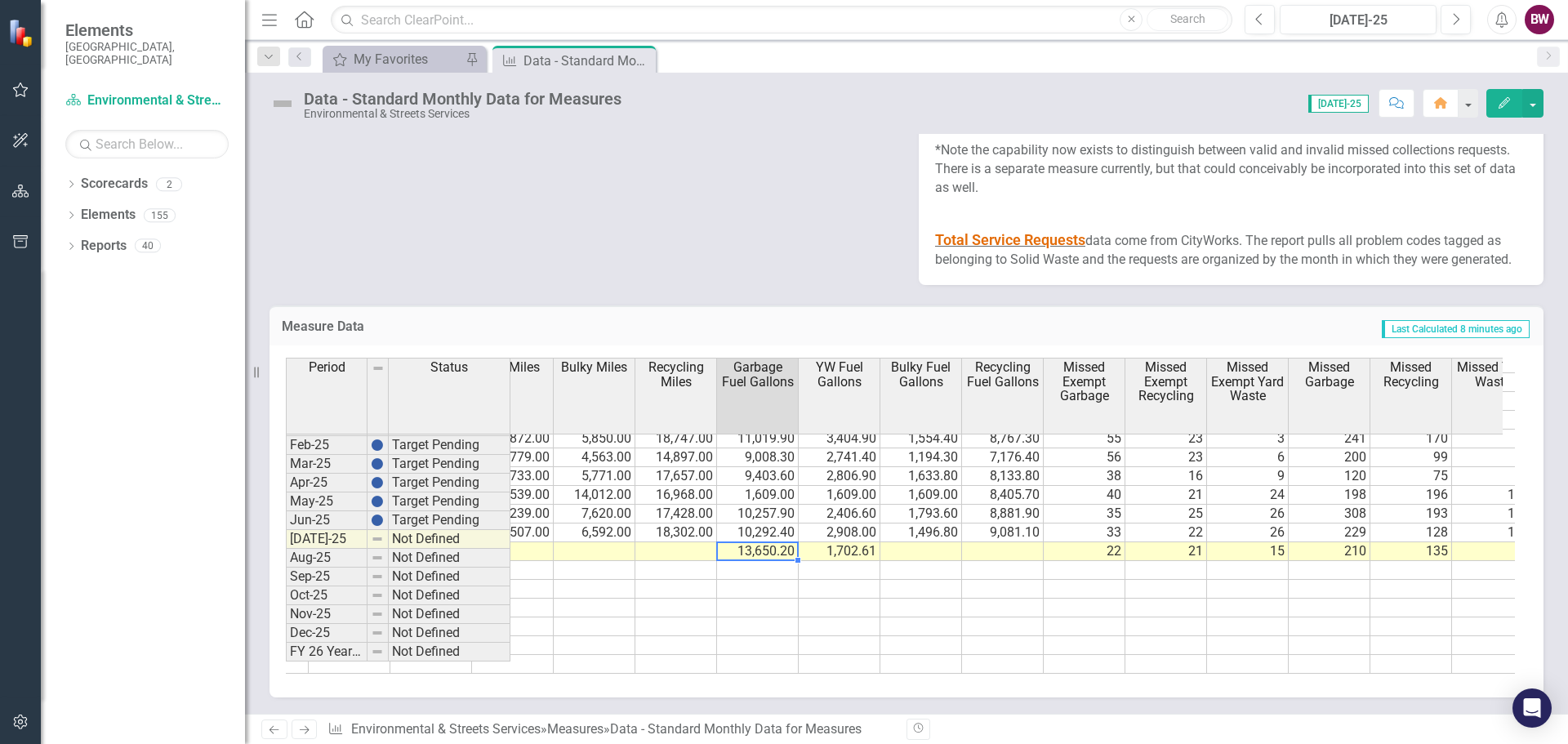
click at [743, 555] on td "13,650.20" at bounding box center [757, 551] width 81 height 19
click at [841, 557] on td "1,702.61" at bounding box center [839, 551] width 81 height 19
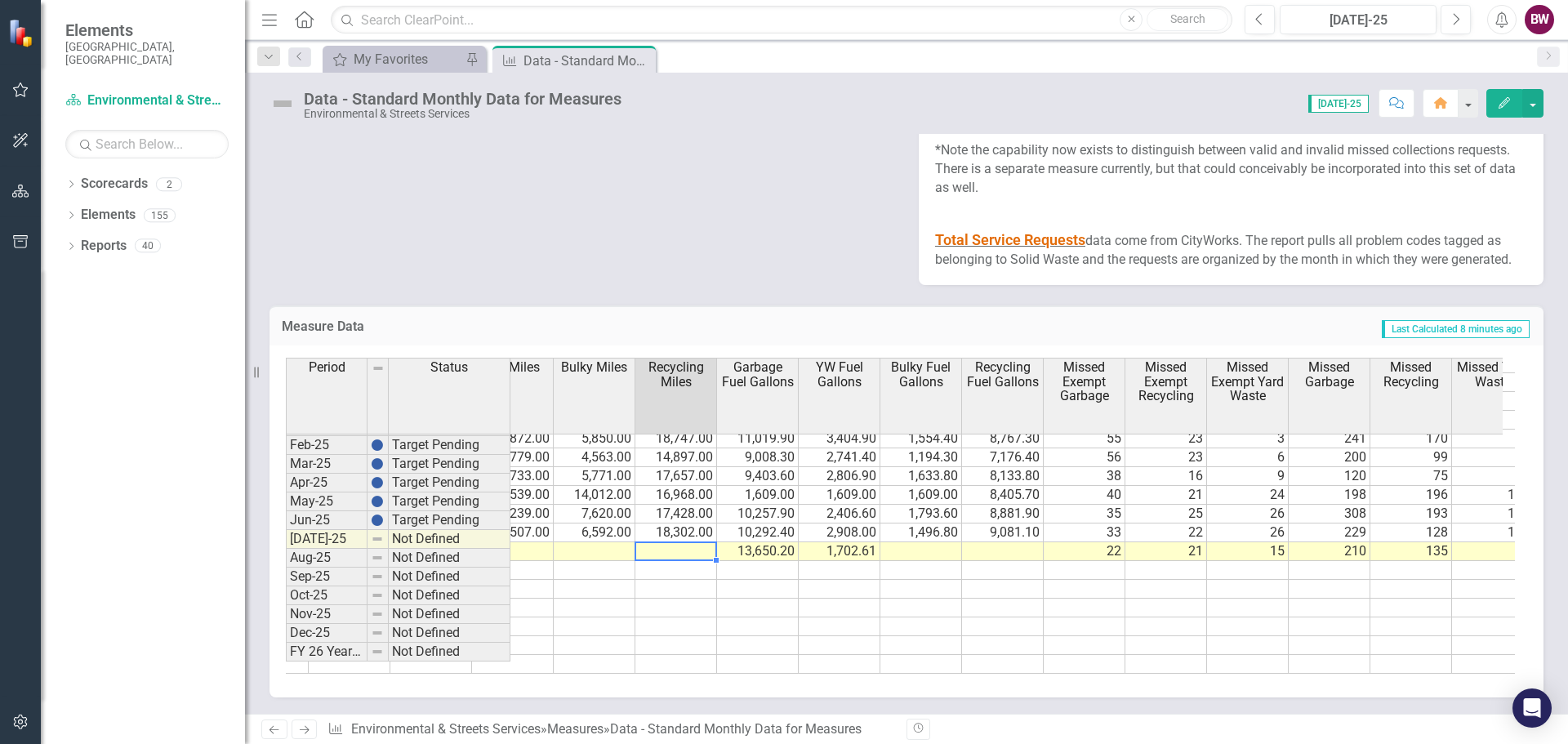
click at [662, 555] on td at bounding box center [676, 551] width 81 height 19
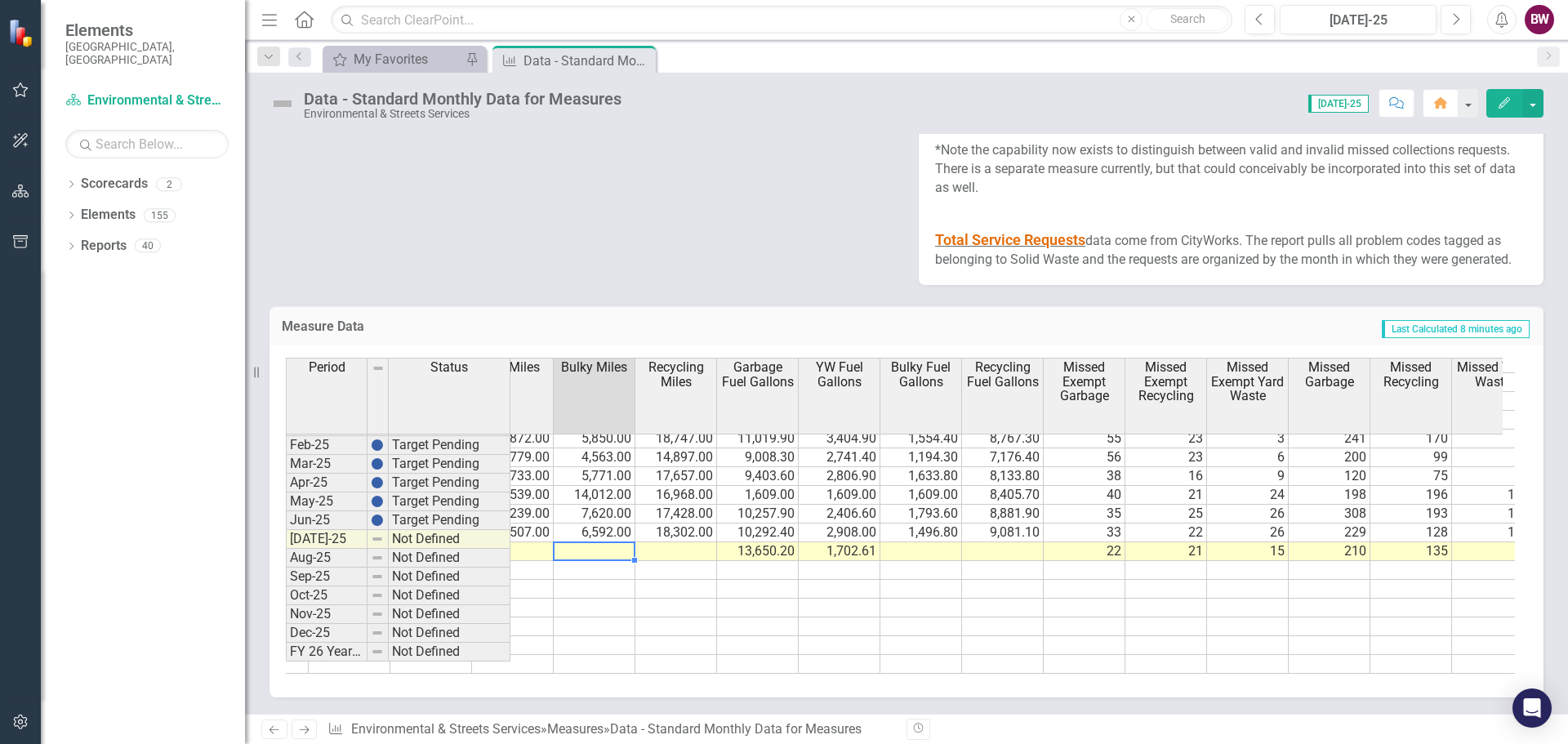
click at [625, 554] on td at bounding box center [593, 551] width 81 height 19
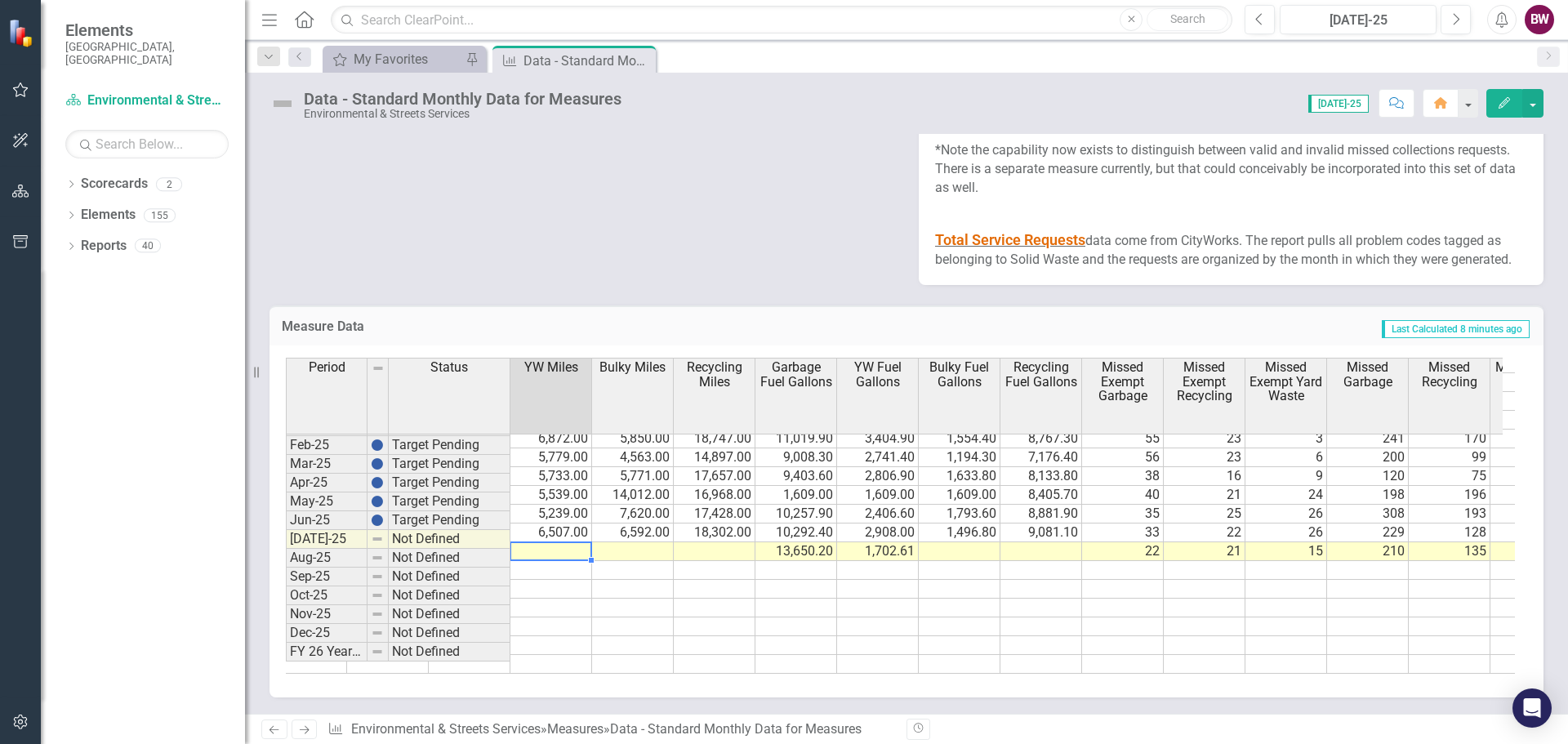
click at [531, 550] on td at bounding box center [550, 551] width 81 height 19
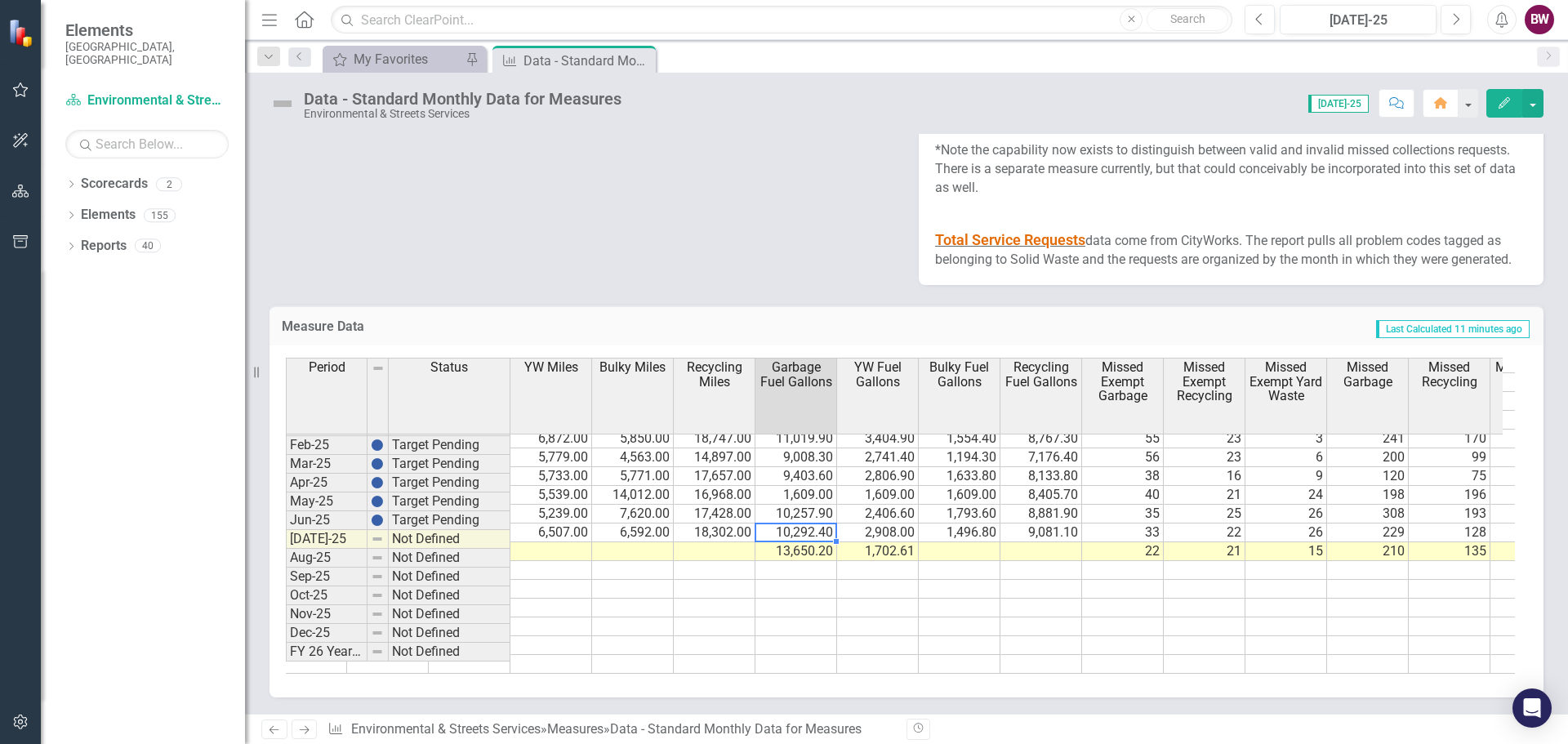
click at [788, 536] on td "10,292.40" at bounding box center [796, 532] width 81 height 19
click at [793, 554] on td "13,650.20" at bounding box center [796, 551] width 81 height 19
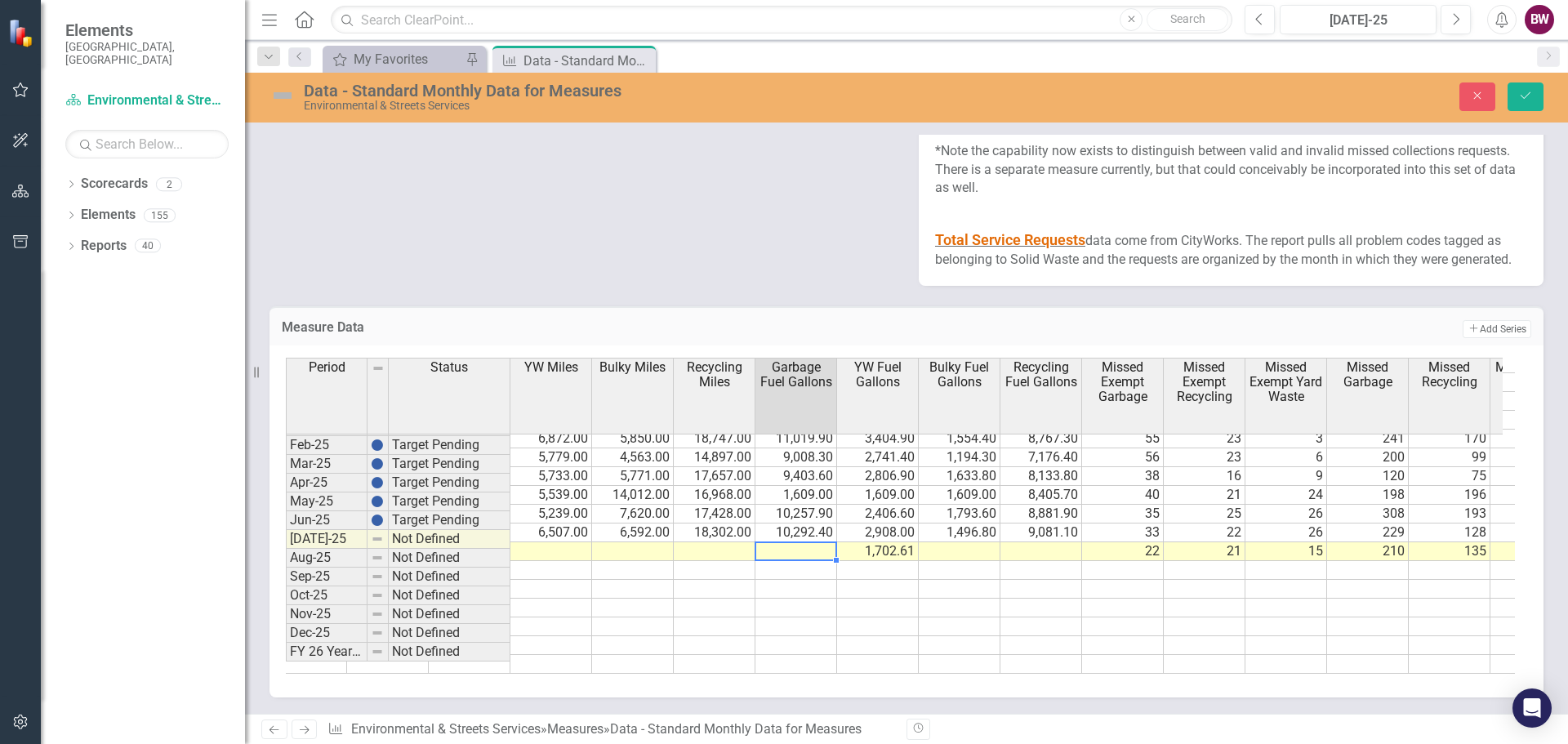
click at [892, 561] on td "1,702.61" at bounding box center [877, 551] width 81 height 19
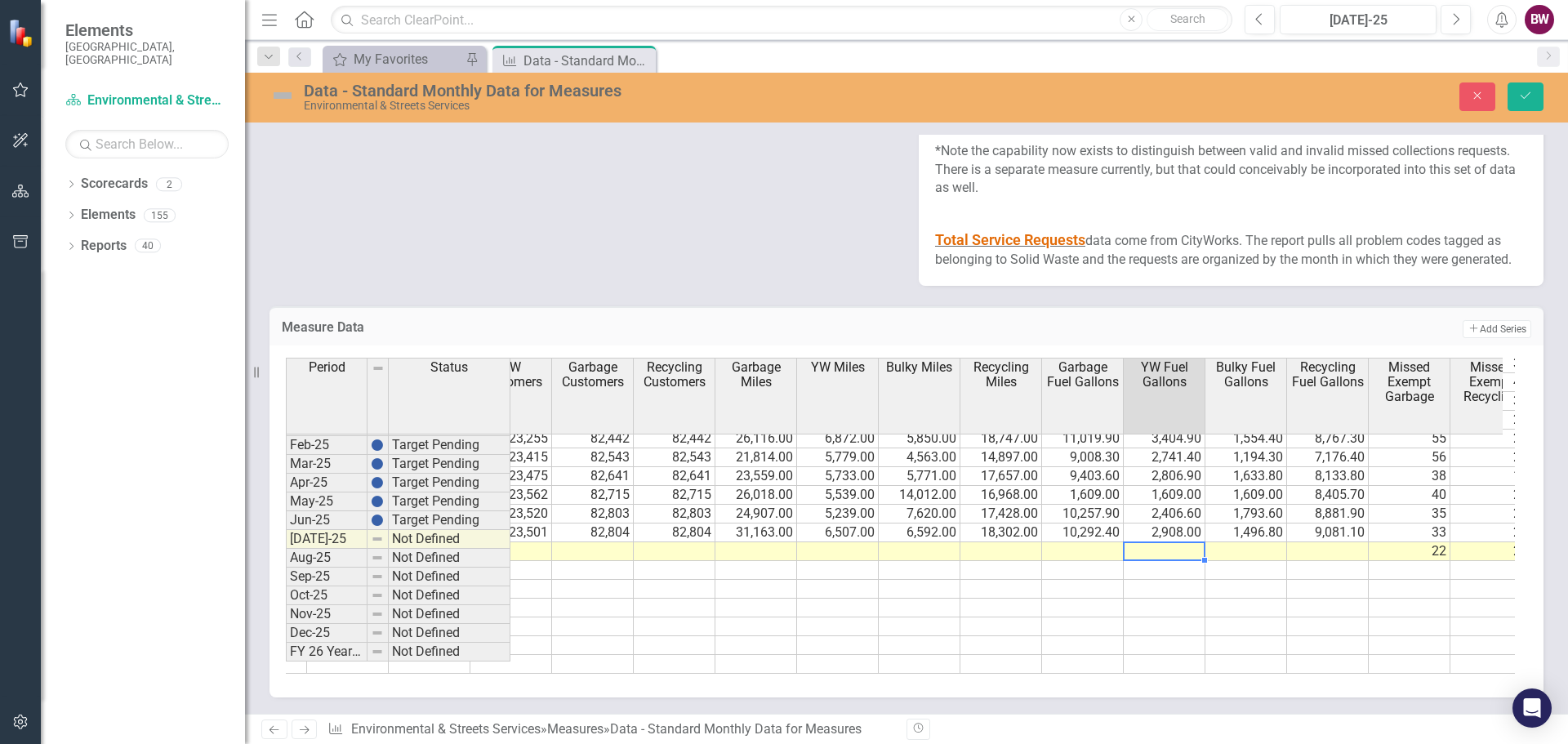
scroll to position [0, 1477]
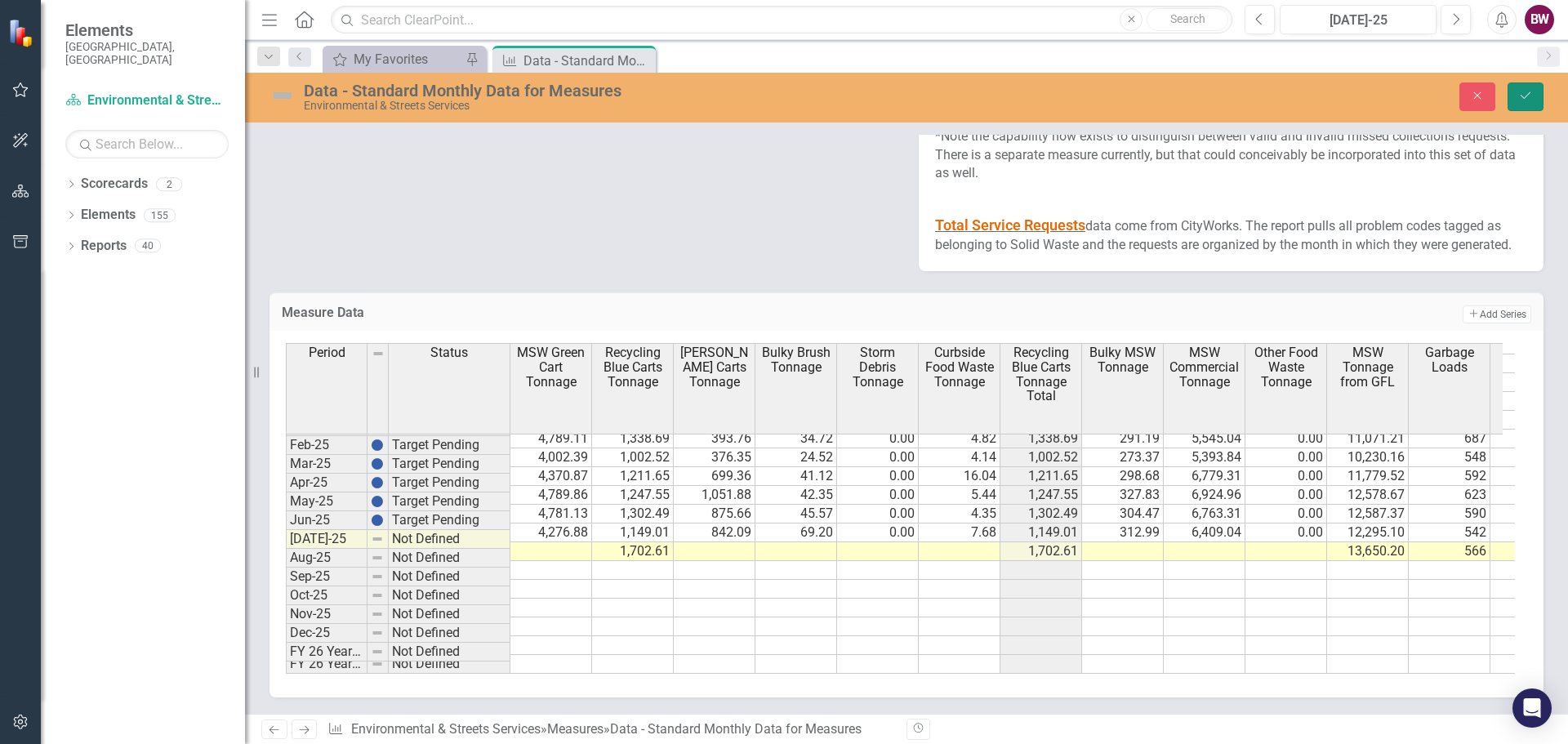
click at [1532, 86] on button "Save" at bounding box center [1525, 96] width 36 height 29
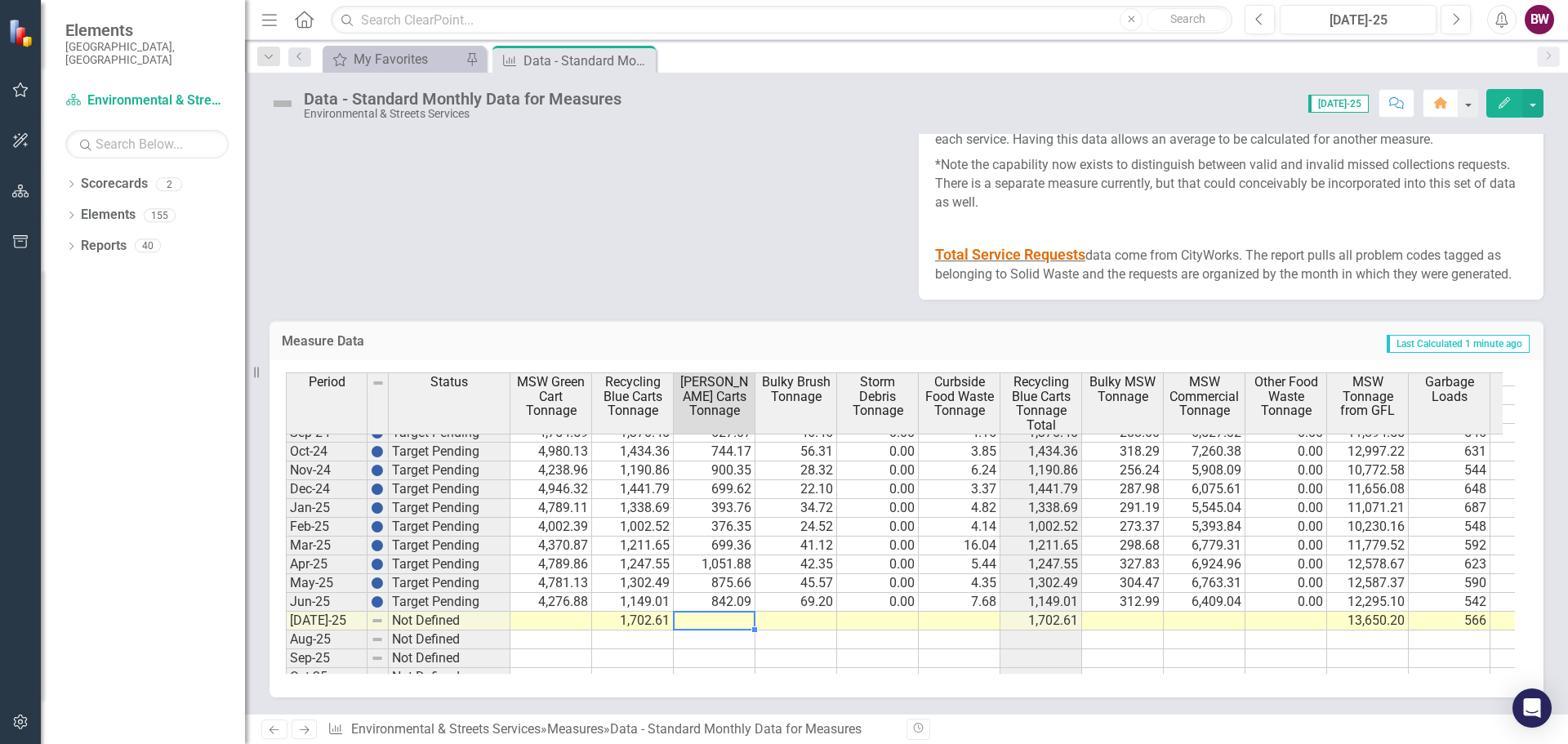
click at [725, 625] on td at bounding box center [714, 620] width 81 height 19
click at [798, 607] on td "69.20" at bounding box center [796, 602] width 81 height 19
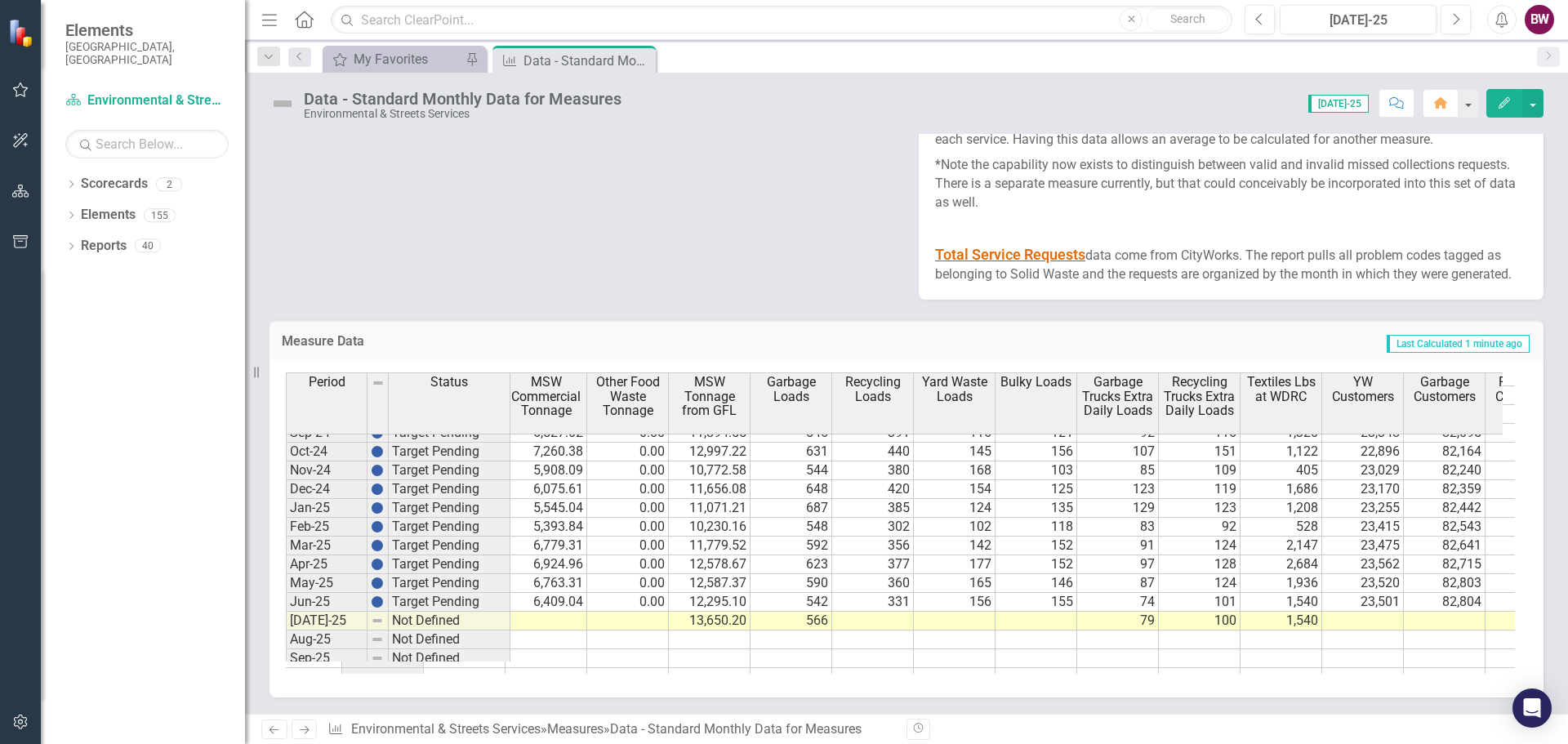
scroll to position [0, 725]
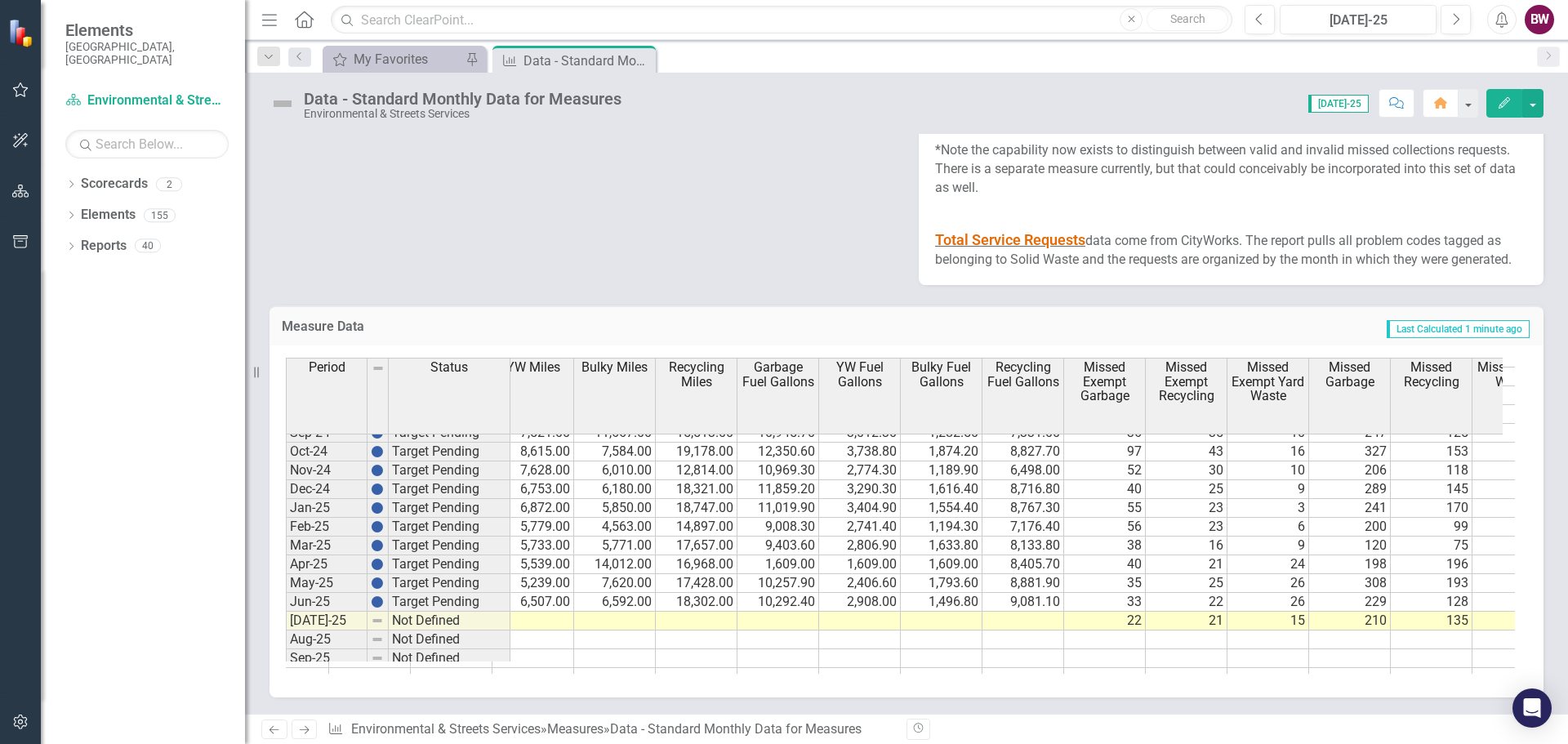
click at [932, 630] on td at bounding box center [941, 620] width 81 height 19
click at [1007, 630] on td at bounding box center [1022, 620] width 81 height 19
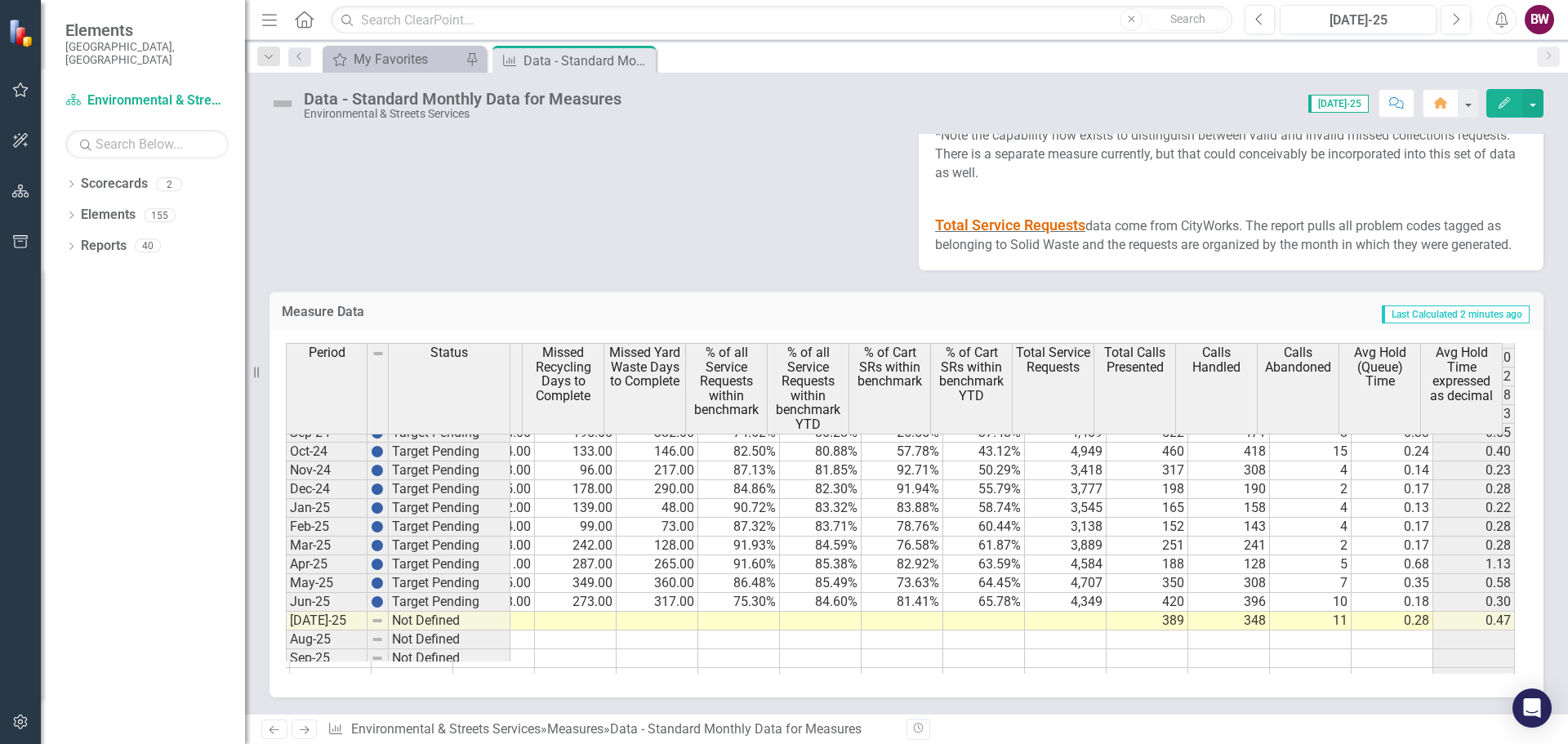
click at [920, 726] on icon "Revision History" at bounding box center [917, 728] width 12 height 9
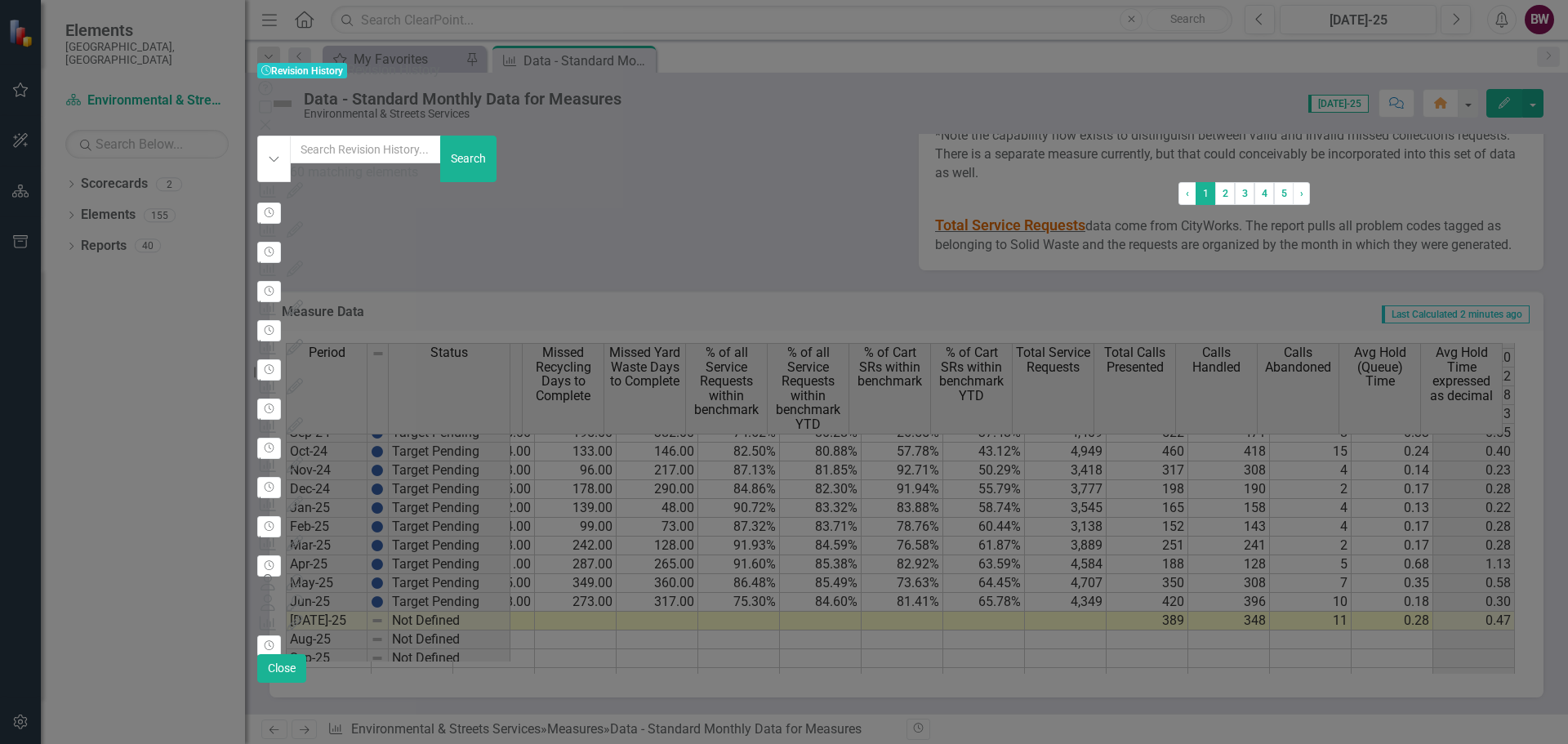
click at [257, 601] on div "Revision History Revision History Revision History Help Maximize Close Dropdown…" at bounding box center [784, 372] width 1053 height 621
click at [306, 682] on button "Close" at bounding box center [282, 668] width 49 height 29
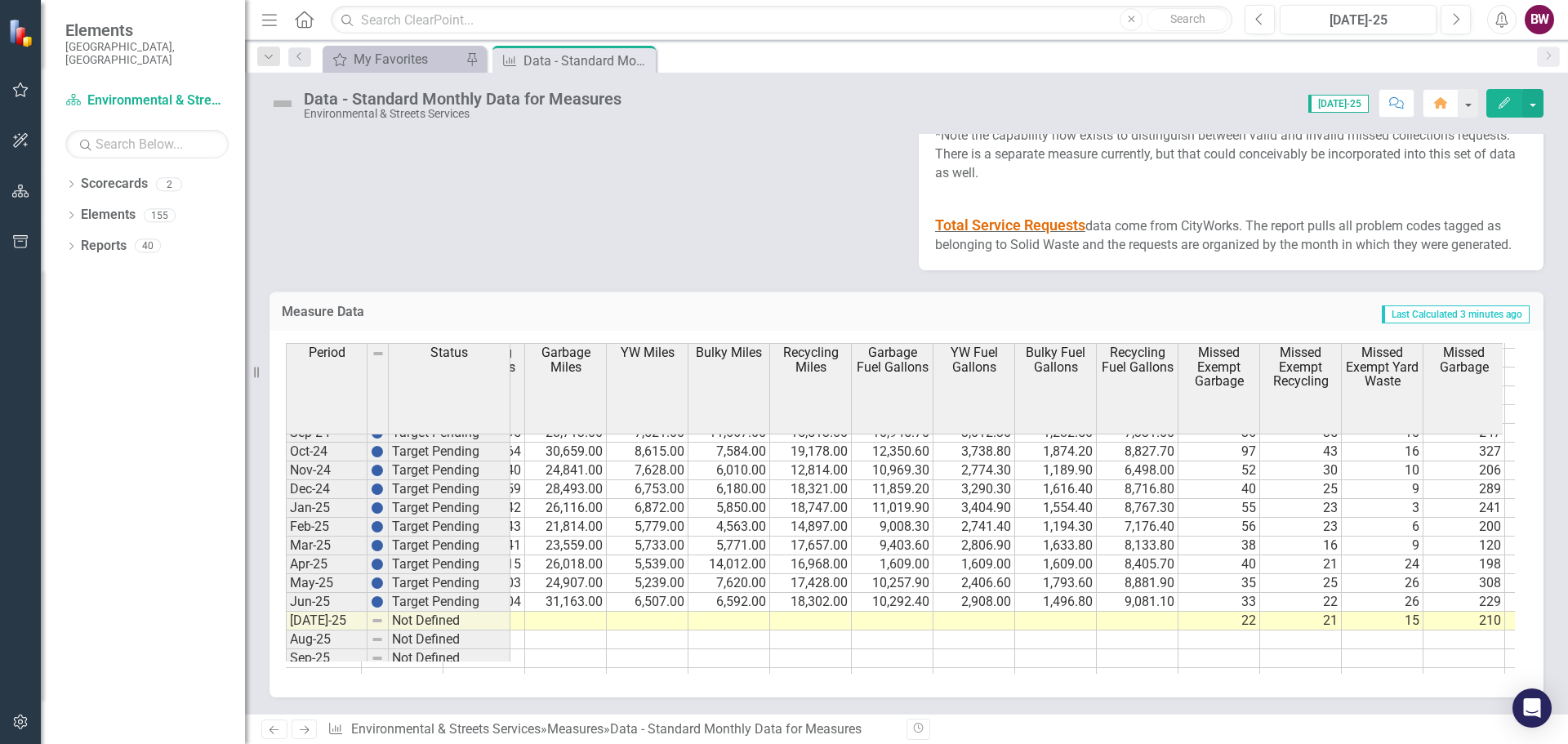
scroll to position [744, 1687]
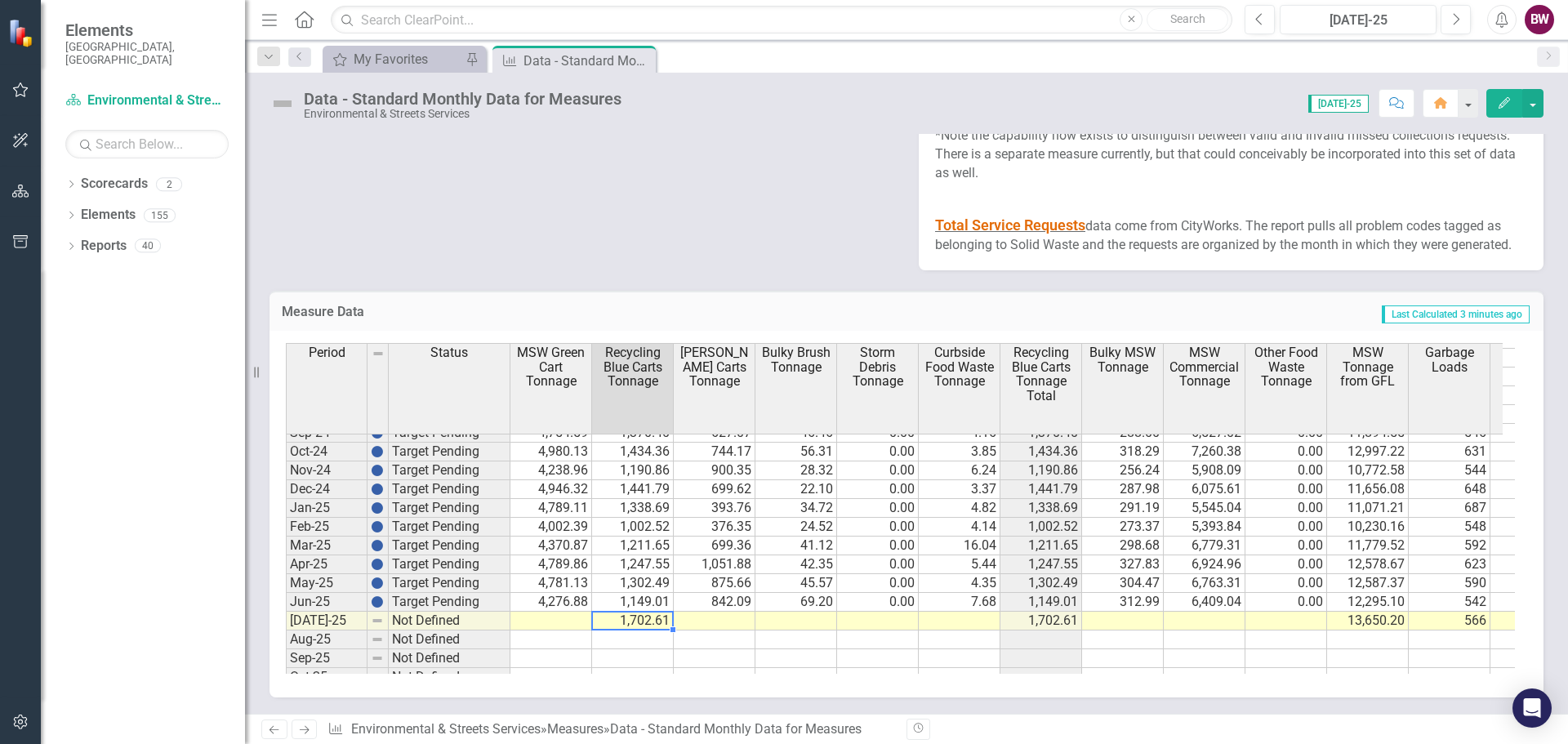
click at [628, 630] on td "1,702.61" at bounding box center [632, 620] width 81 height 19
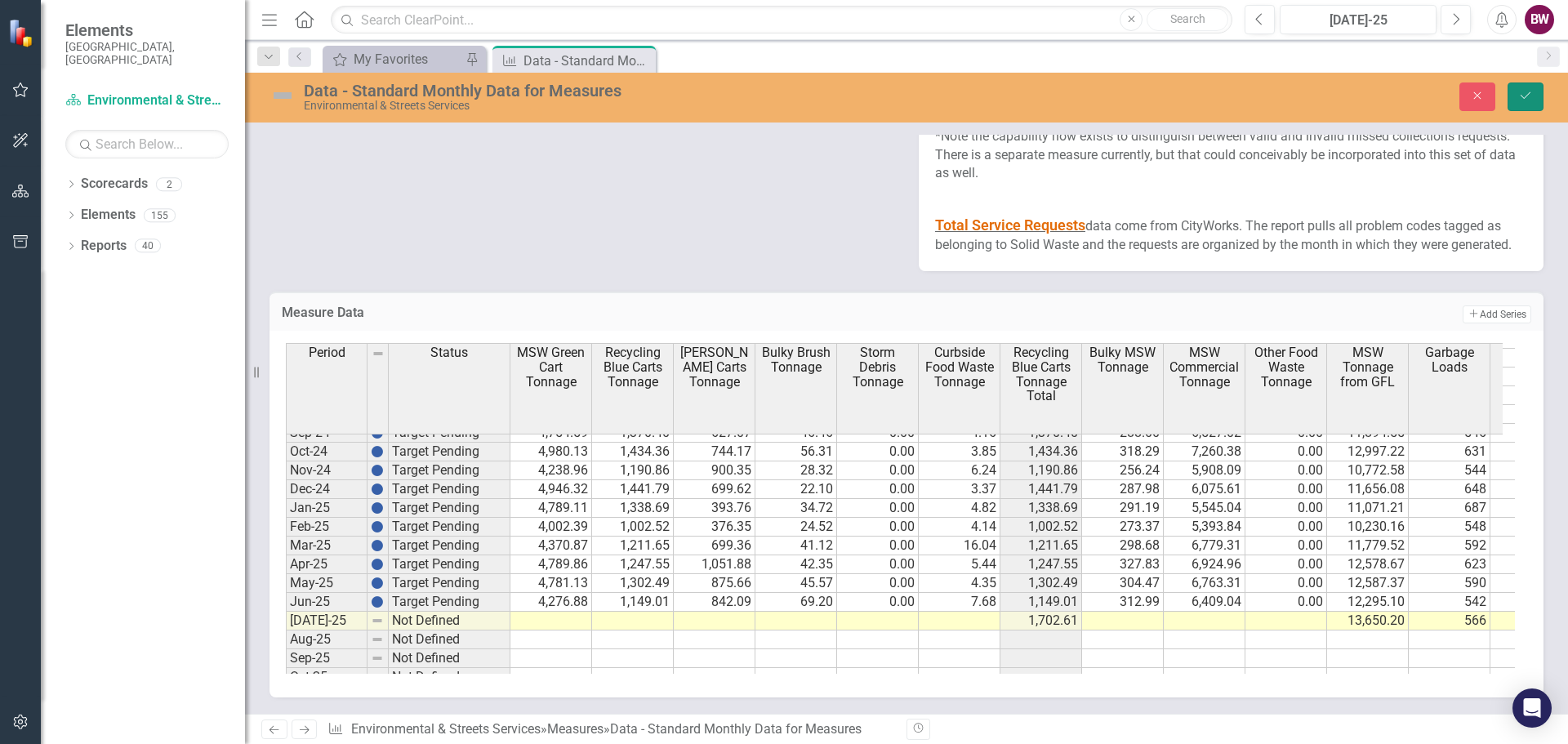
click at [1517, 101] on button "Save" at bounding box center [1525, 96] width 36 height 29
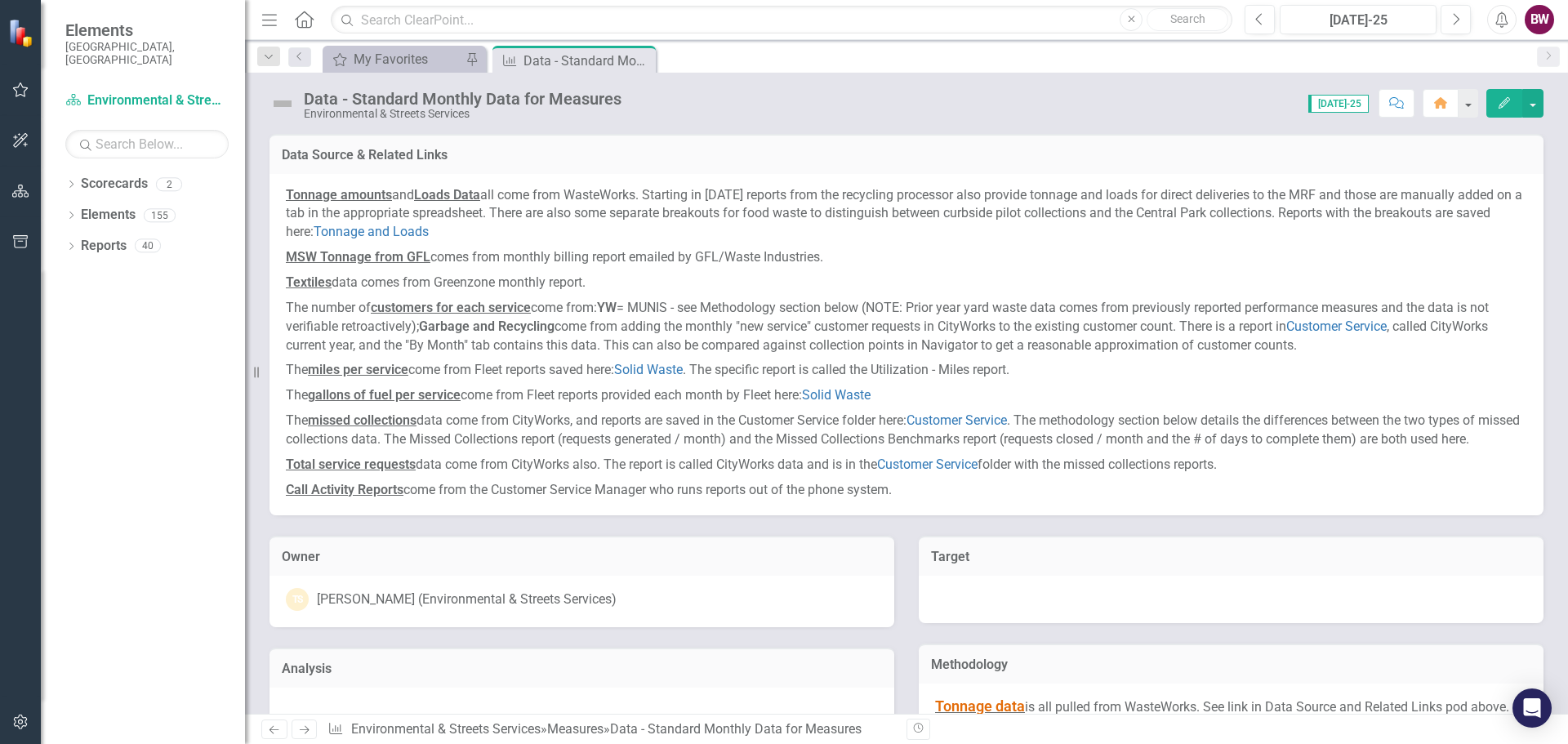
drag, startPoint x: 623, startPoint y: 654, endPoint x: 851, endPoint y: 495, distance: 278.0
click at [619, 653] on div "Analysis" at bounding box center [582, 680] width 650 height 108
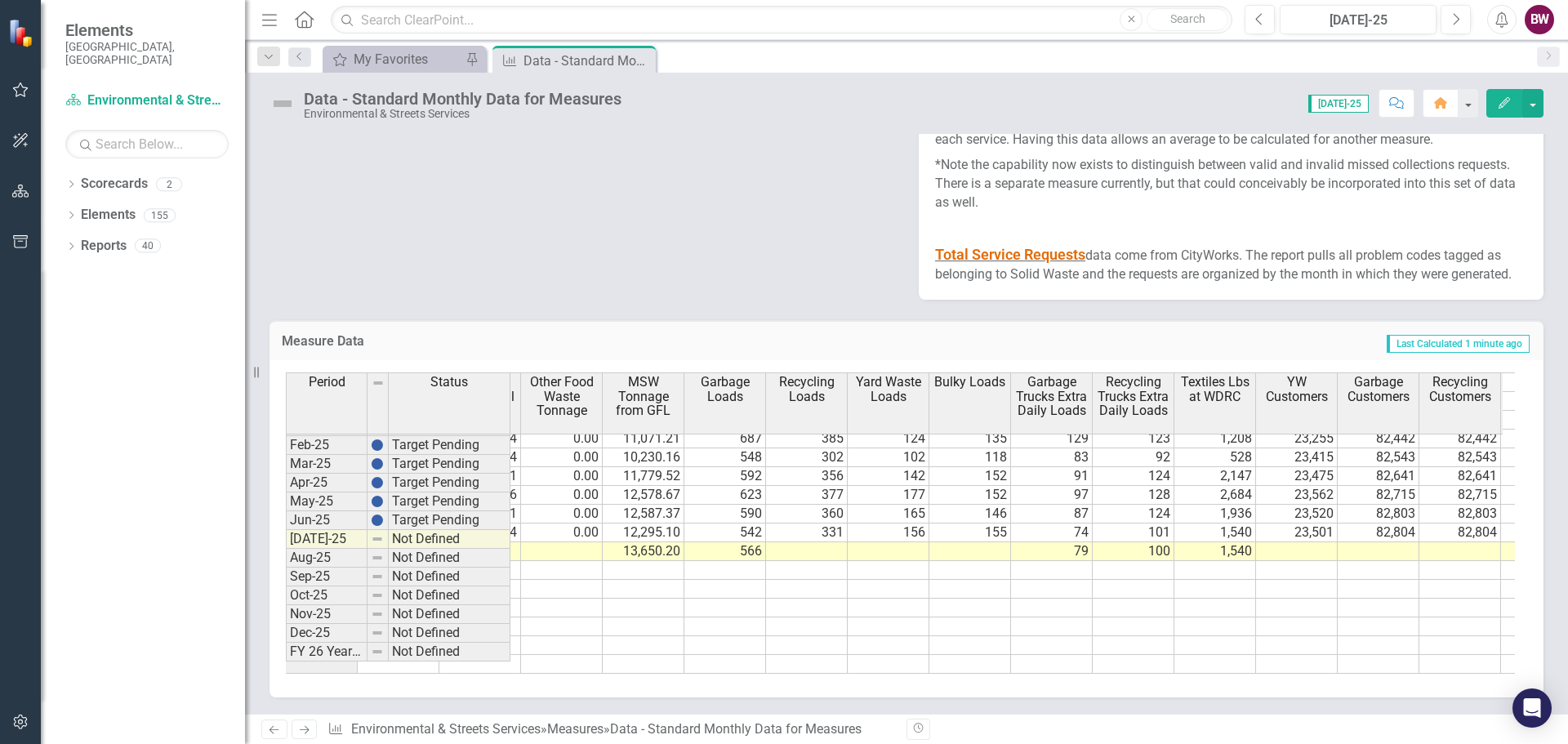
scroll to position [0, 784]
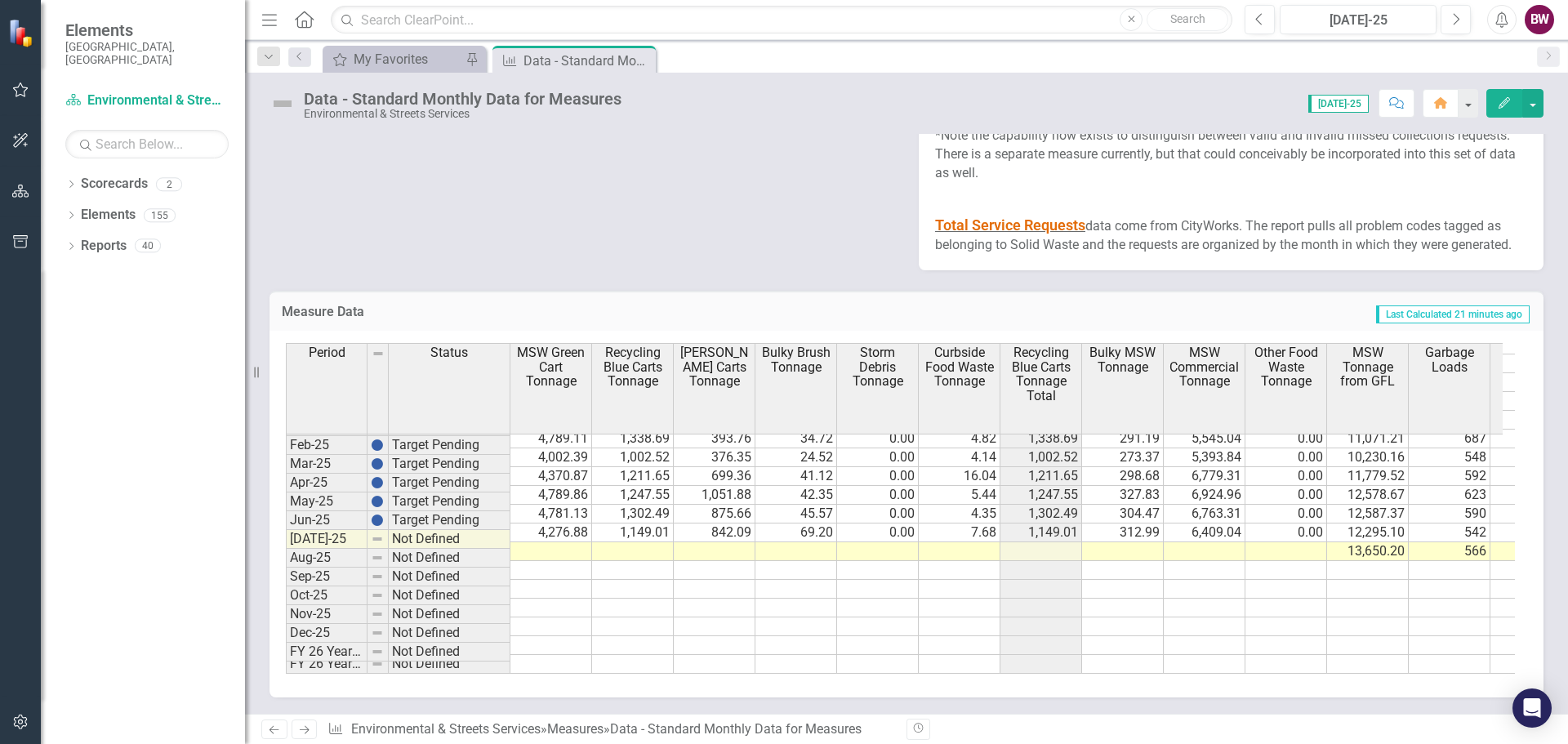
click at [540, 542] on td at bounding box center [550, 551] width 81 height 19
click at [648, 542] on td at bounding box center [632, 551] width 81 height 19
click at [286, 530] on div "Period Status MSW Green Cart Tonnage Recycling Blue Carts Tonnage YW Brown Cart…" at bounding box center [286, 393] width 0 height 562
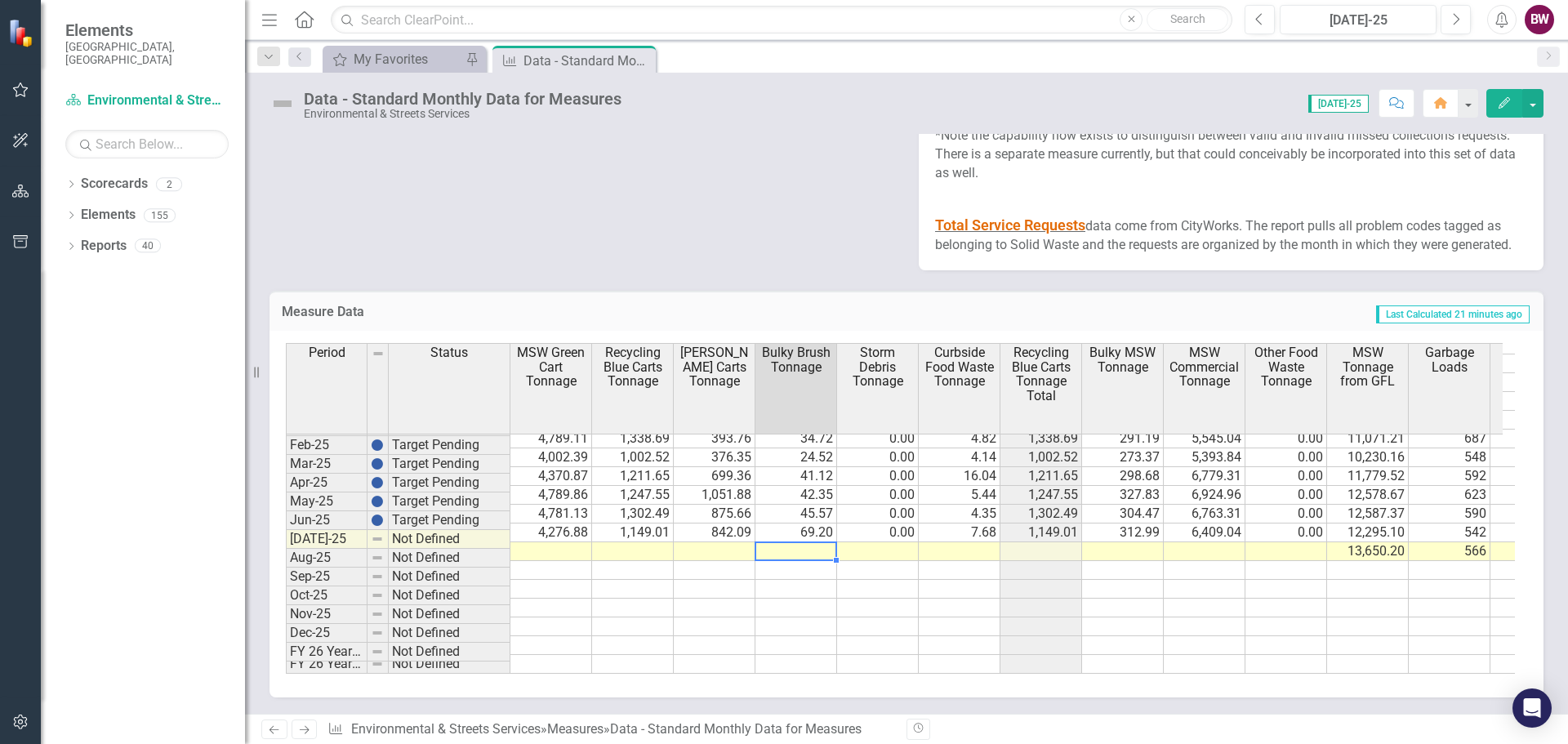
click at [784, 542] on td at bounding box center [796, 551] width 81 height 19
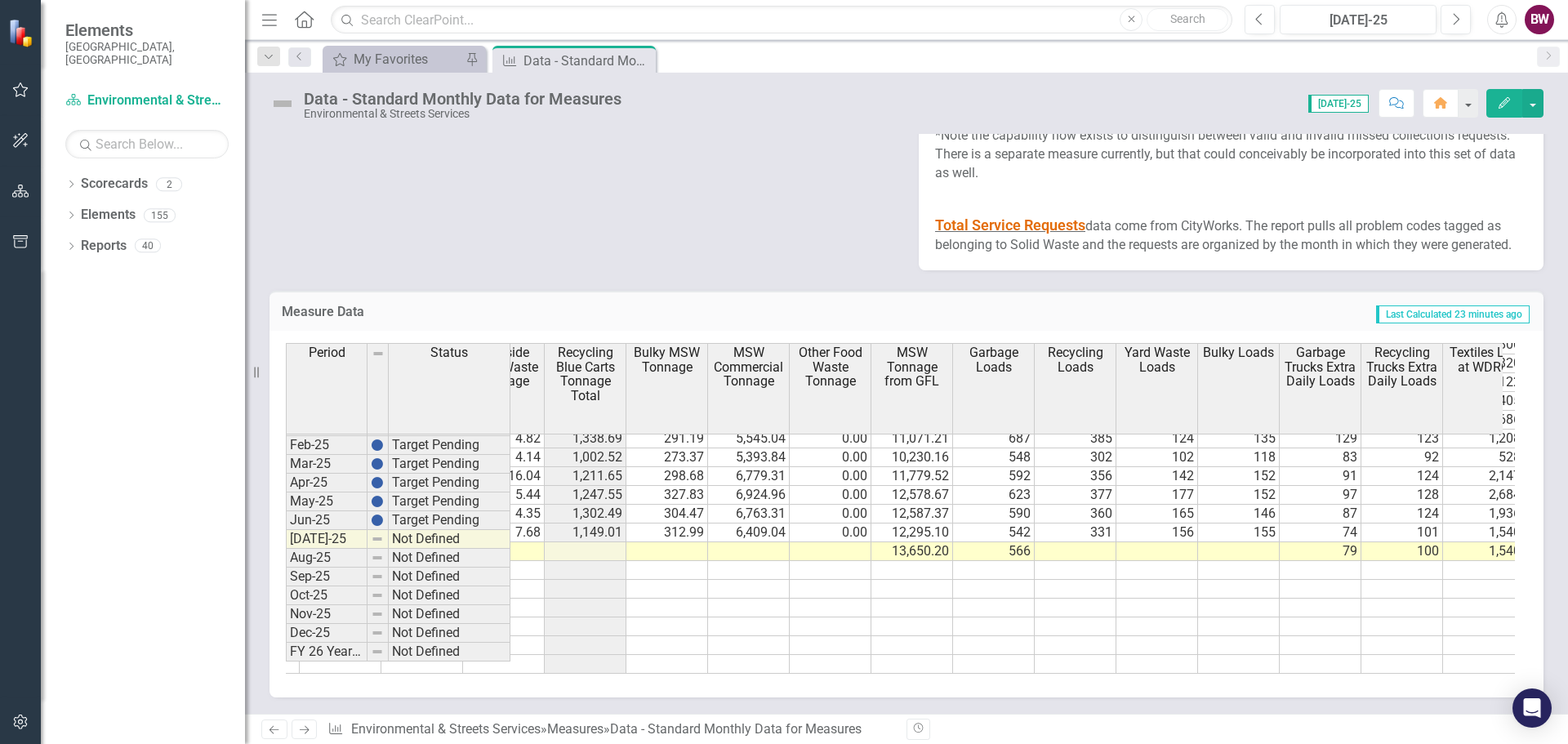
scroll to position [825, 491]
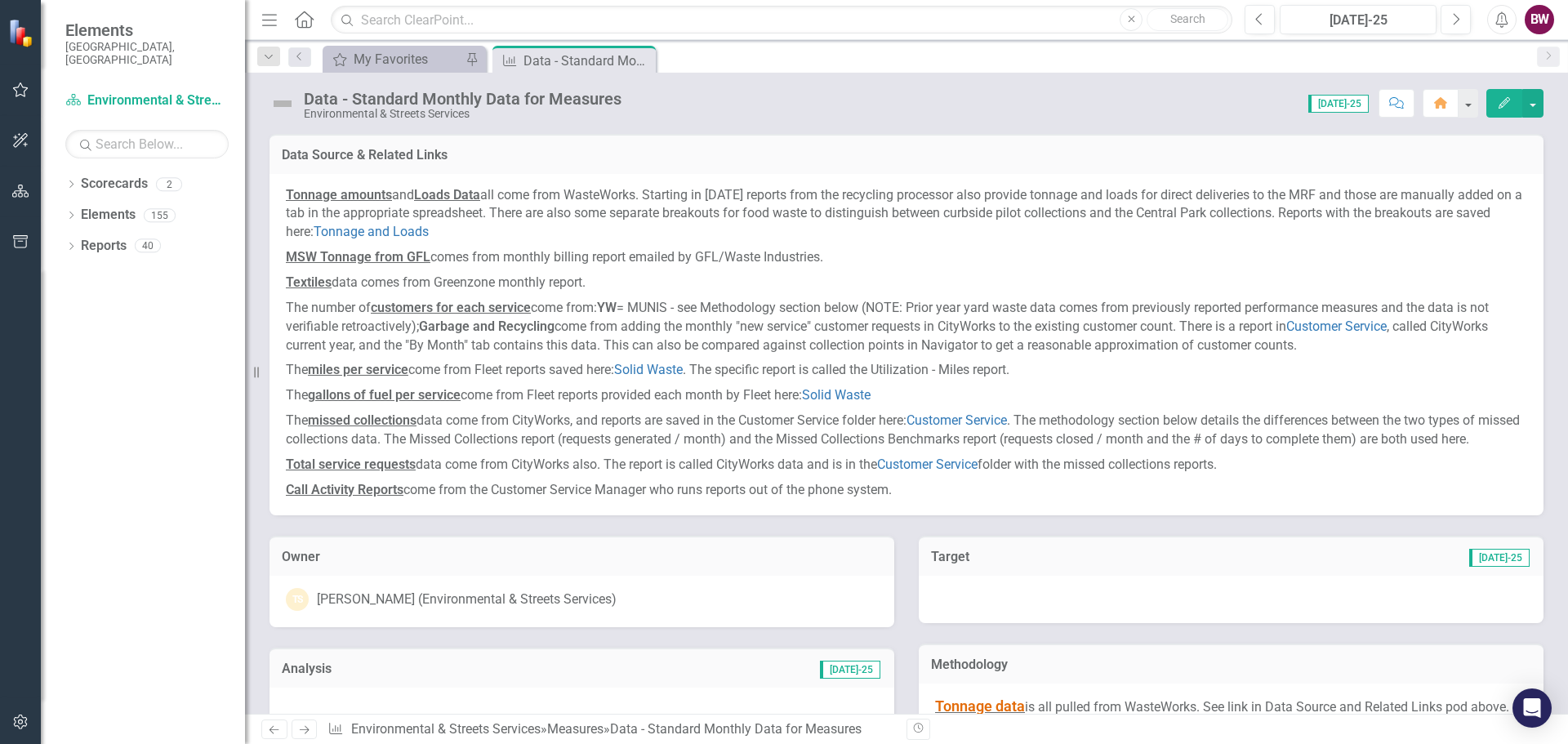
scroll to position [825, 0]
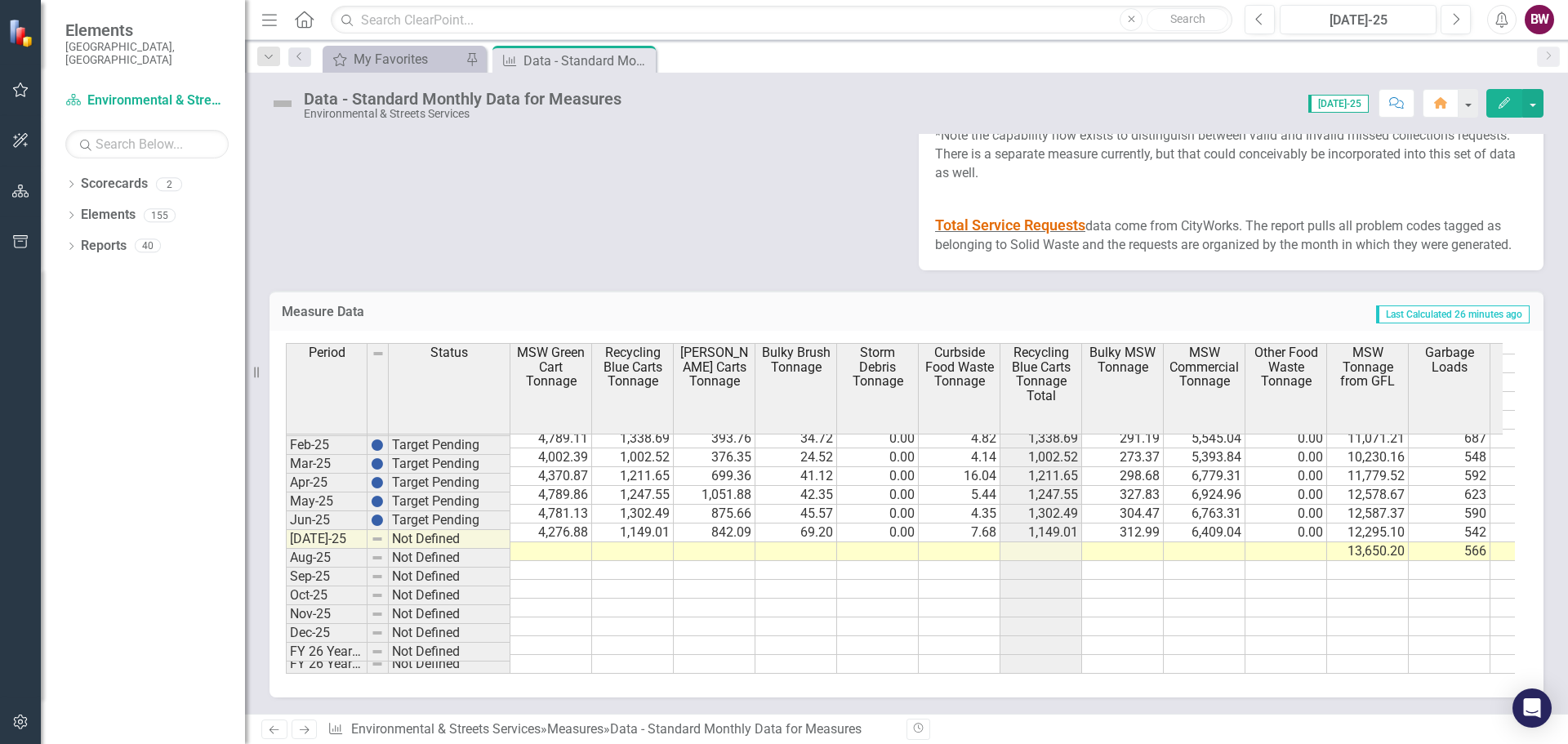
click at [1195, 542] on td at bounding box center [1204, 551] width 81 height 19
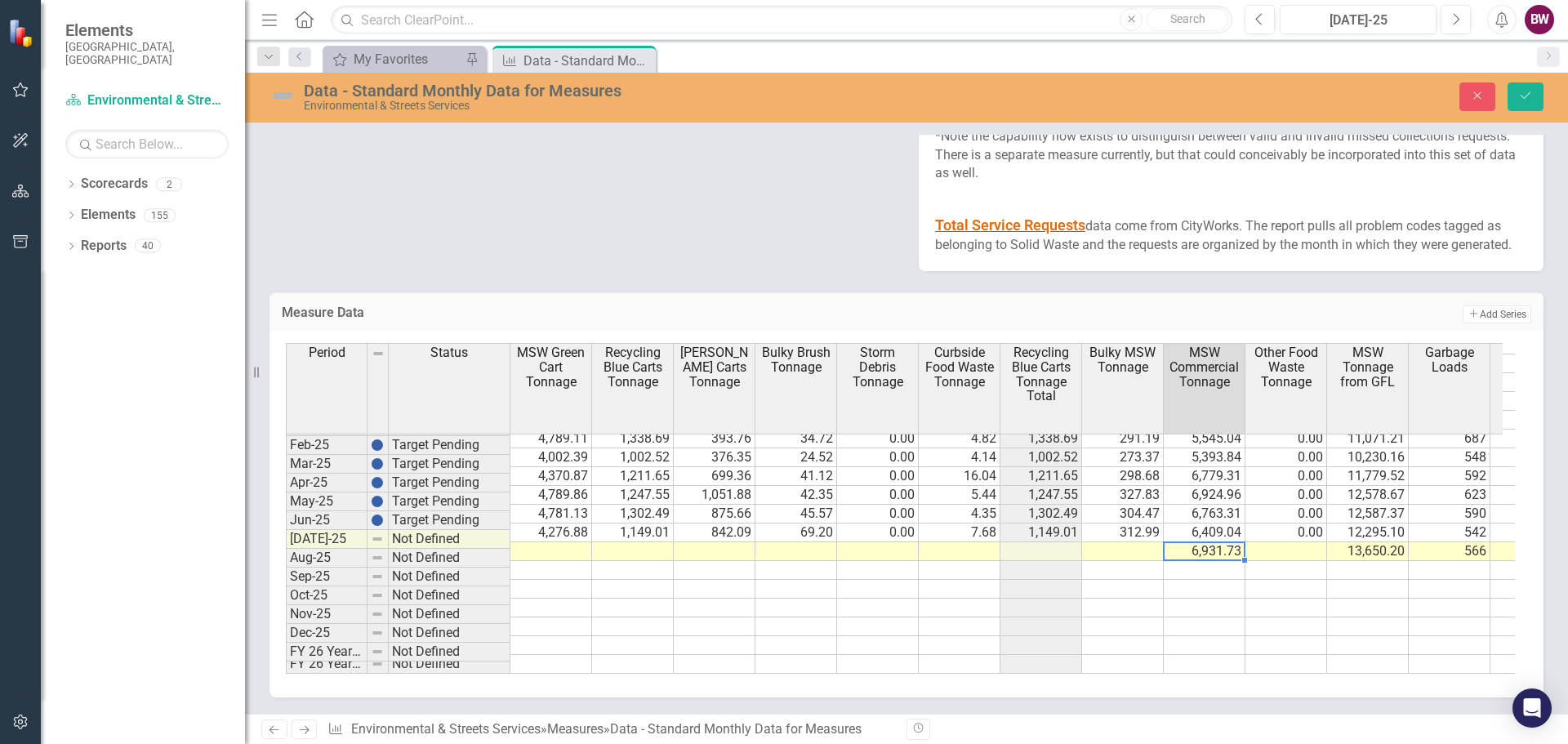
type textarea "6931.73"
click at [1532, 101] on button "Save" at bounding box center [1525, 96] width 36 height 29
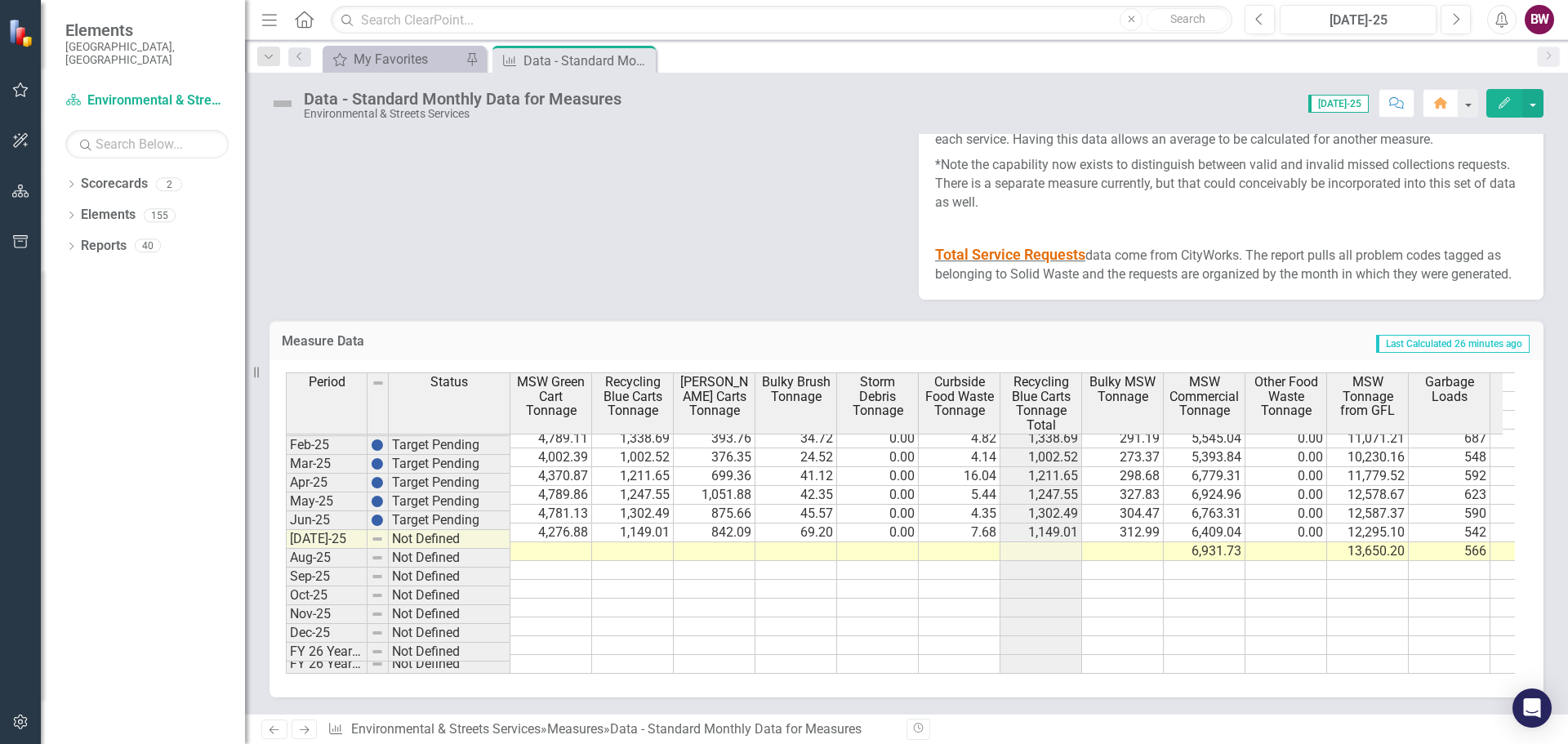
scroll to position [2779, 0]
click at [1443, 542] on td "566" at bounding box center [1449, 551] width 81 height 19
click at [1441, 562] on td at bounding box center [1449, 570] width 81 height 19
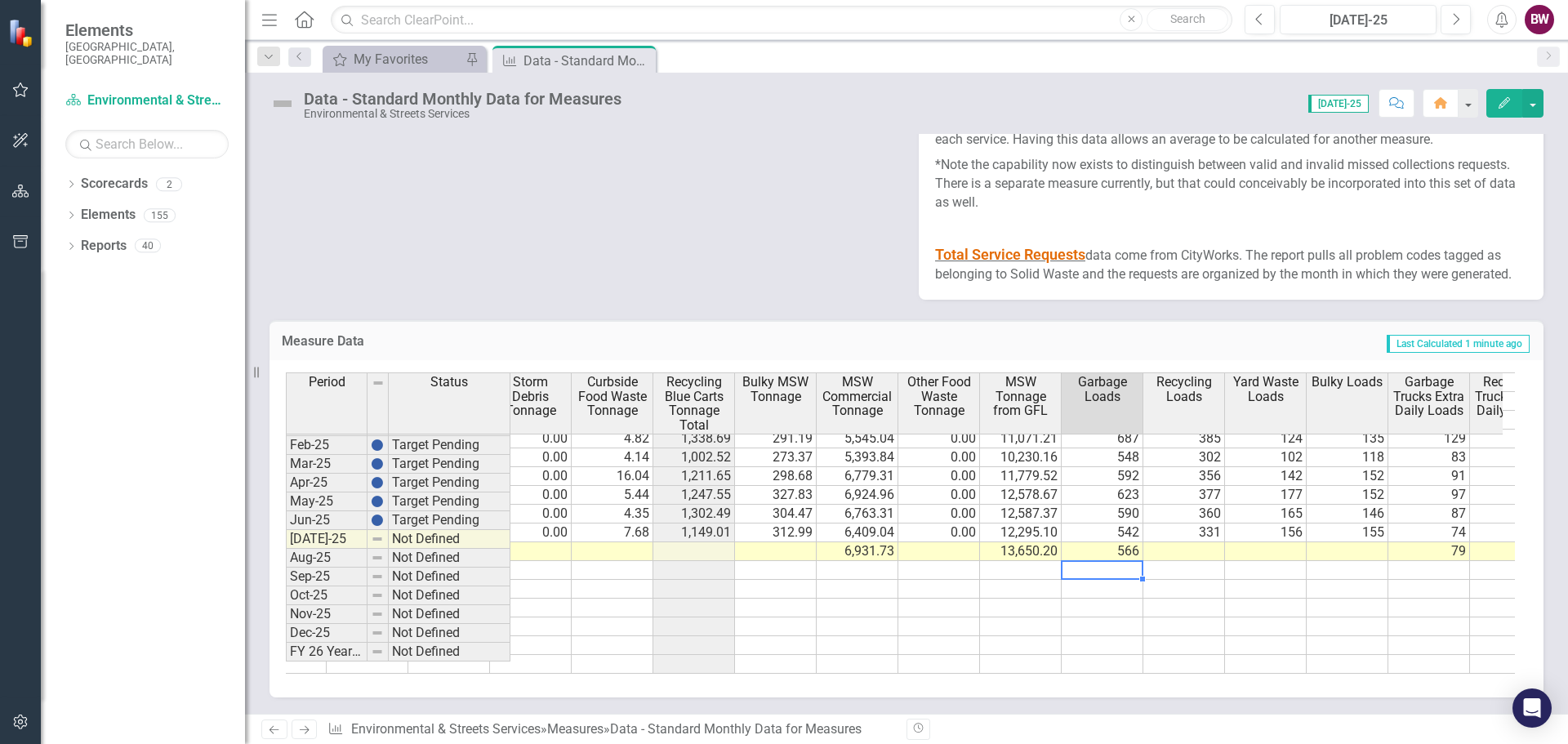
scroll to position [0, 348]
click at [1115, 542] on td "566" at bounding box center [1101, 551] width 81 height 19
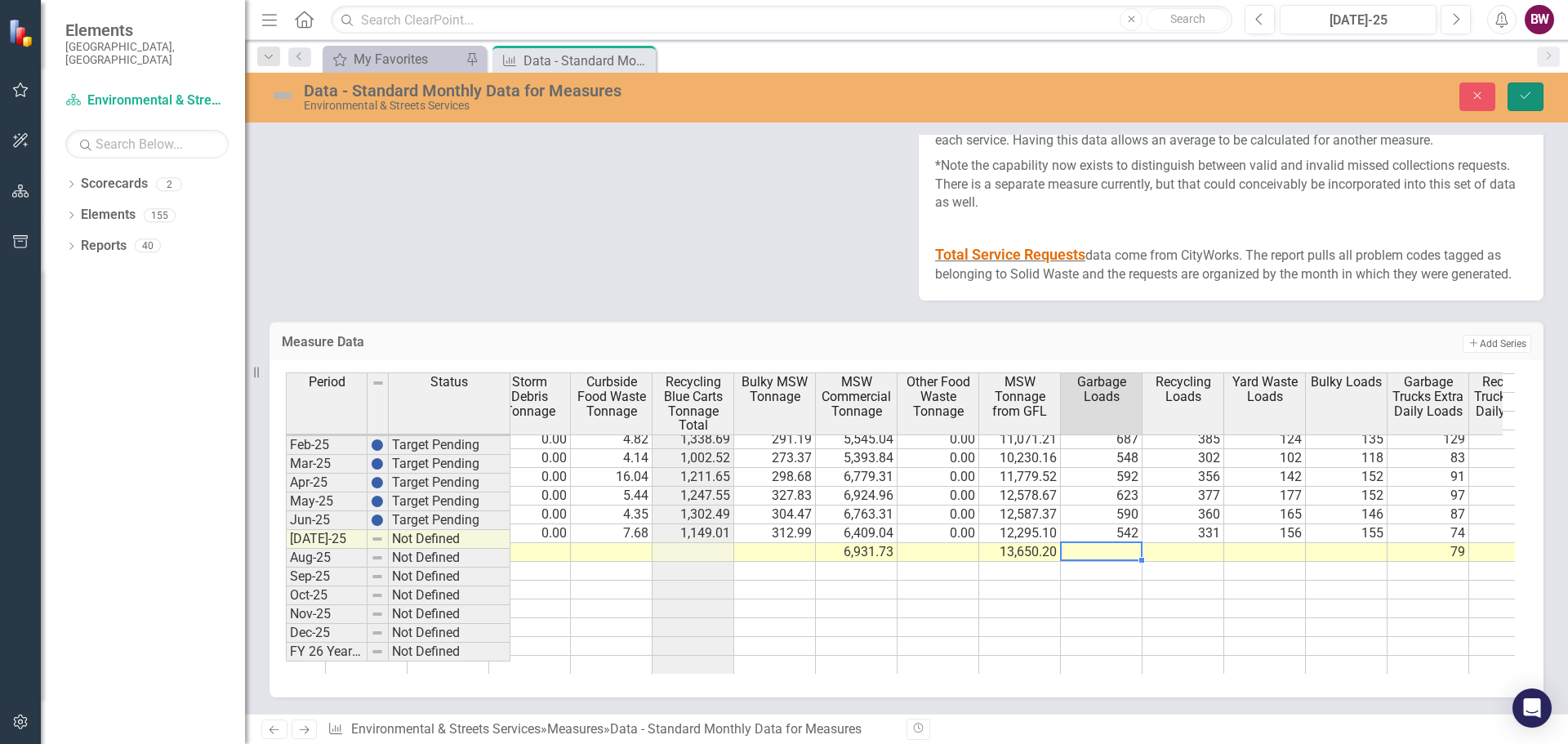
click at [1524, 90] on icon "Save" at bounding box center [1526, 95] width 15 height 11
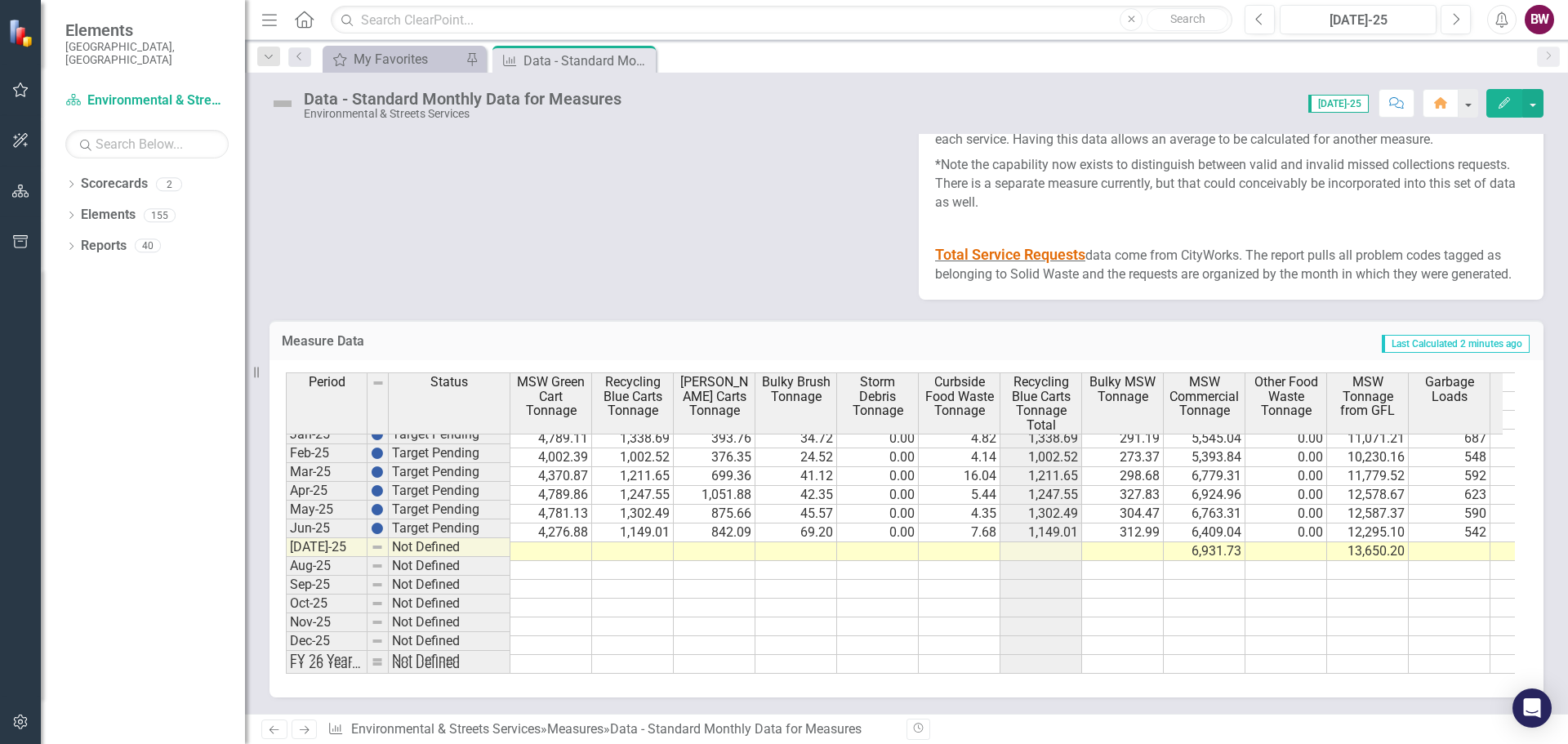
scroll to position [825, 0]
click at [286, 532] on div "Period Status MSW Green Cart Tonnage Recycling Blue Carts Tonnage YW Brown Cart…" at bounding box center [286, 407] width 0 height 532
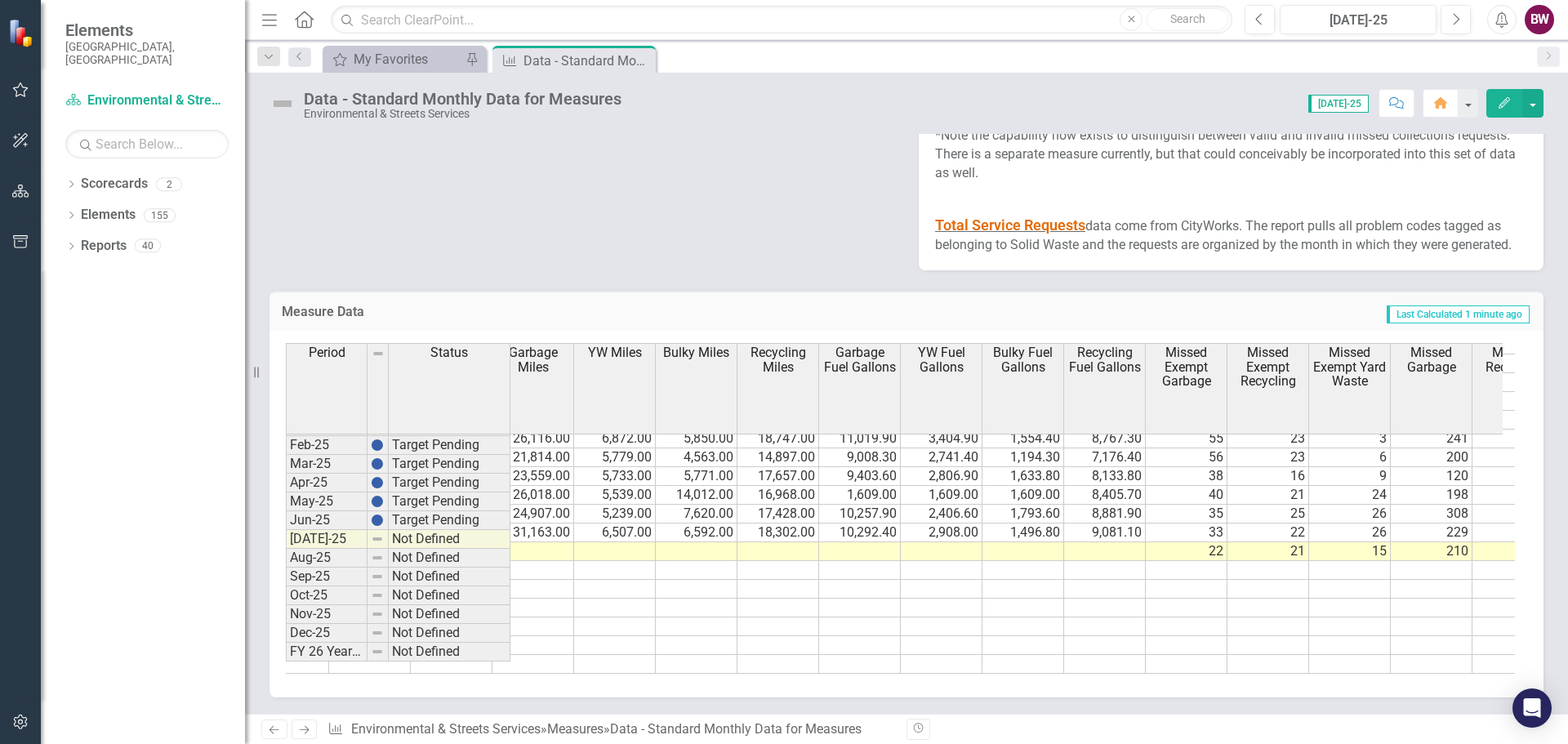
scroll to position [0, 1795]
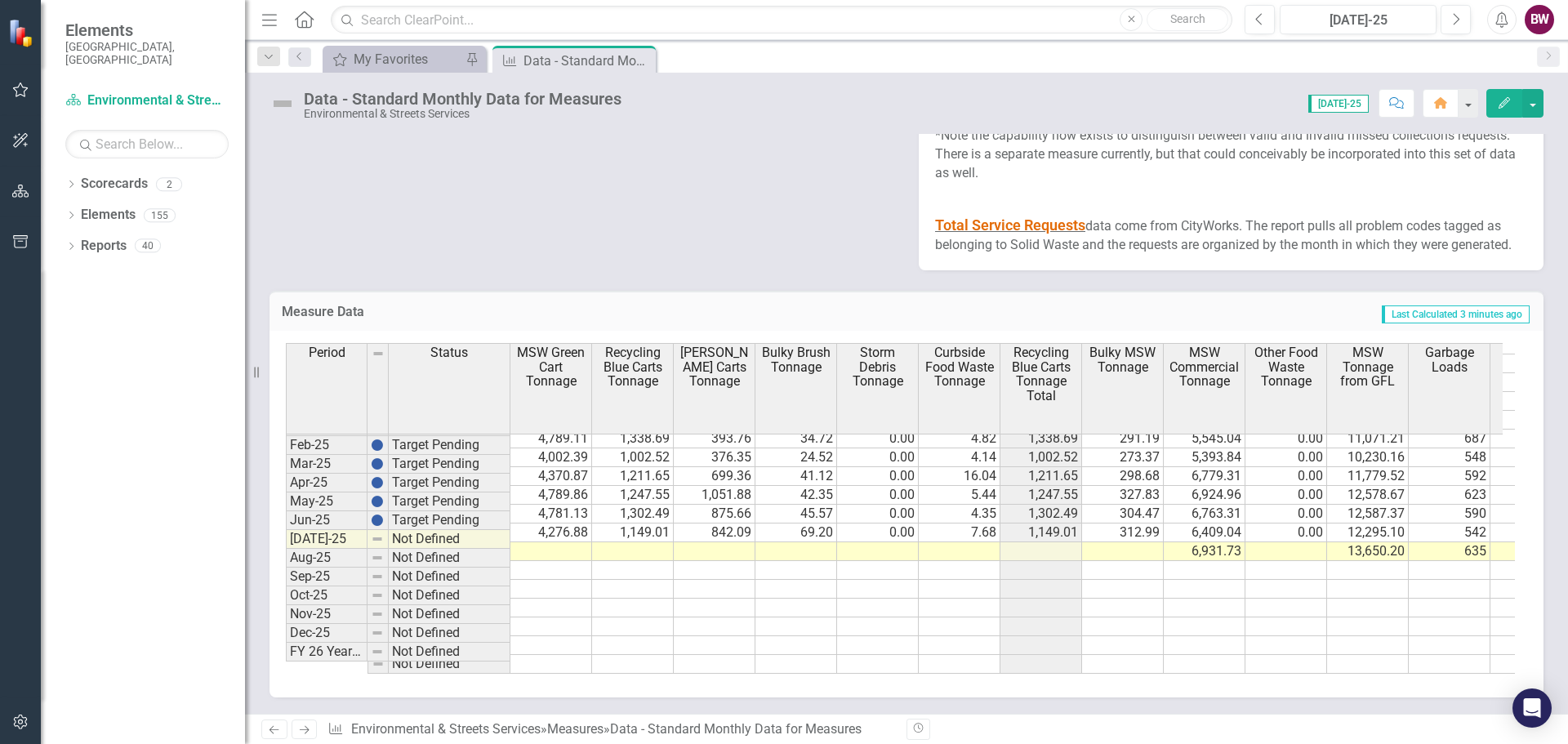
click at [642, 507] on td "1,302.49" at bounding box center [632, 514] width 81 height 19
drag, startPoint x: 662, startPoint y: 521, endPoint x: 707, endPoint y: 528, distance: 45.5
click at [662, 523] on td "1,149.01" at bounding box center [632, 532] width 81 height 19
click at [717, 523] on td "842.09" at bounding box center [714, 532] width 81 height 19
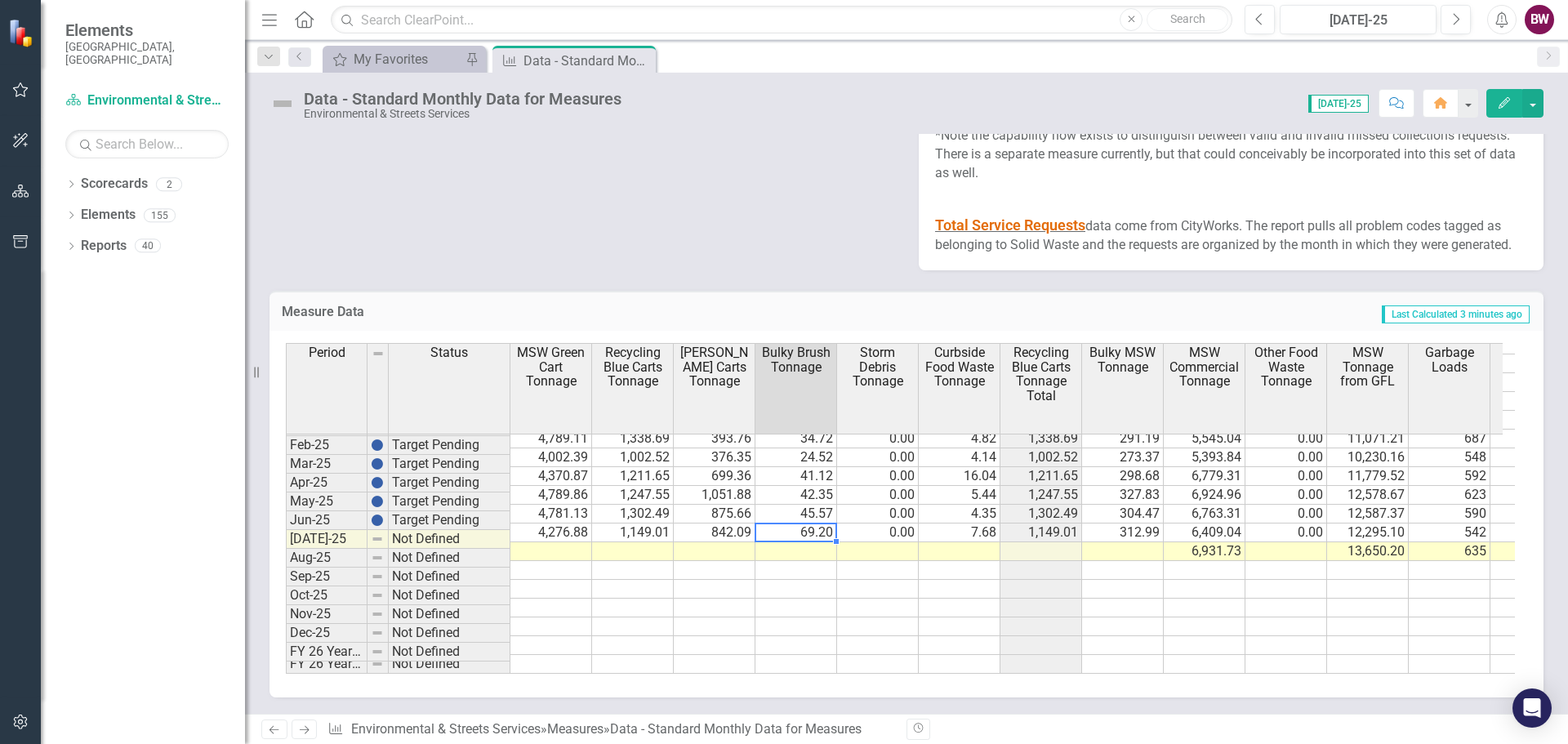
drag, startPoint x: 828, startPoint y: 516, endPoint x: 872, endPoint y: 511, distance: 44.3
click at [828, 523] on td "69.20" at bounding box center [796, 532] width 81 height 19
drag, startPoint x: 973, startPoint y: 523, endPoint x: 989, endPoint y: 526, distance: 16.3
click at [974, 523] on td "7.68" at bounding box center [959, 532] width 81 height 19
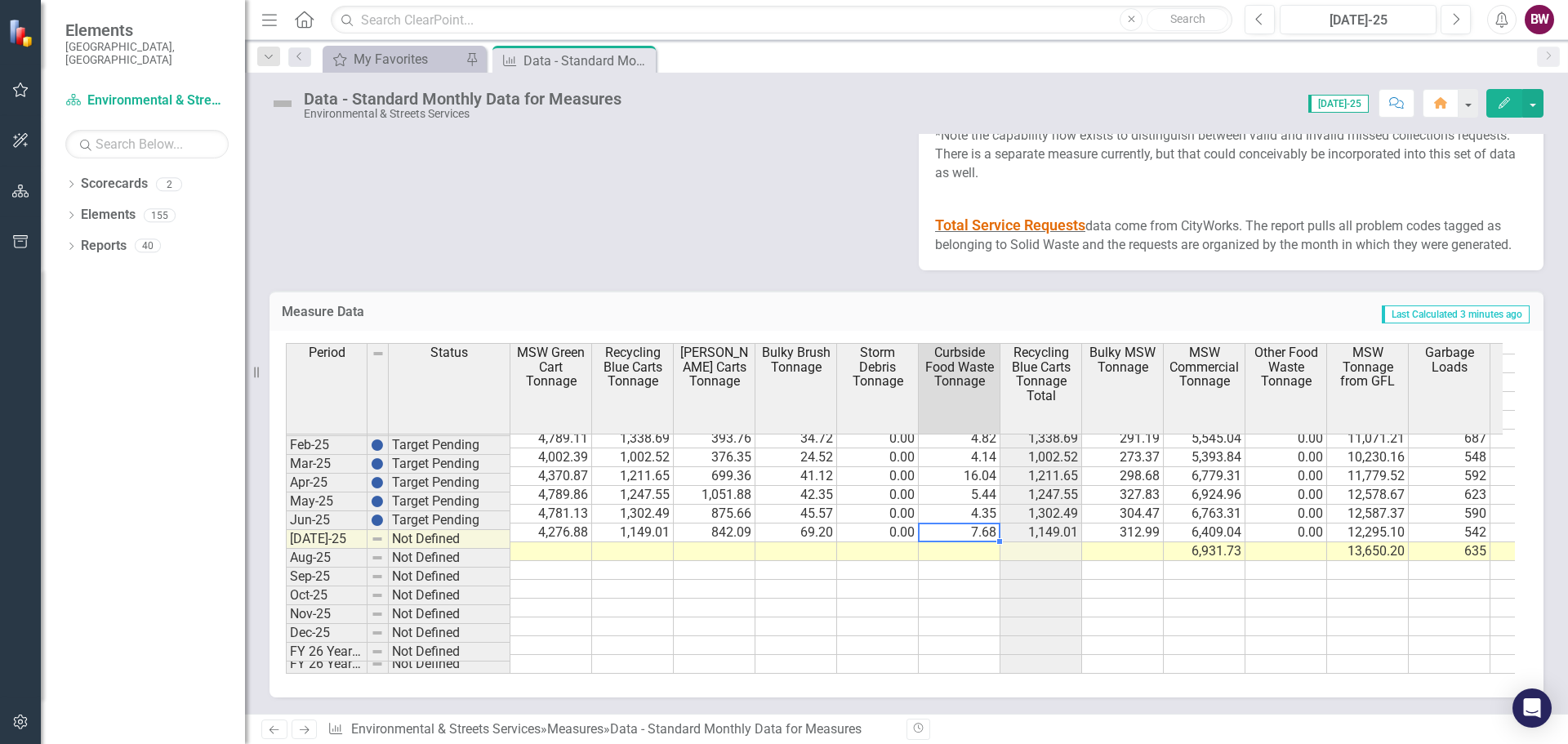
click at [1136, 523] on td "312.99" at bounding box center [1122, 532] width 81 height 19
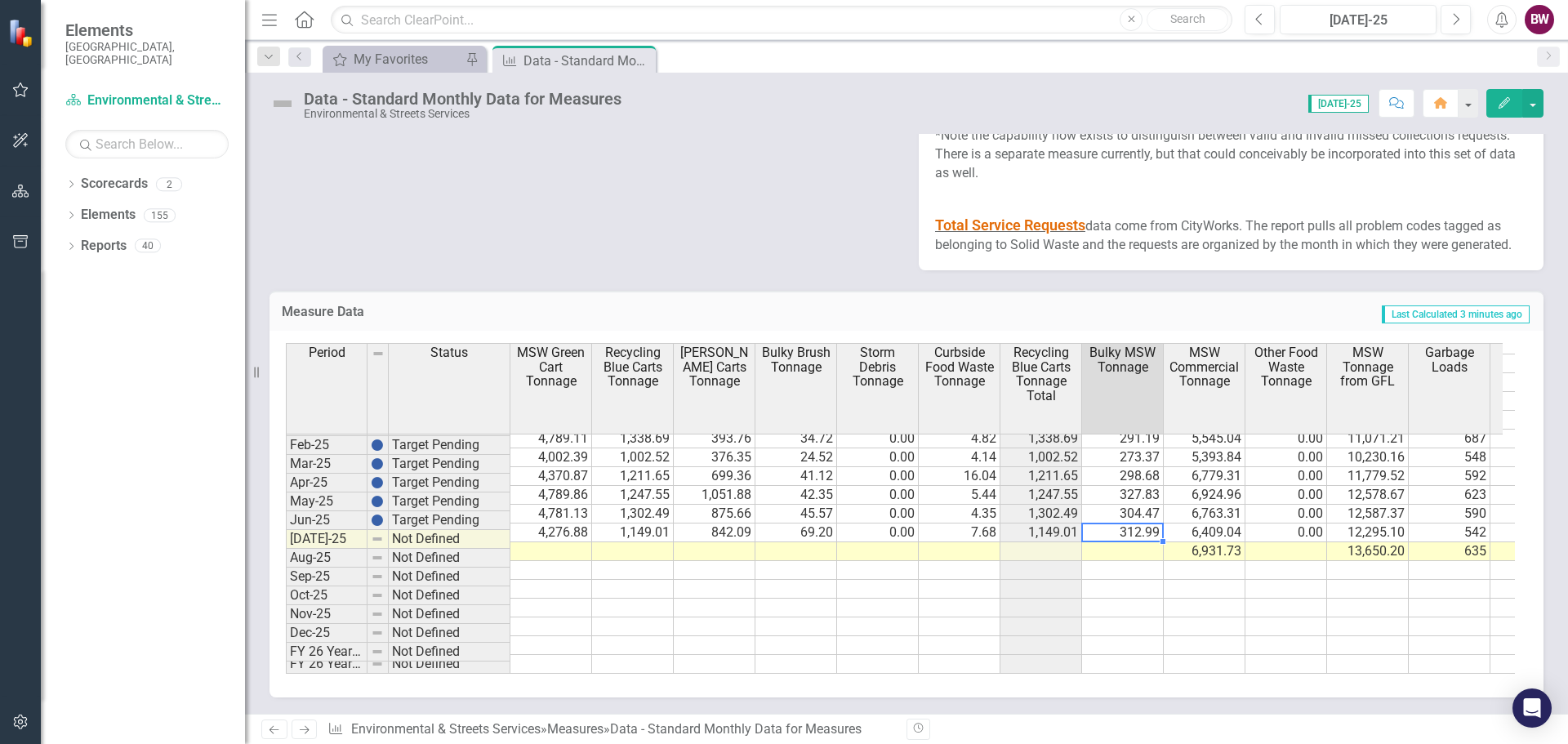
click at [1224, 523] on td "6,409.04" at bounding box center [1204, 532] width 81 height 19
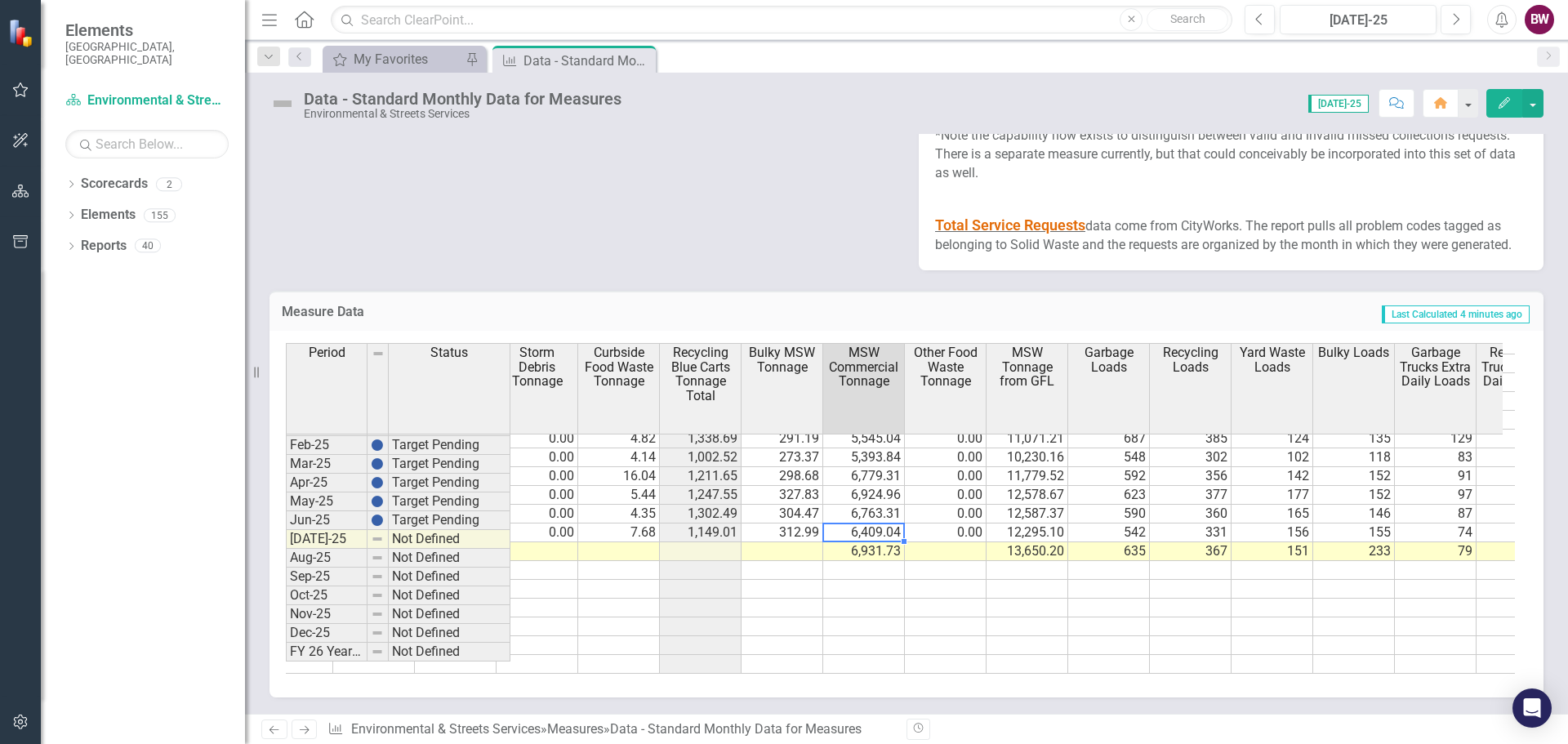
scroll to position [0, 383]
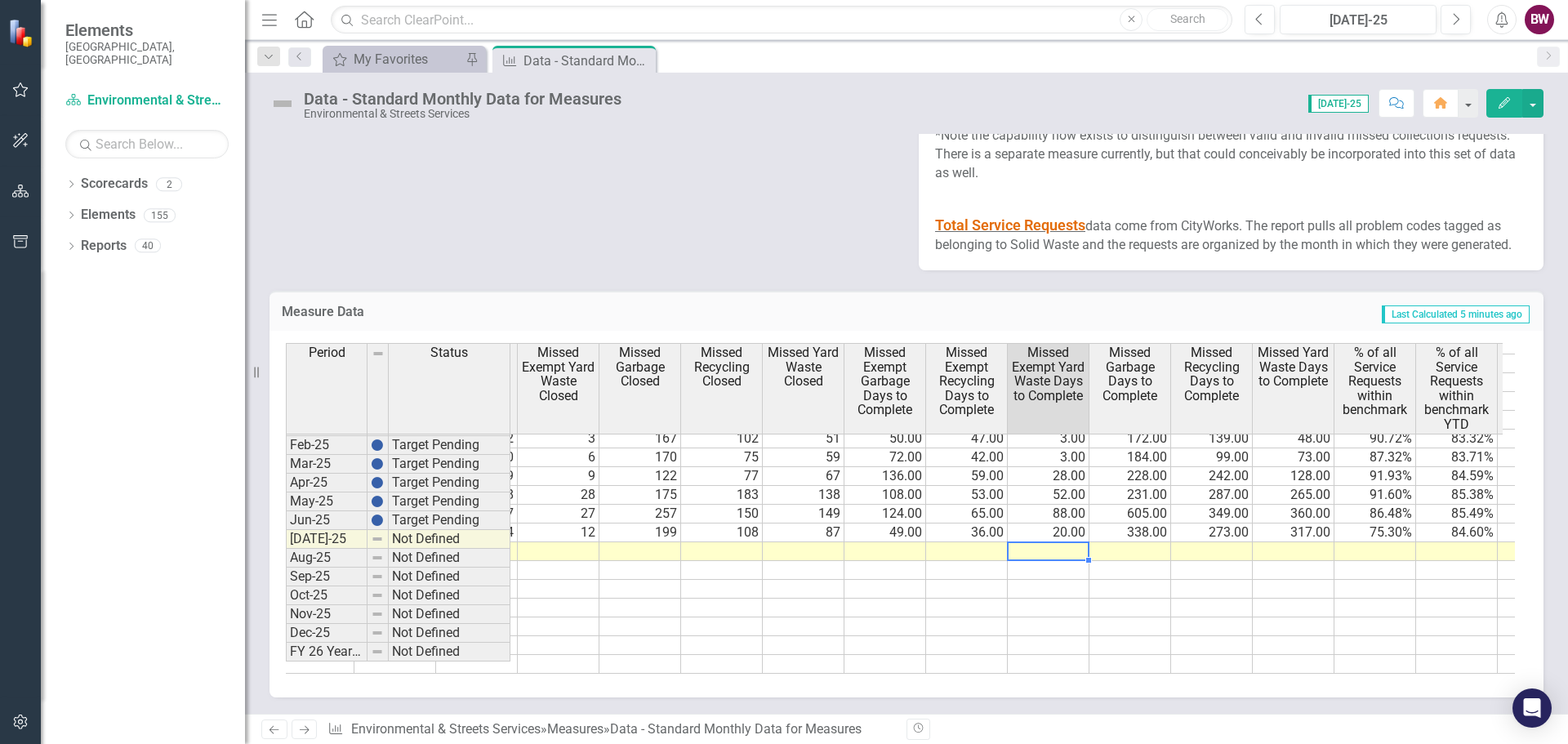
click at [1038, 542] on td at bounding box center [1048, 551] width 81 height 19
click at [1054, 542] on td at bounding box center [1048, 551] width 81 height 19
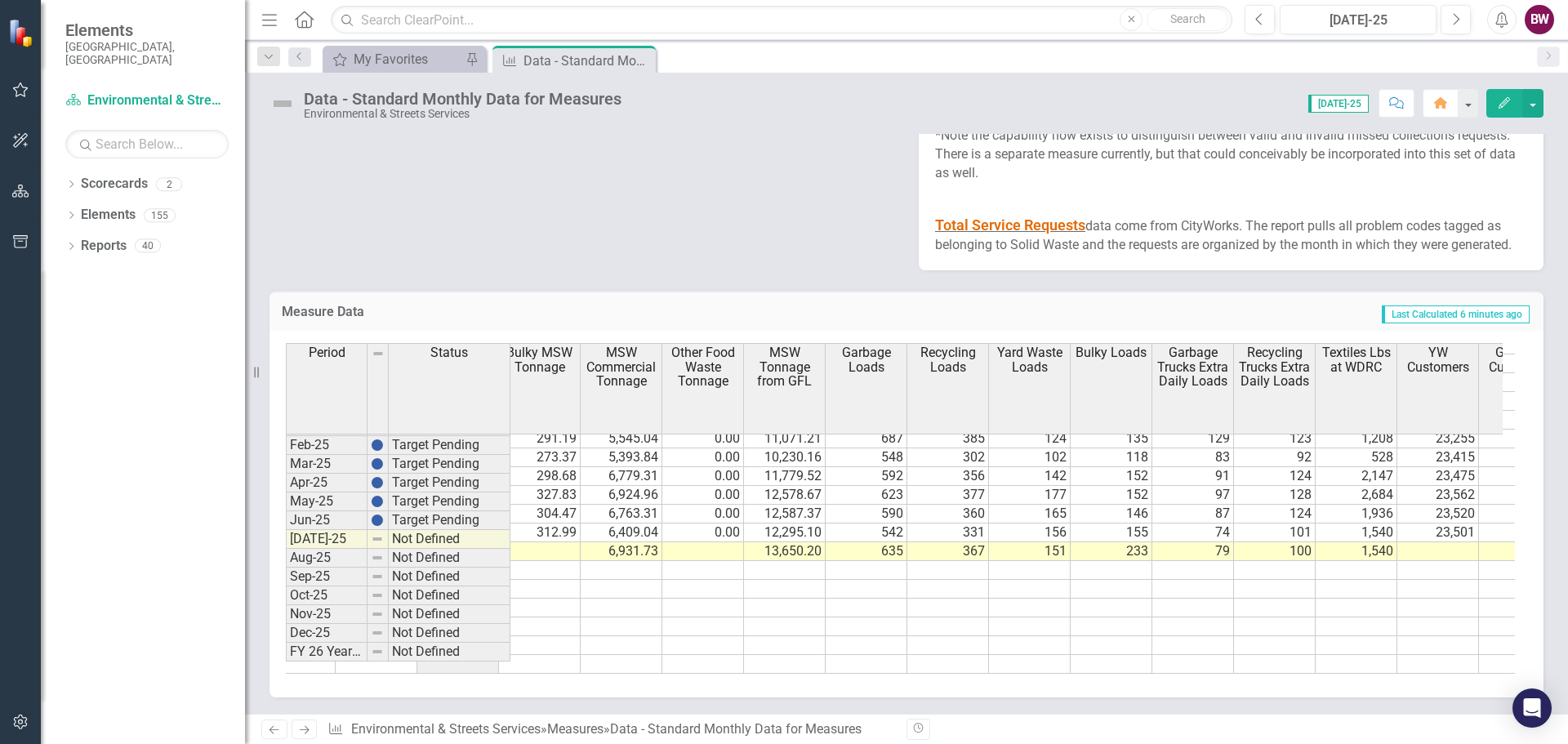
scroll to position [0, 528]
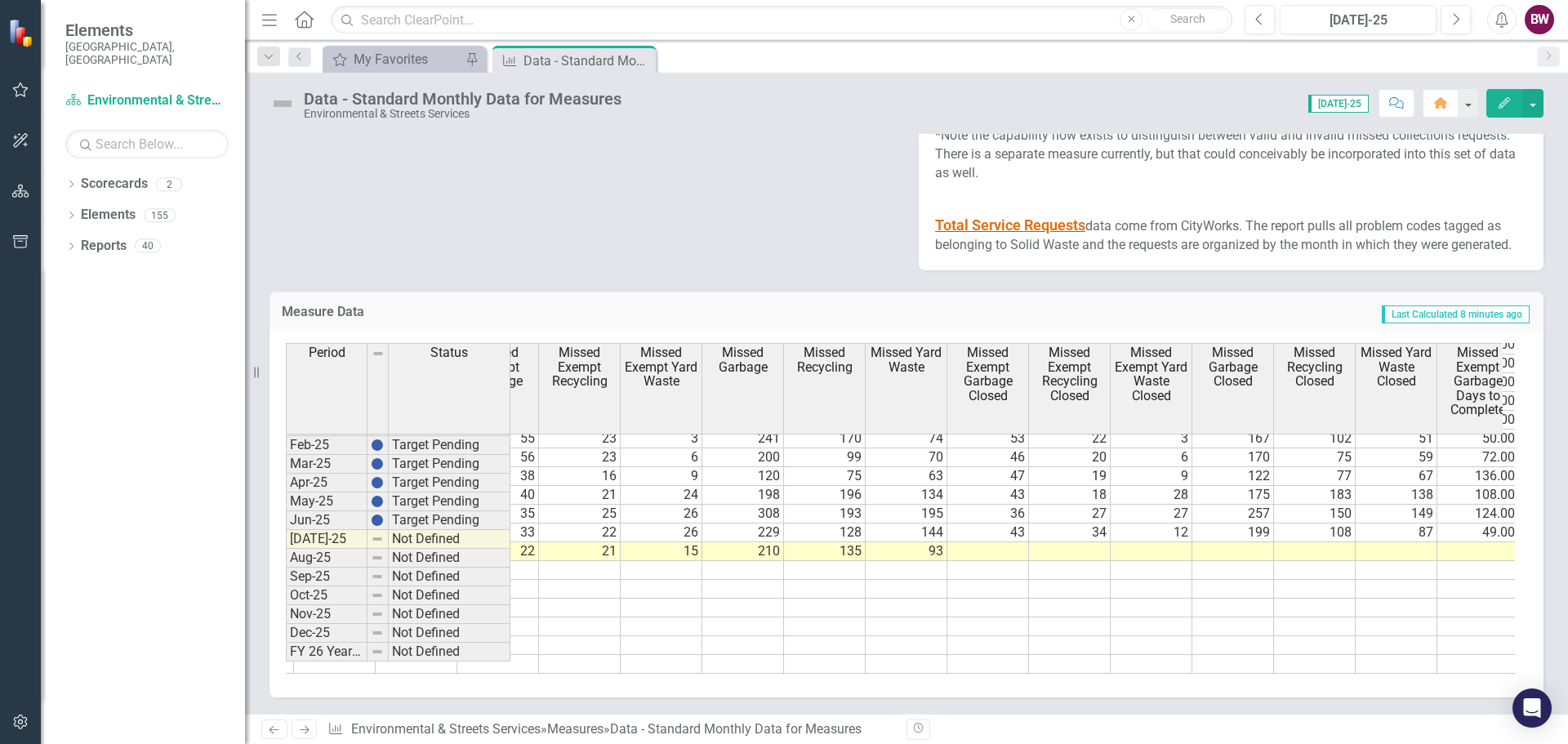
drag, startPoint x: 958, startPoint y: 677, endPoint x: 883, endPoint y: 688, distance: 75.8
click at [883, 688] on div "Garbage Loads Recycling Loads Yard Waste Loads Bulky Loads Garbage Trucks Extra…" at bounding box center [906, 514] width 1274 height 367
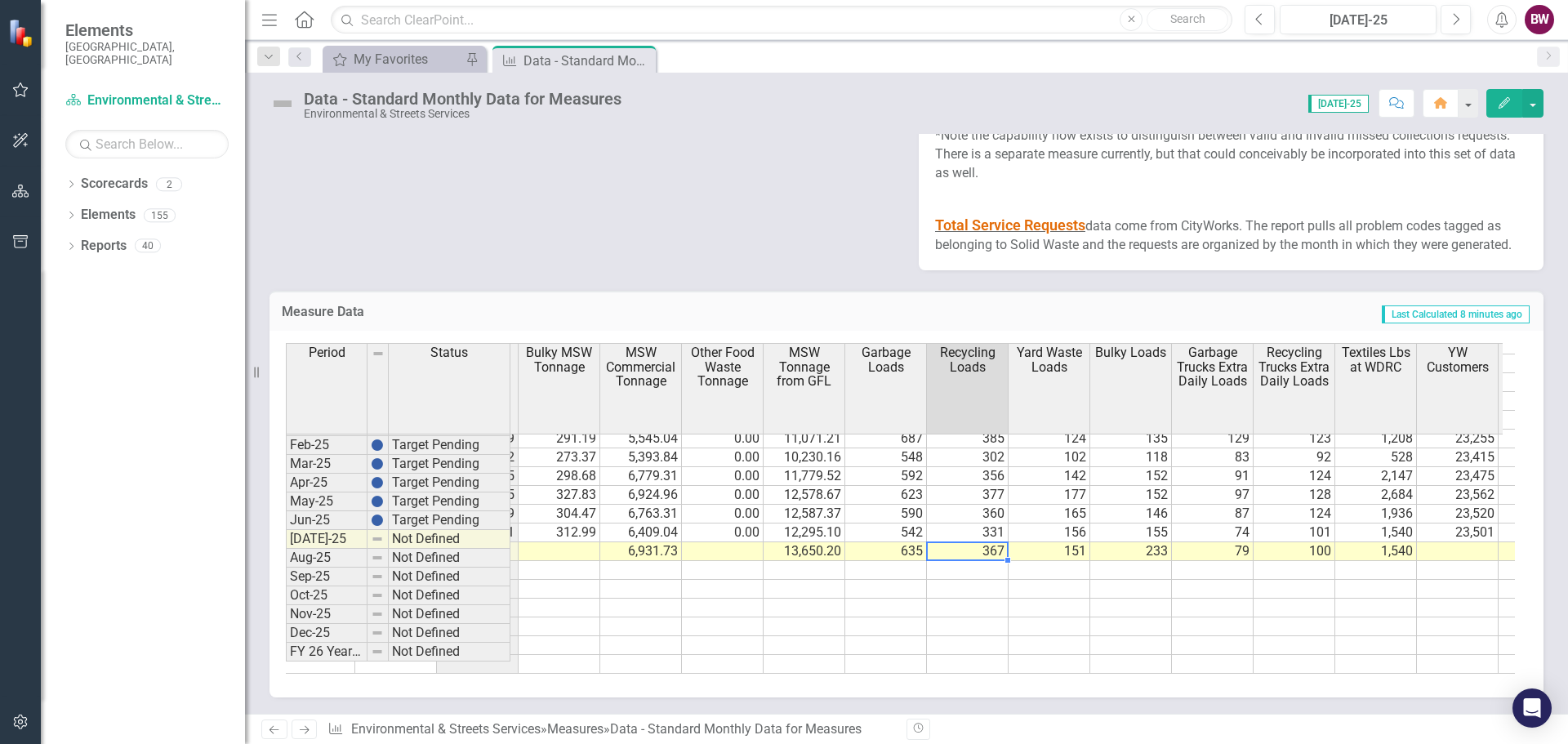
click at [966, 542] on td "367" at bounding box center [967, 551] width 81 height 19
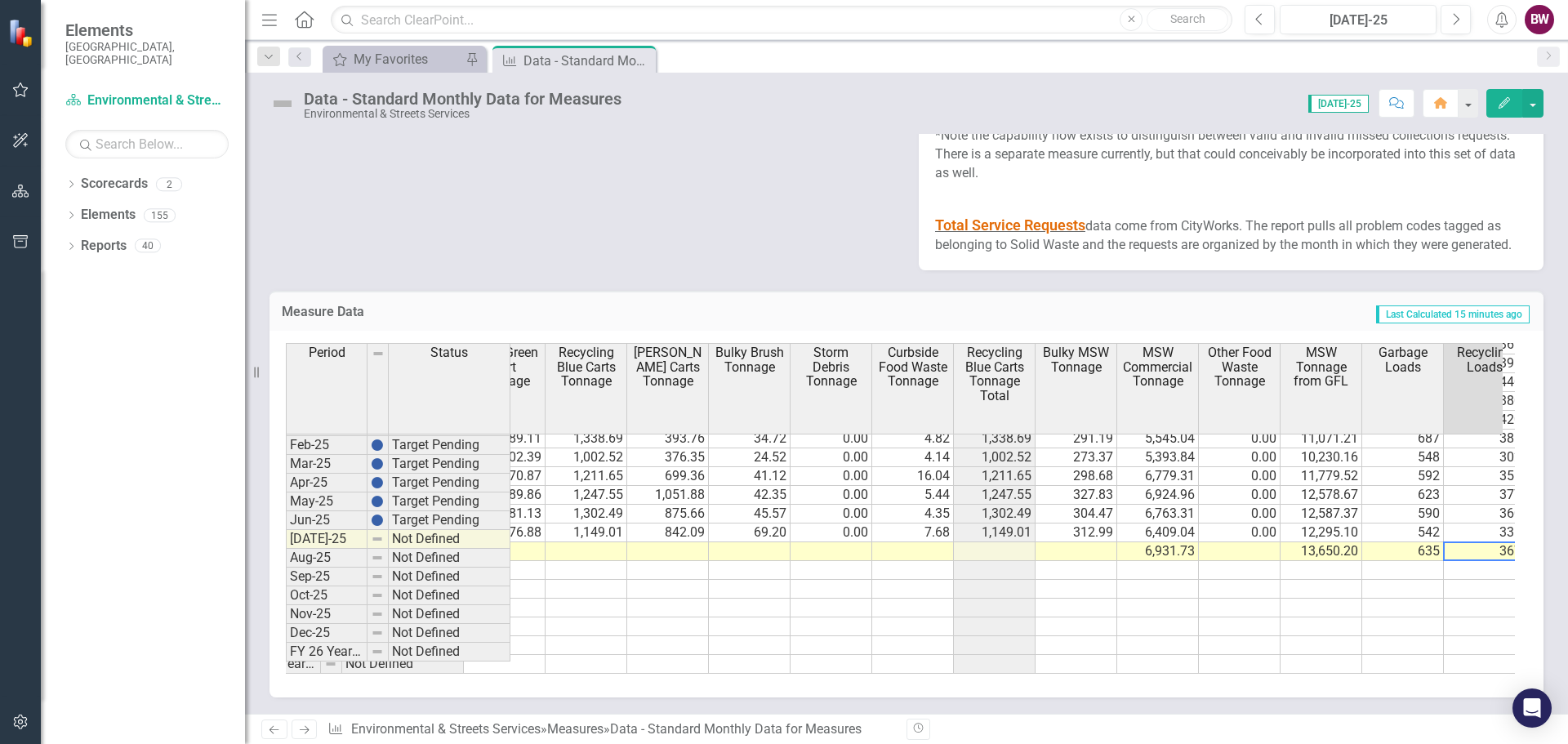
scroll to position [0, 0]
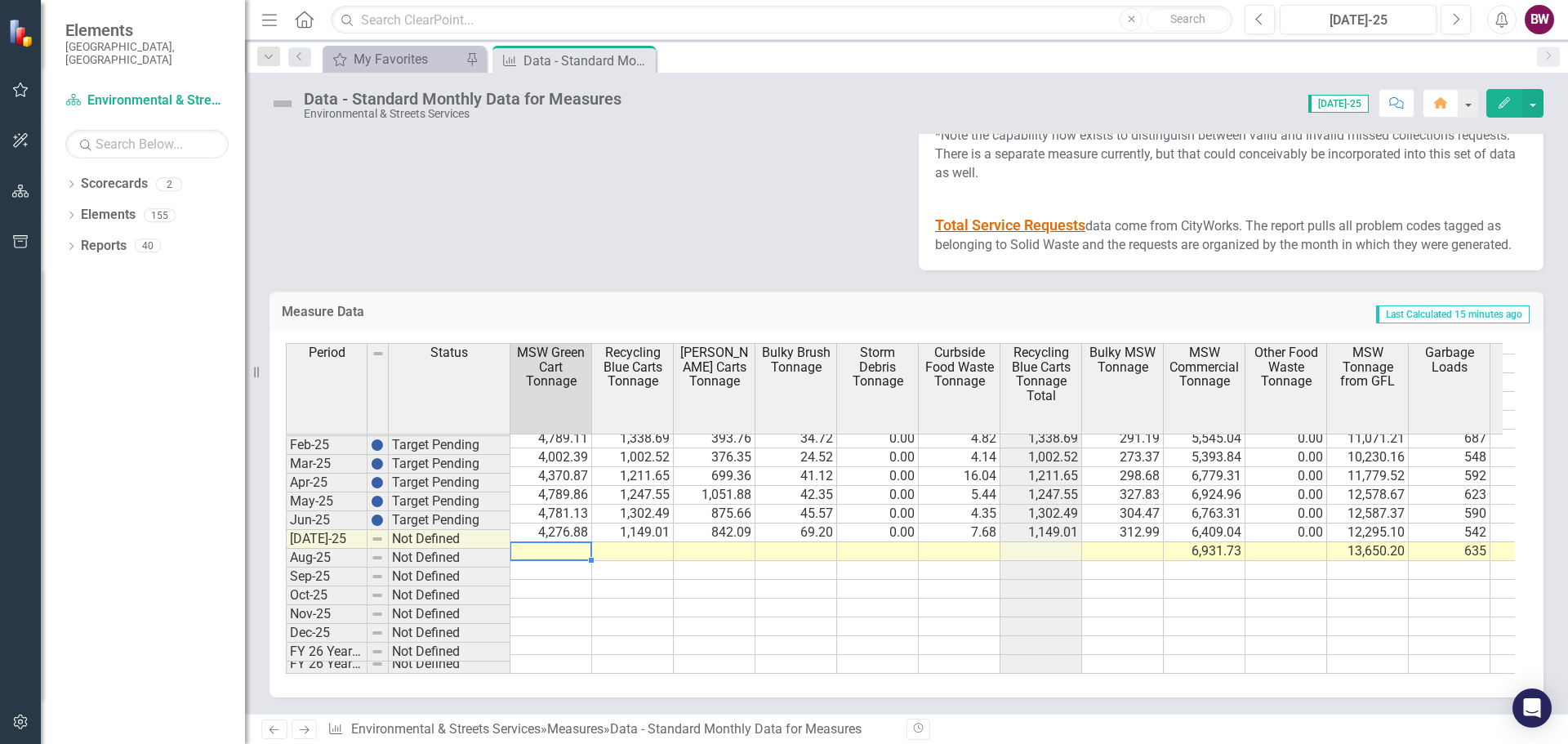
click at [560, 542] on td at bounding box center [550, 551] width 81 height 19
click at [543, 541] on div at bounding box center [550, 542] width 81 height 2
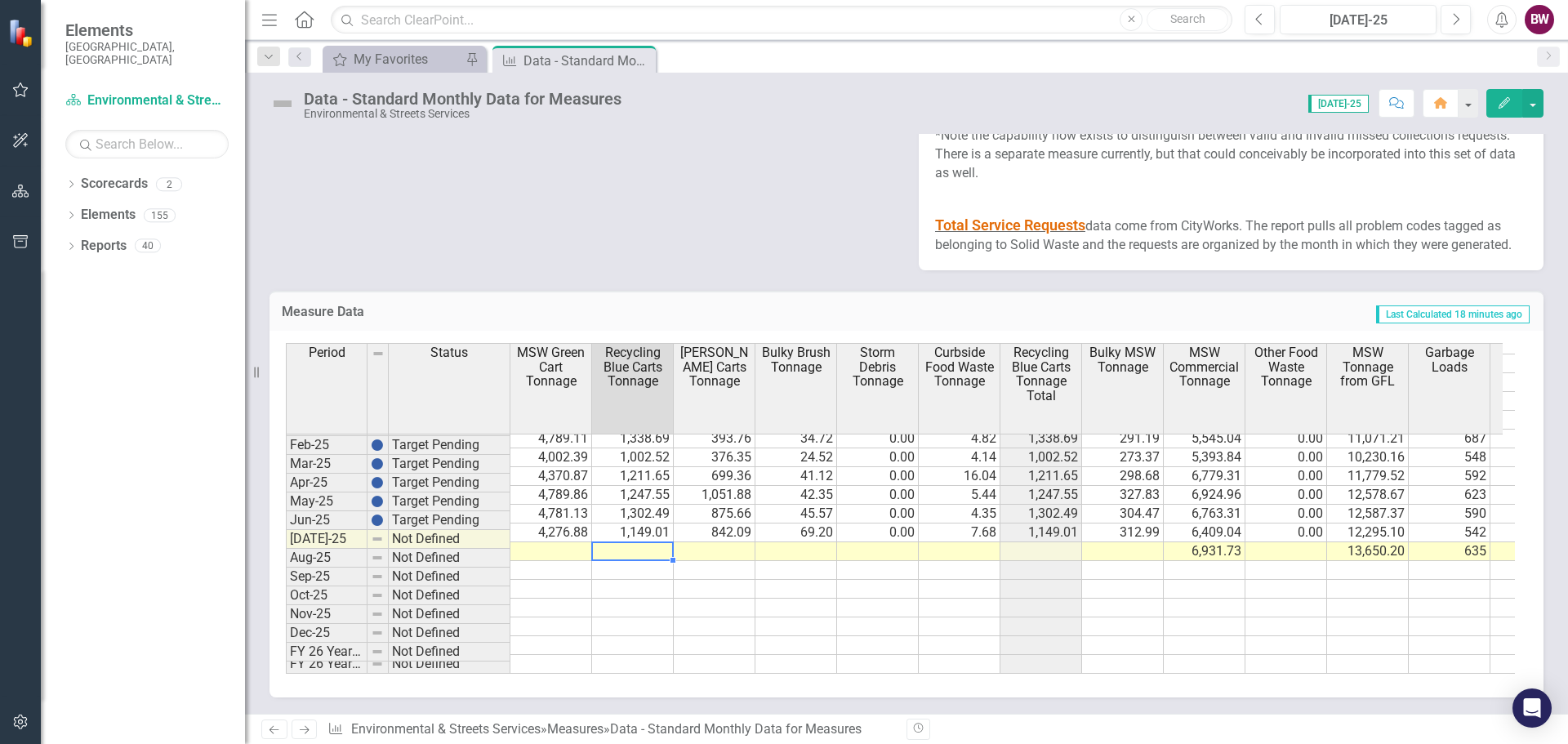
click at [637, 542] on td at bounding box center [632, 551] width 81 height 19
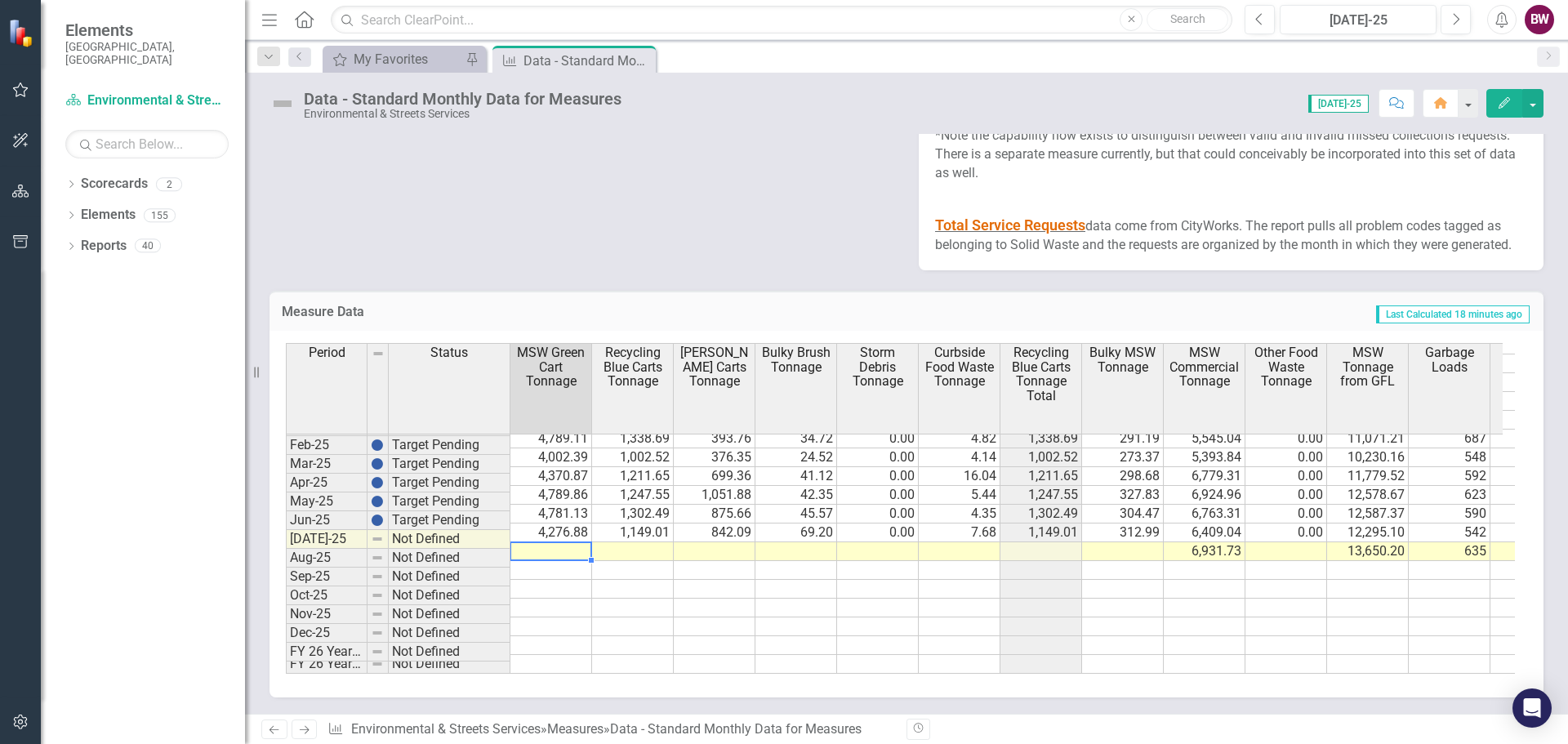
click at [573, 542] on td at bounding box center [550, 551] width 81 height 19
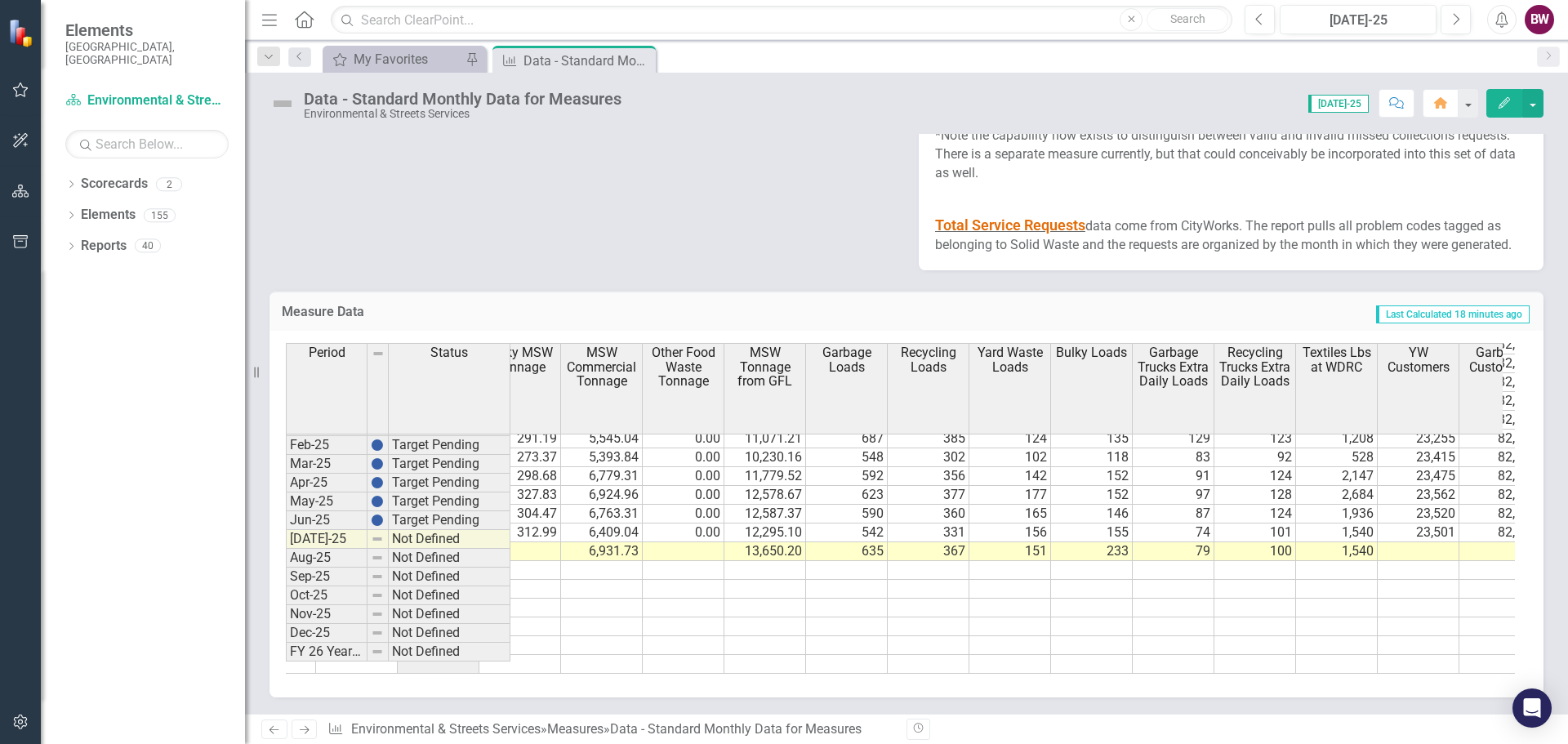
scroll to position [0, 658]
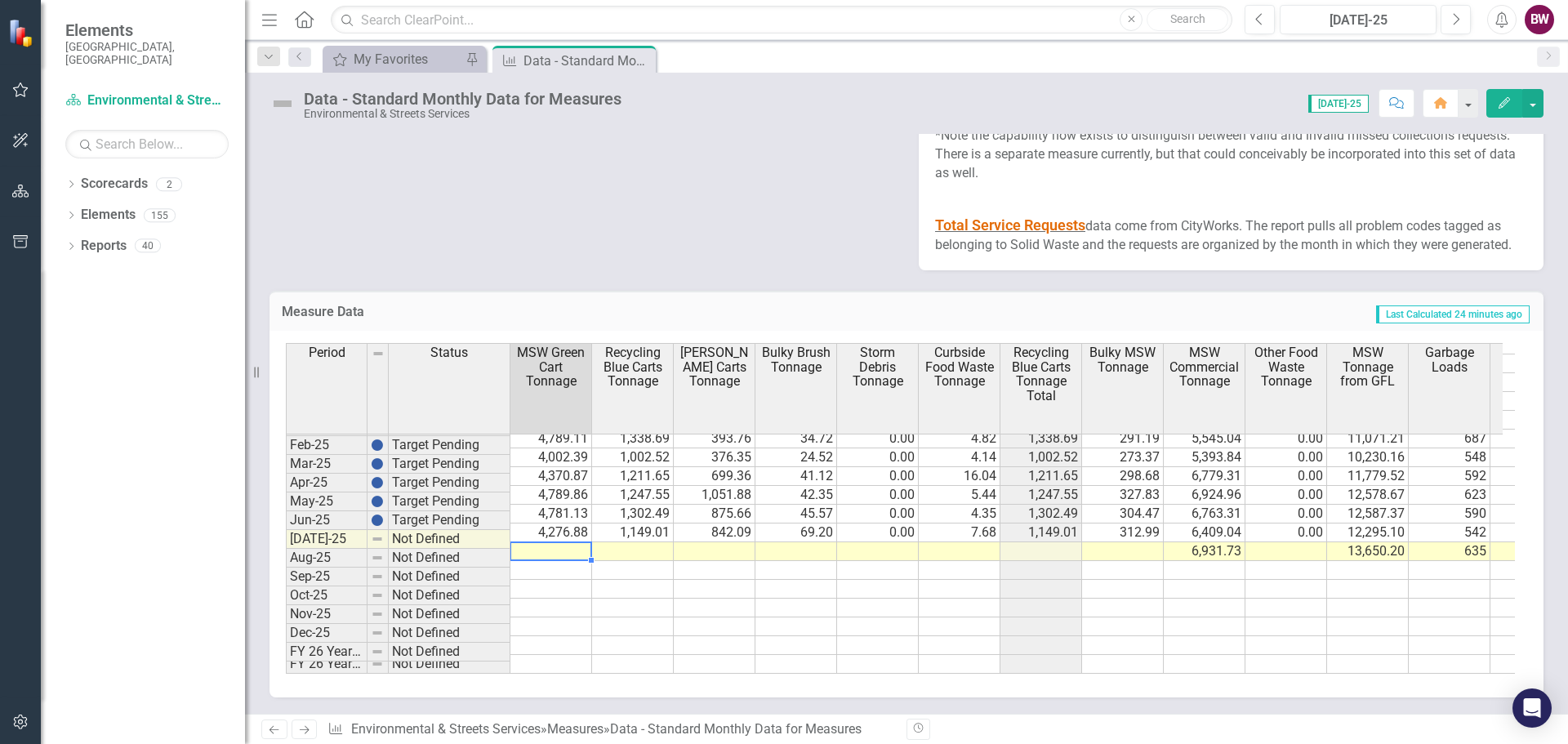
click at [553, 542] on td at bounding box center [550, 551] width 81 height 19
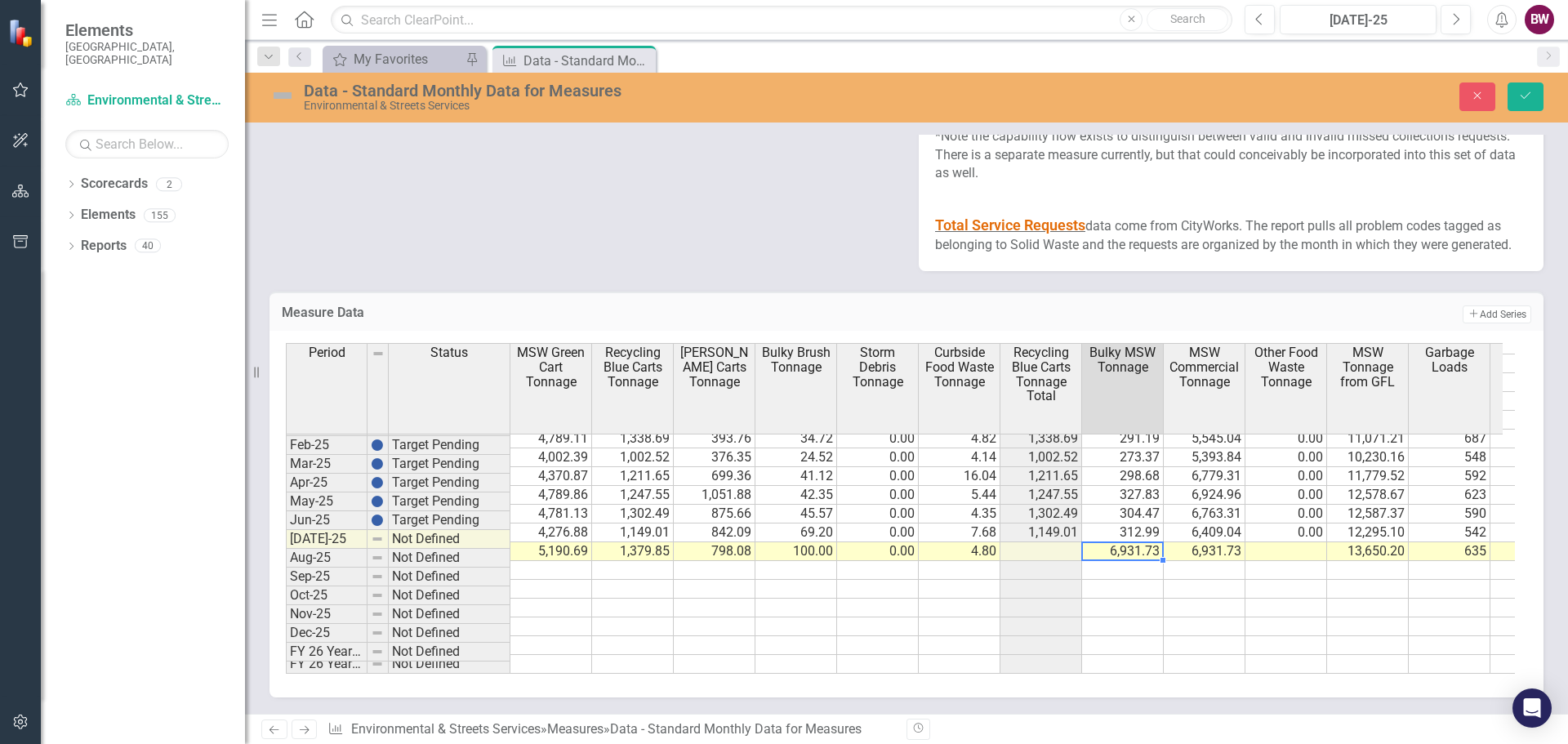
click at [1134, 542] on td "6,931.73" at bounding box center [1122, 551] width 81 height 19
click at [1142, 542] on td "6,931.73" at bounding box center [1122, 551] width 81 height 19
click at [1110, 542] on td "6,931.73" at bounding box center [1122, 551] width 81 height 19
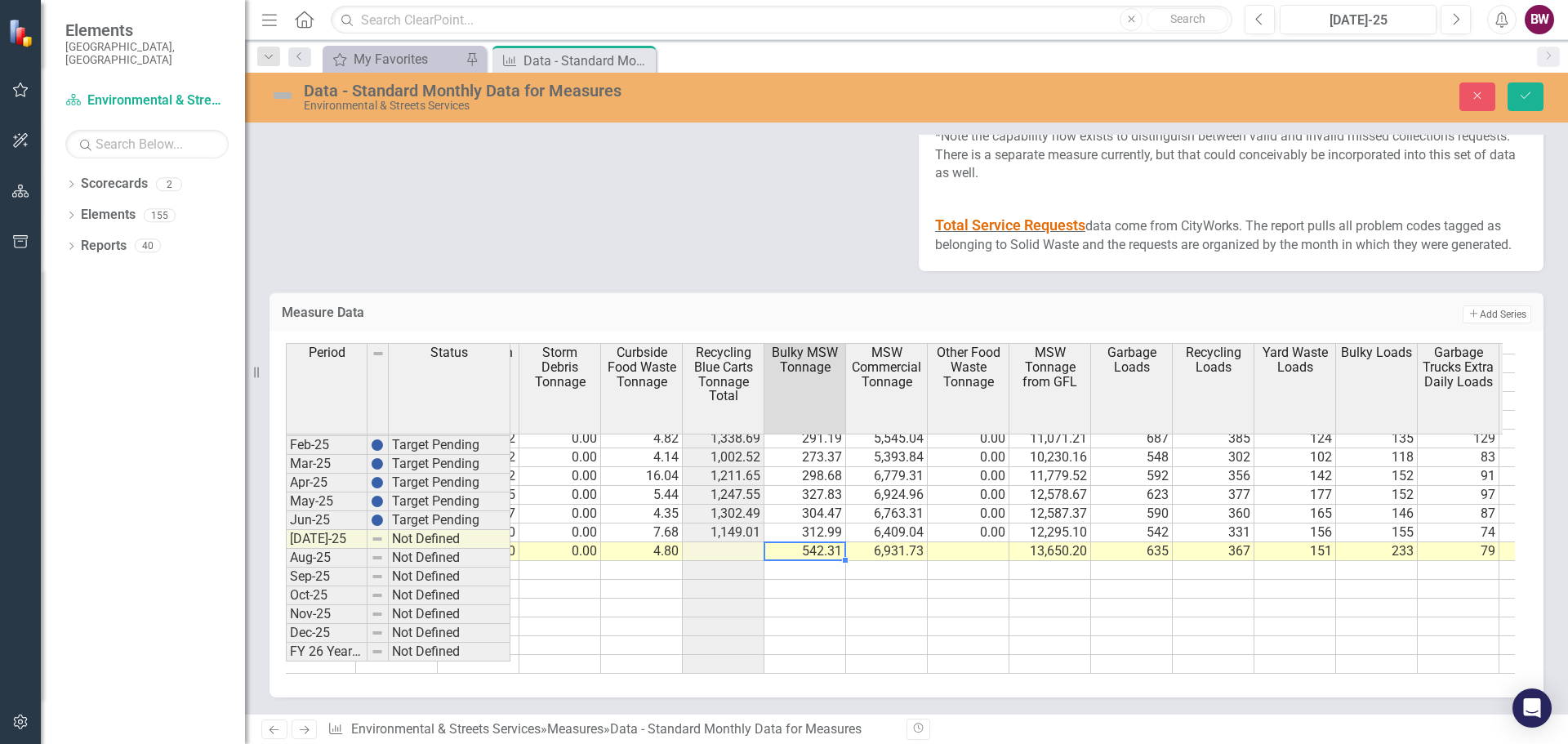
scroll to position [0, 351]
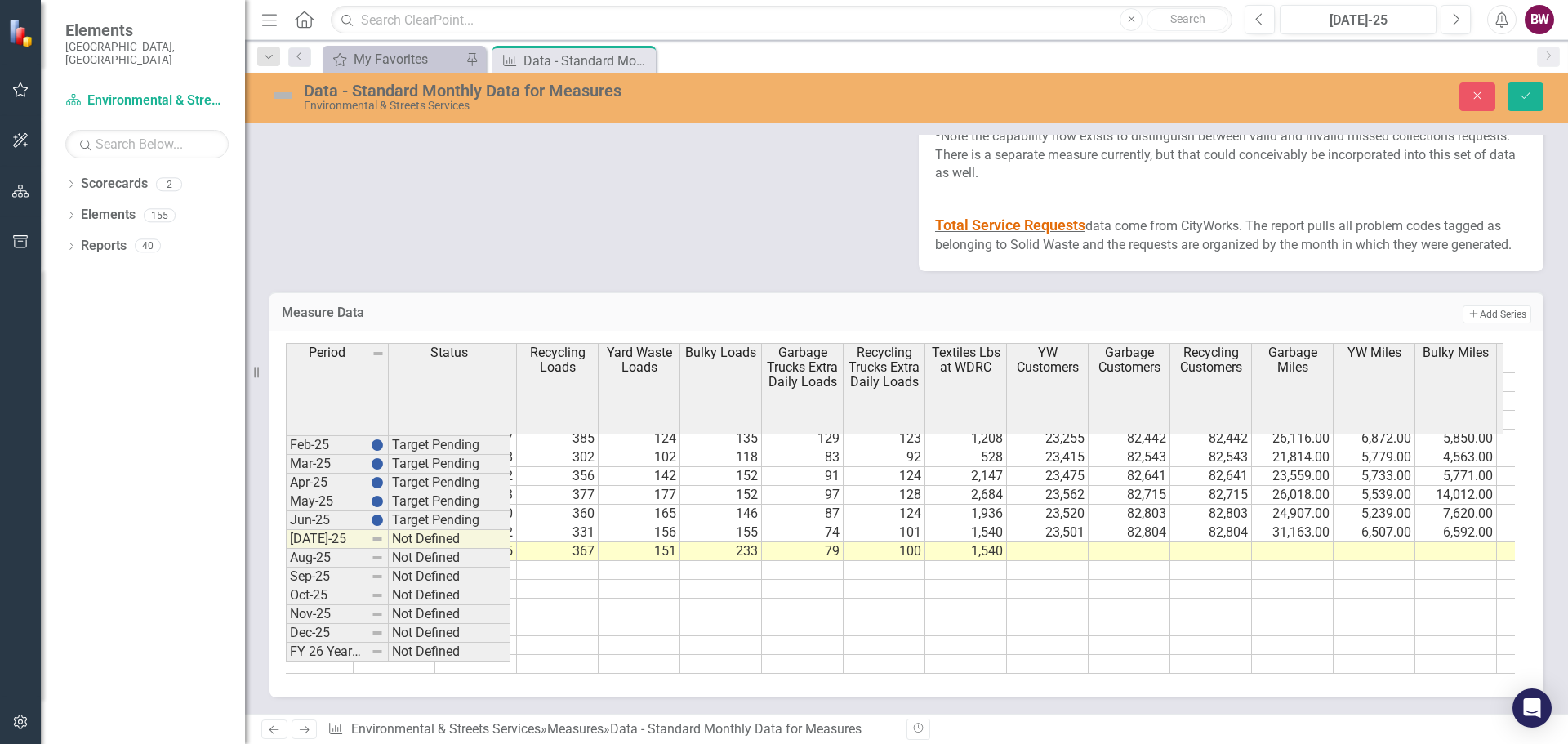
click at [1038, 543] on tr "5,190.69 1,379.85 798.08 100.00 0.00 4.80 542.31 6,931.73 13,650.20 635 367 151…" at bounding box center [925, 551] width 2777 height 19
click at [1143, 542] on td at bounding box center [1129, 551] width 81 height 19
click at [1197, 542] on td at bounding box center [1210, 551] width 81 height 19
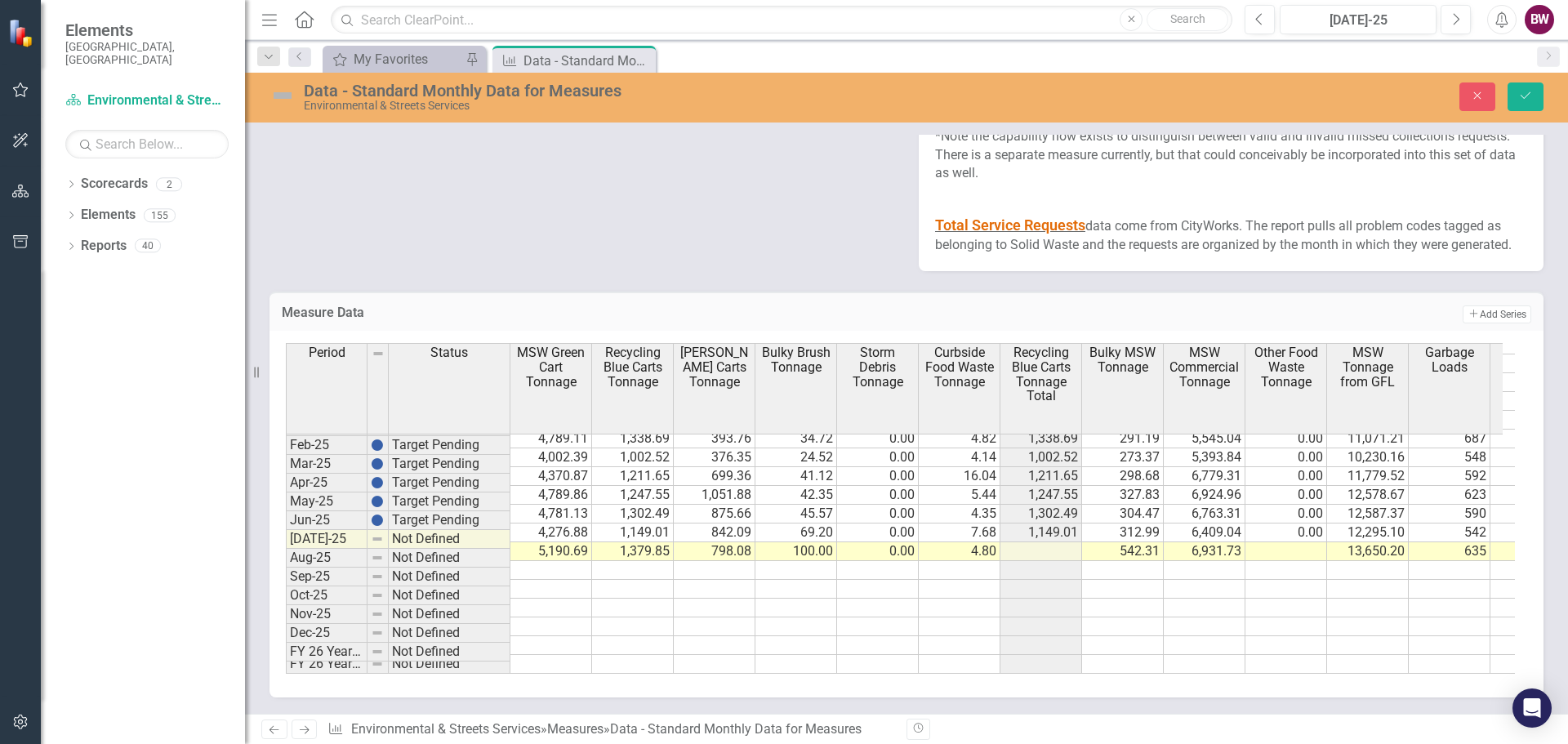
scroll to position [2810, 0]
click at [1293, 546] on td at bounding box center [1285, 551] width 81 height 19
click at [1295, 543] on td at bounding box center [1285, 551] width 81 height 19
click at [1439, 542] on td "635" at bounding box center [1449, 551] width 81 height 19
type textarea "635"
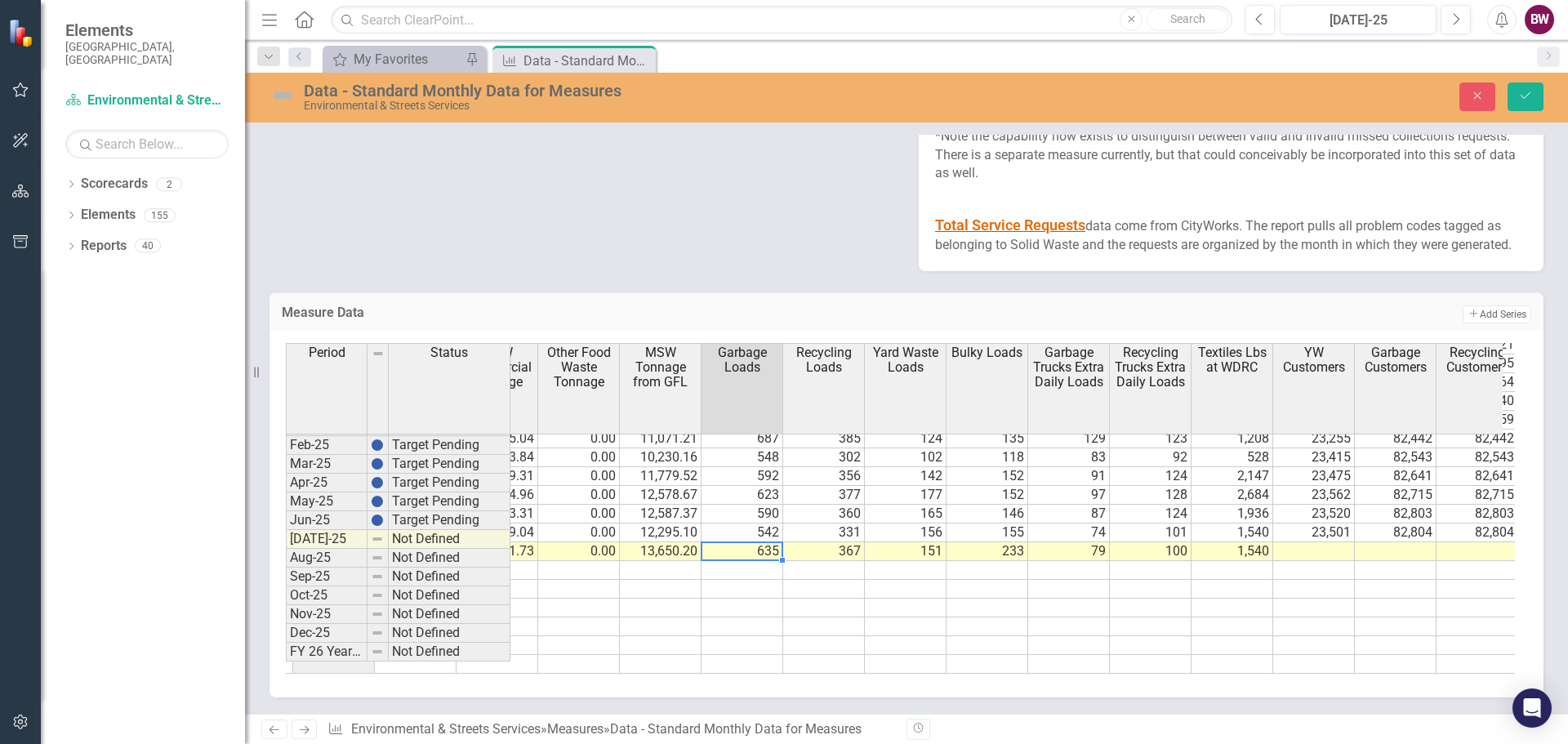
scroll to position [0, 760]
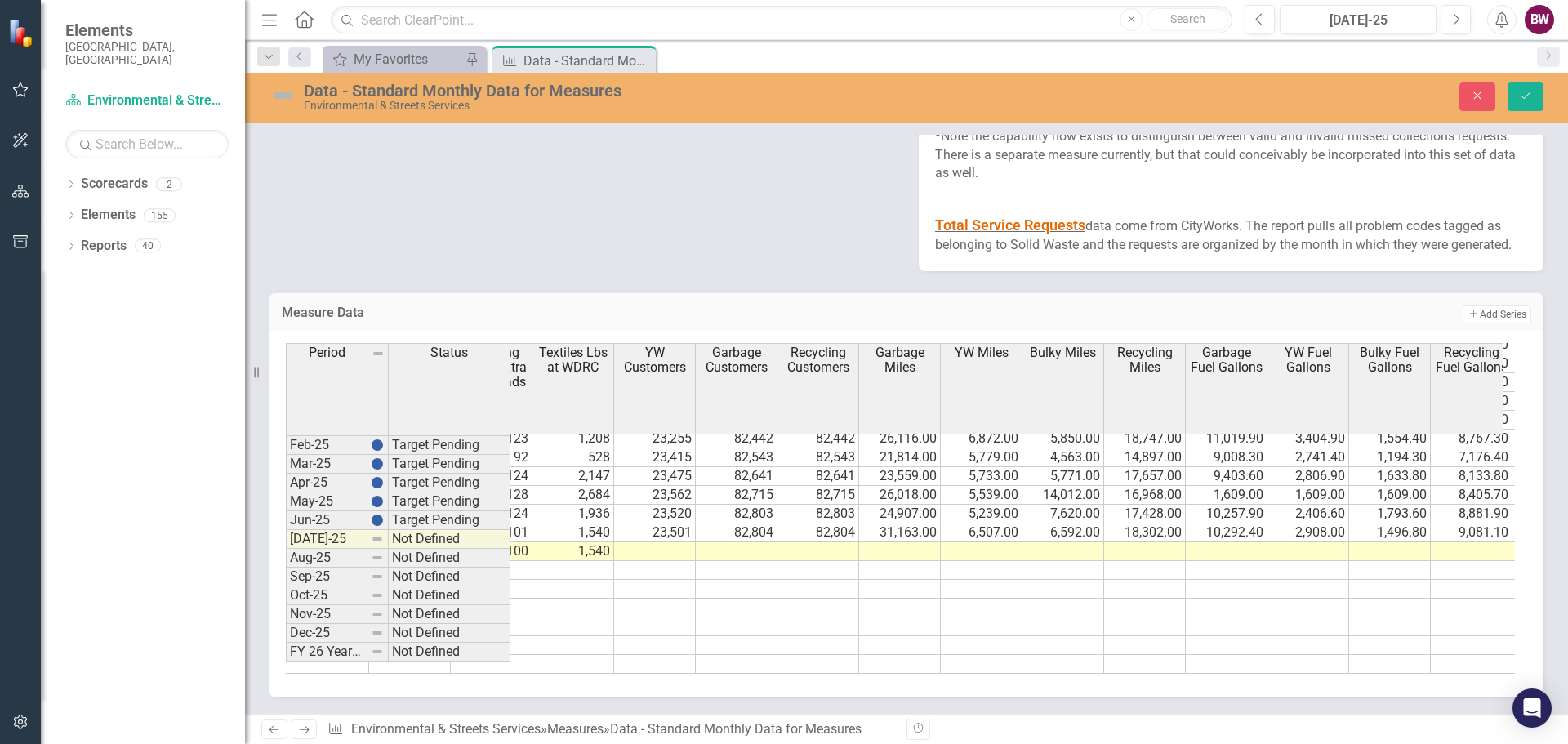
click at [666, 393] on tr "Yard Waste Loads Bulky Loads Garbage Trucks Extra Daily Loads Recycling Trucks …" at bounding box center [1594, 388] width 2777 height 92
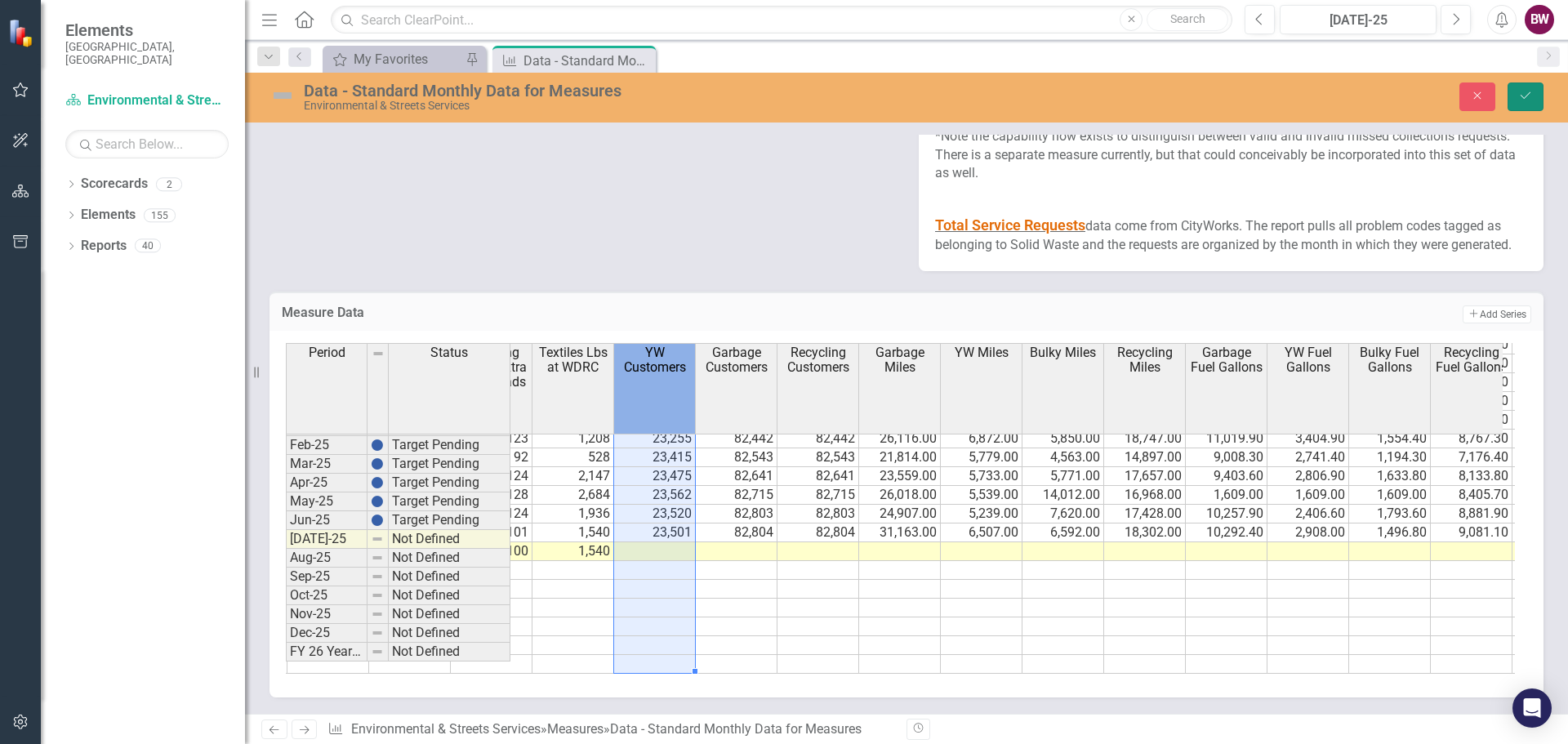
click at [1534, 95] on button "Save" at bounding box center [1525, 96] width 36 height 29
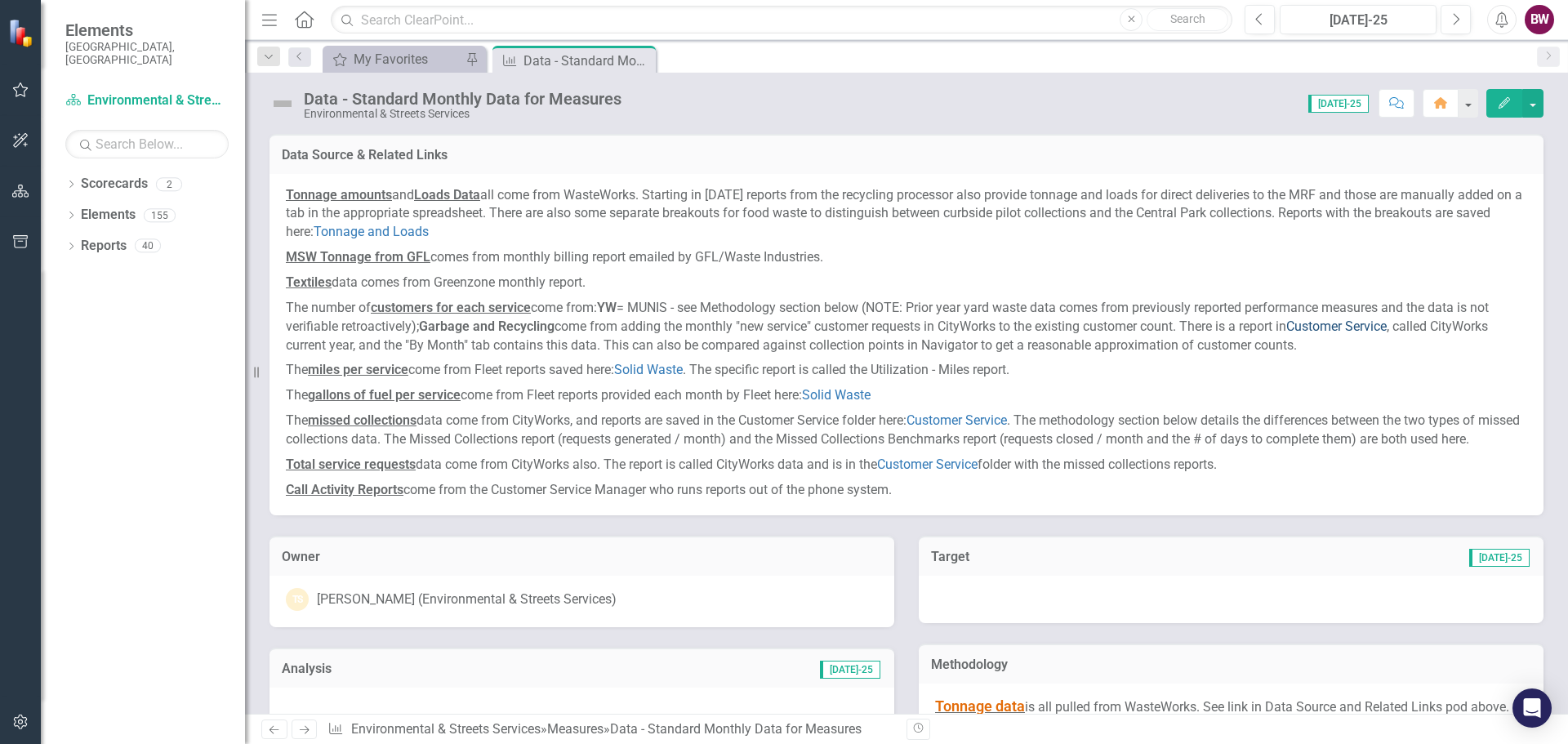
click at [1333, 326] on link "Customer Service" at bounding box center [1336, 326] width 100 height 16
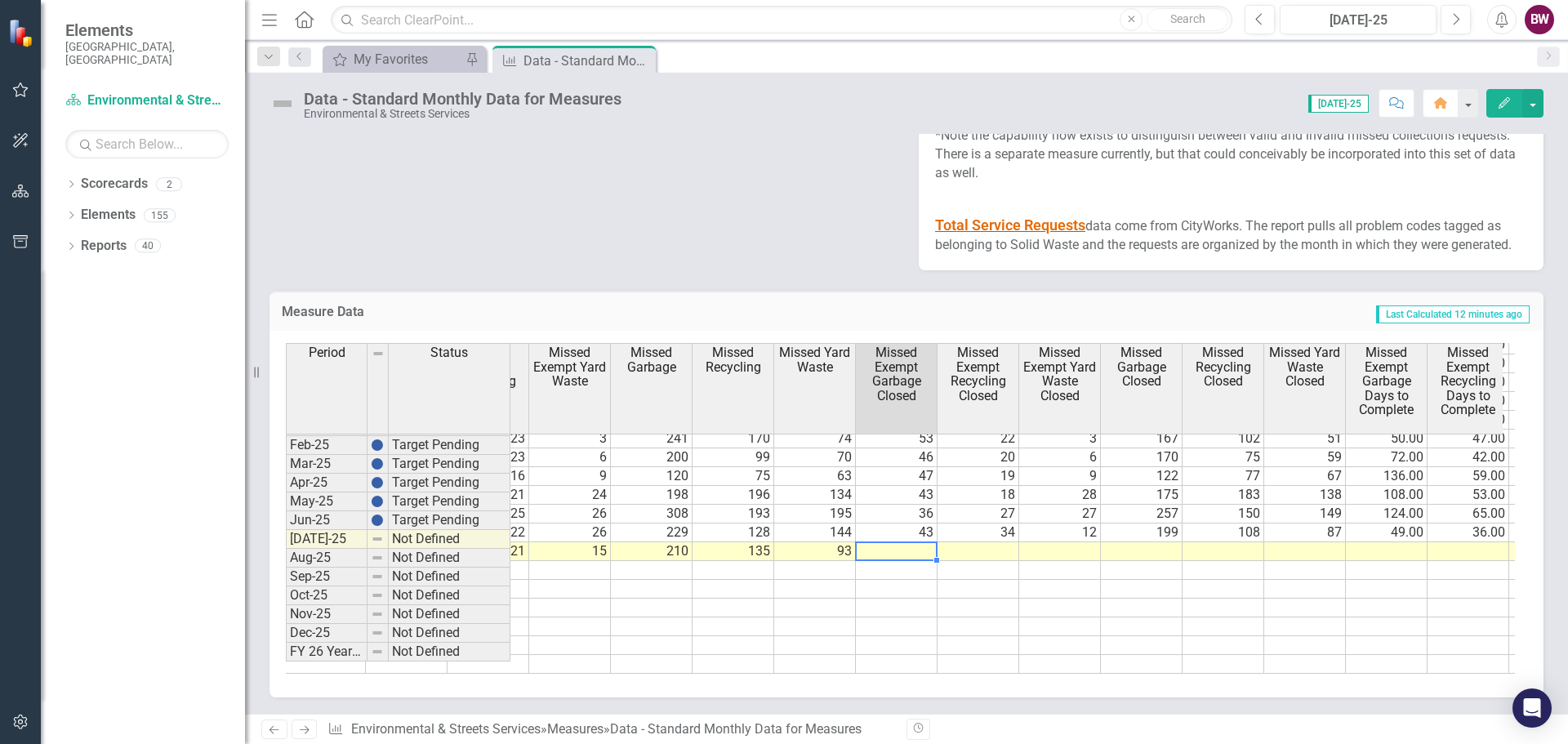
click at [899, 542] on tr "22 21 15 210 135 93 389" at bounding box center [978, 551] width 2695 height 19
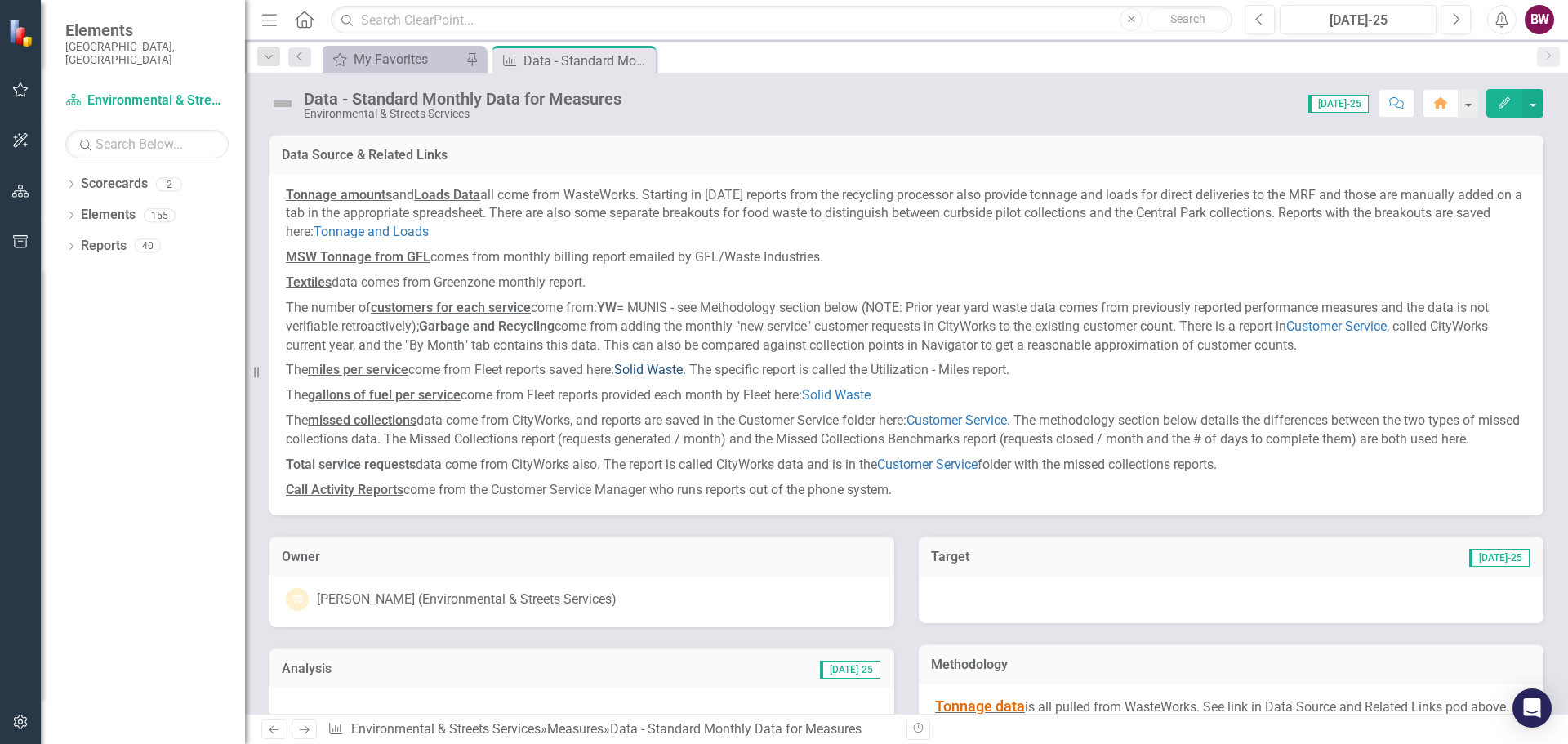
click at [647, 366] on link "Solid Waste" at bounding box center [648, 369] width 68 height 16
